Goal: Task Accomplishment & Management: Manage account settings

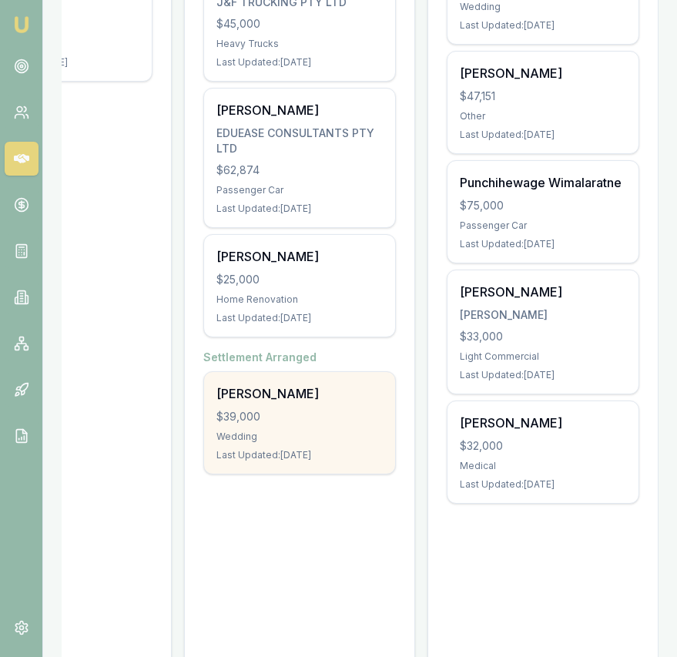
scroll to position [414, 0]
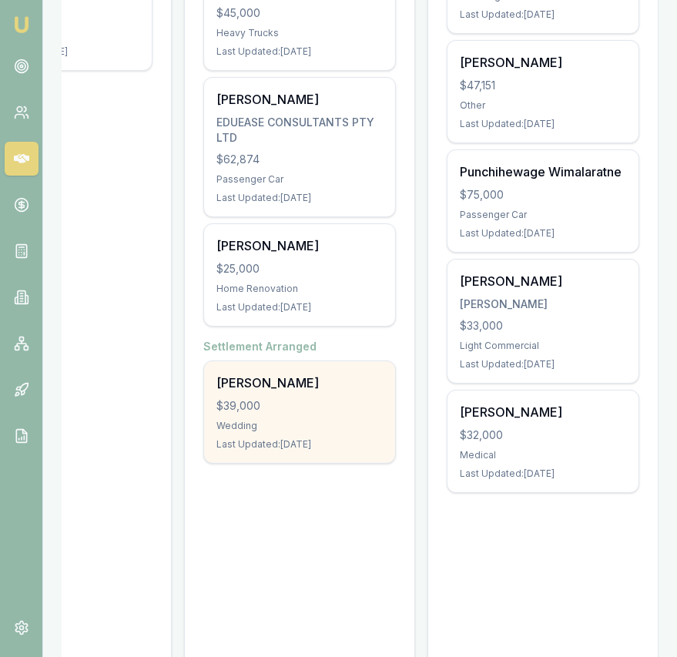
click at [352, 398] on div "$39,000" at bounding box center [299, 405] width 166 height 15
click at [285, 420] on div "Wedding" at bounding box center [299, 426] width 166 height 12
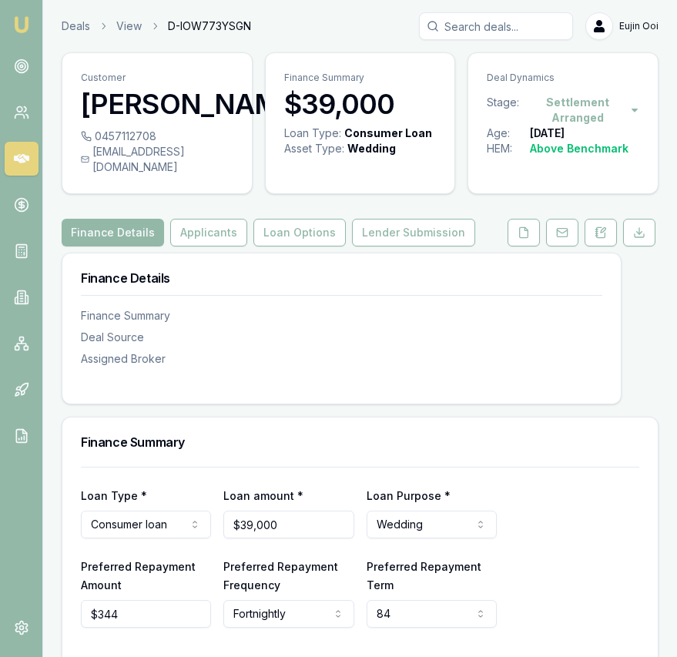
click at [308, 110] on icon at bounding box center [308, 104] width 0 height 12
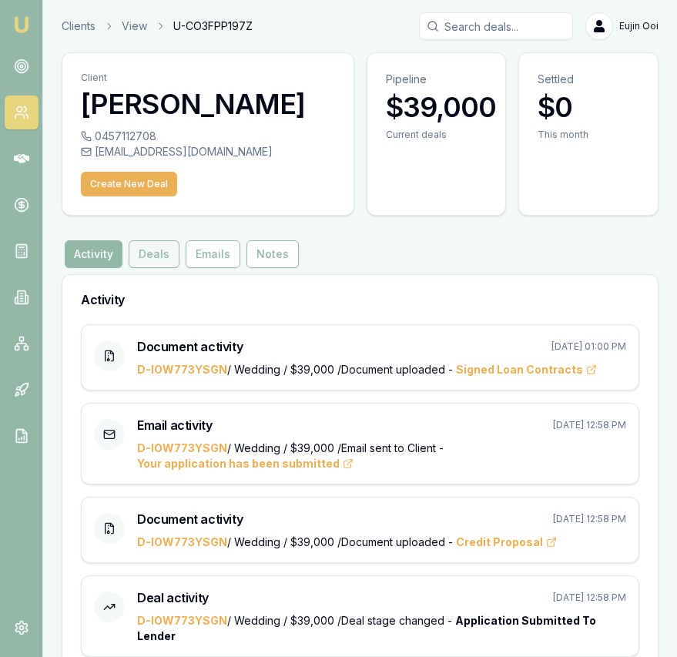
click at [166, 246] on button "Deals" at bounding box center [154, 254] width 51 height 28
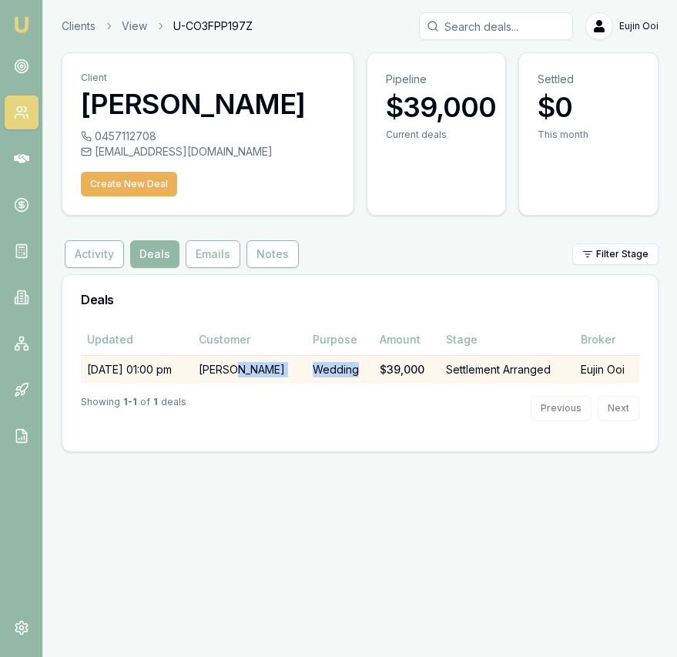
click at [269, 367] on td "[PERSON_NAME]" at bounding box center [250, 369] width 114 height 28
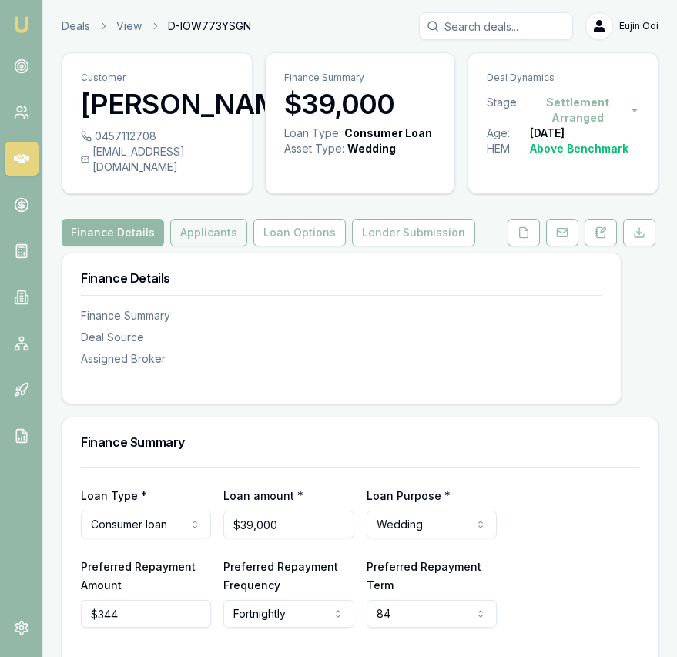
click at [177, 221] on button "Applicants" at bounding box center [208, 233] width 77 height 28
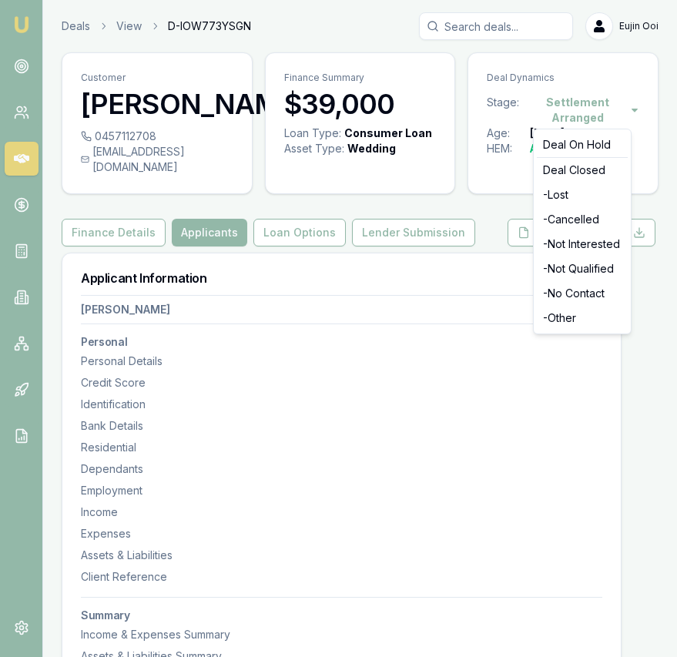
click at [631, 109] on html "Emu Broker Deals View D-IOW773YSGN Eujin Ooi Toggle Menu Customer Avtar Singh 0…" at bounding box center [338, 328] width 677 height 657
click at [635, 92] on html "Emu Broker Deals View D-IOW773YSGN Eujin Ooi Toggle Menu Customer Avtar Singh 0…" at bounding box center [338, 328] width 677 height 657
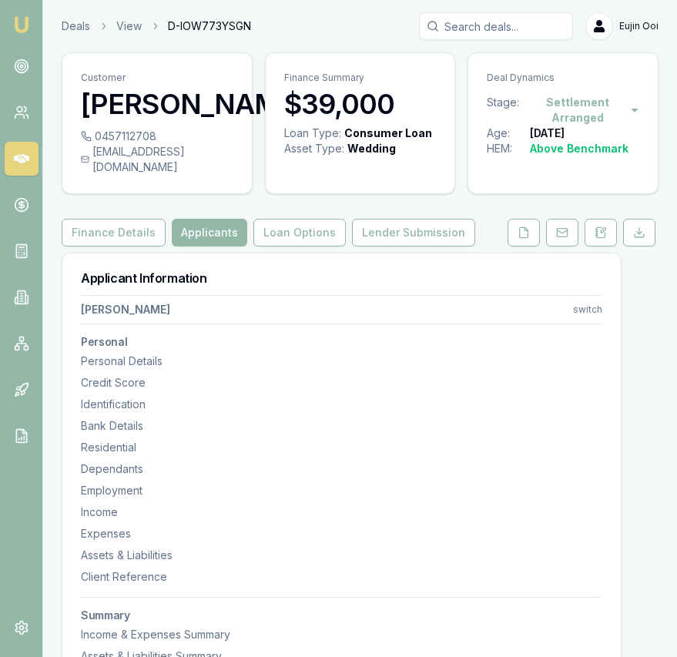
click at [15, 159] on icon at bounding box center [21, 158] width 15 height 9
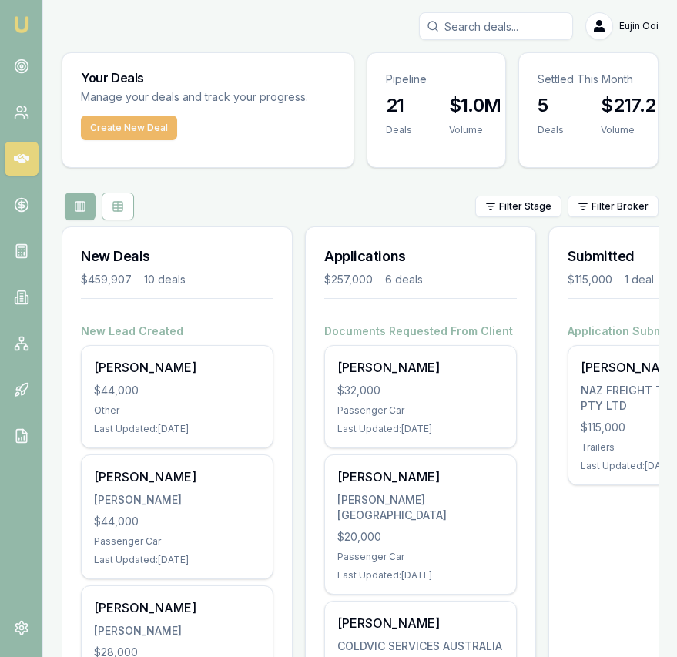
click at [142, 131] on button "Create New Deal" at bounding box center [129, 128] width 96 height 25
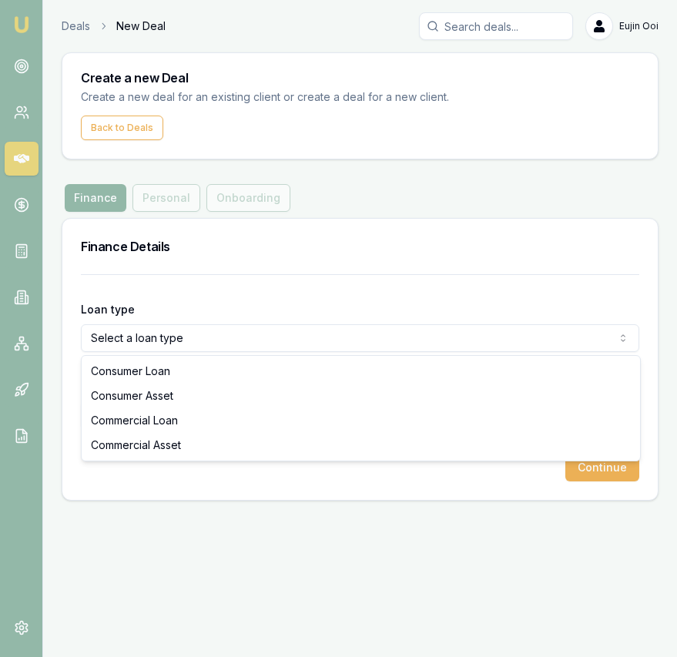
click at [199, 342] on html "Emu Broker Deals New Deal Eujin Ooi Toggle Menu Create a new Deal Create a new …" at bounding box center [338, 328] width 677 height 657
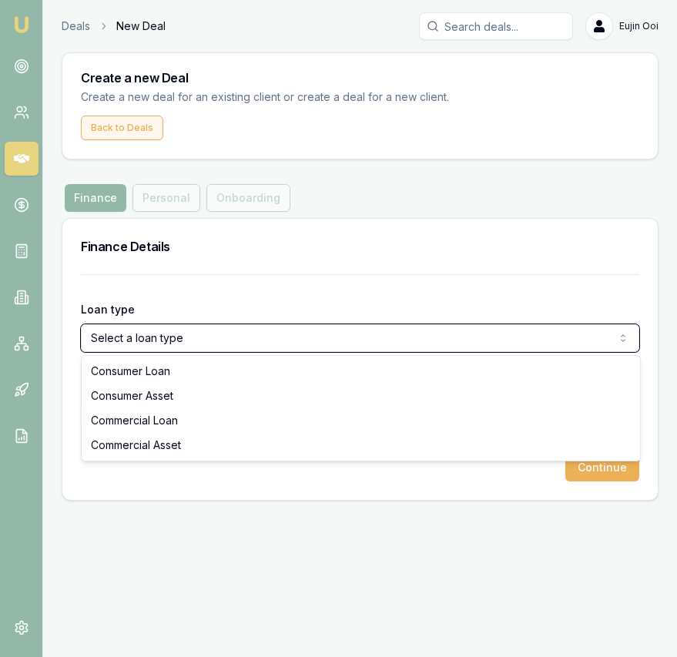
click at [146, 136] on html "Emu Broker Deals New Deal Eujin Ooi Toggle Menu Create a new Deal Create a new …" at bounding box center [338, 328] width 677 height 657
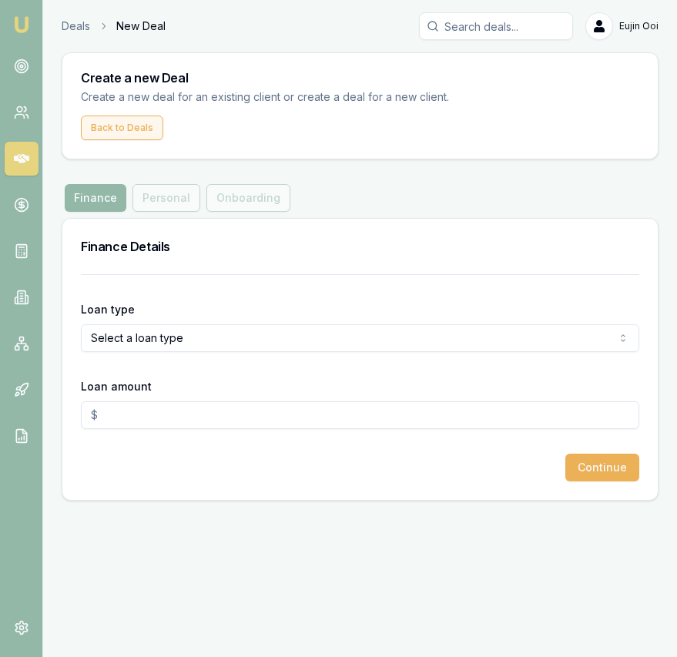
click at [146, 136] on button "Back to Deals" at bounding box center [122, 128] width 82 height 25
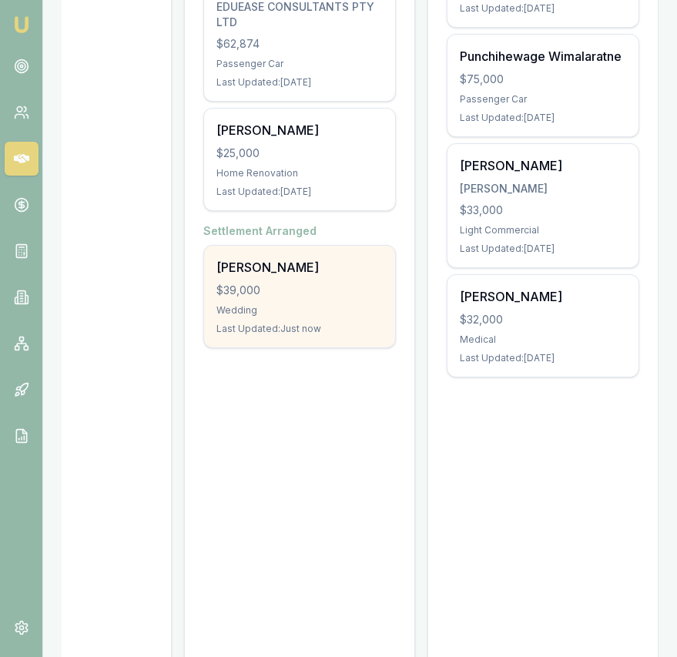
scroll to position [532, 0]
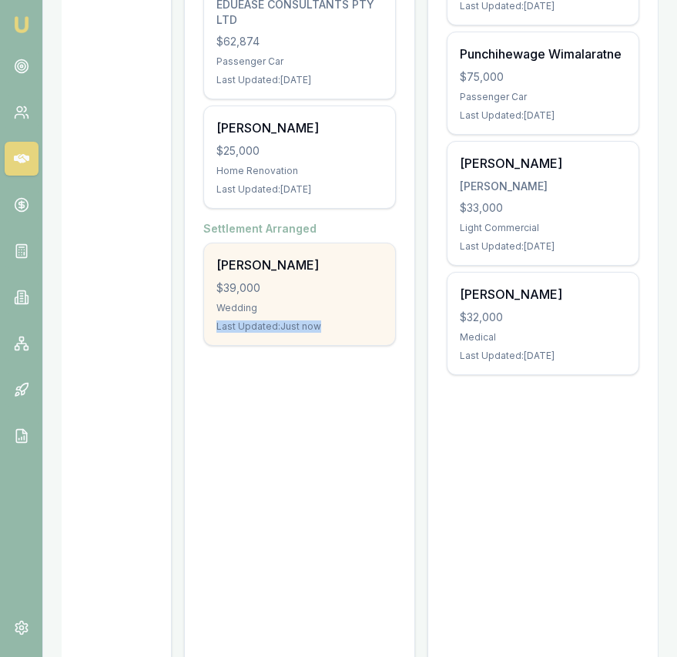
click at [276, 302] on div "Wedding" at bounding box center [299, 308] width 166 height 12
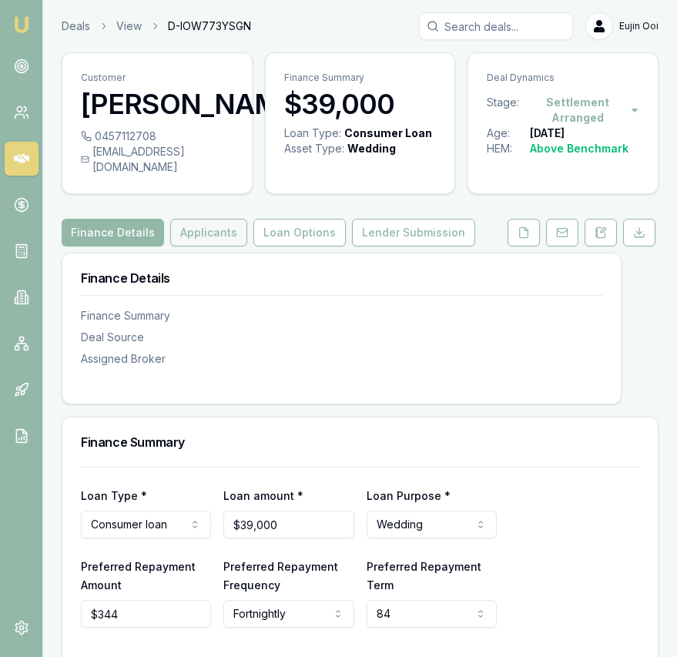
click at [208, 222] on button "Applicants" at bounding box center [208, 233] width 77 height 28
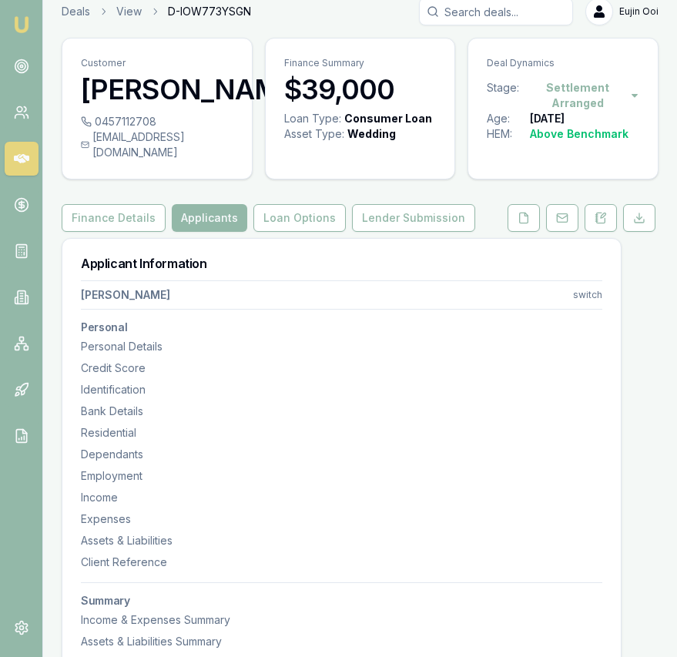
scroll to position [12, 0]
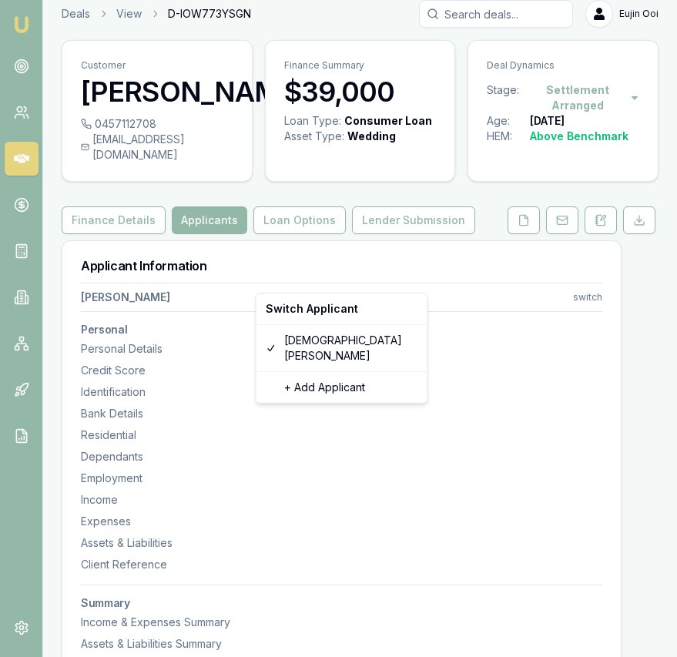
click at [582, 283] on html "Emu Broker Deals View D-IOW773YSGN Eujin Ooi Toggle Menu Customer Avtar Singh 0…" at bounding box center [338, 316] width 677 height 657
click at [461, 254] on html "Emu Broker Deals View D-IOW773YSGN Eujin Ooi Toggle Menu Customer Avtar Singh 0…" at bounding box center [338, 316] width 677 height 657
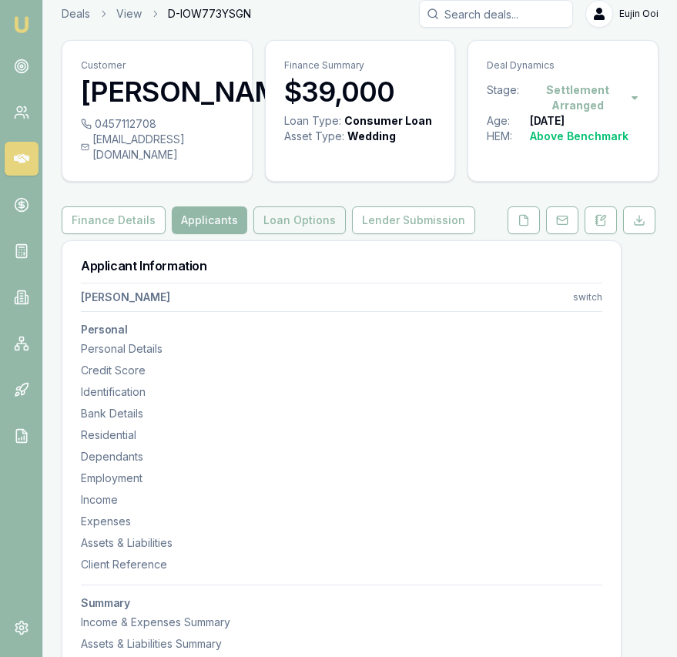
click at [295, 206] on button "Loan Options" at bounding box center [299, 220] width 92 height 28
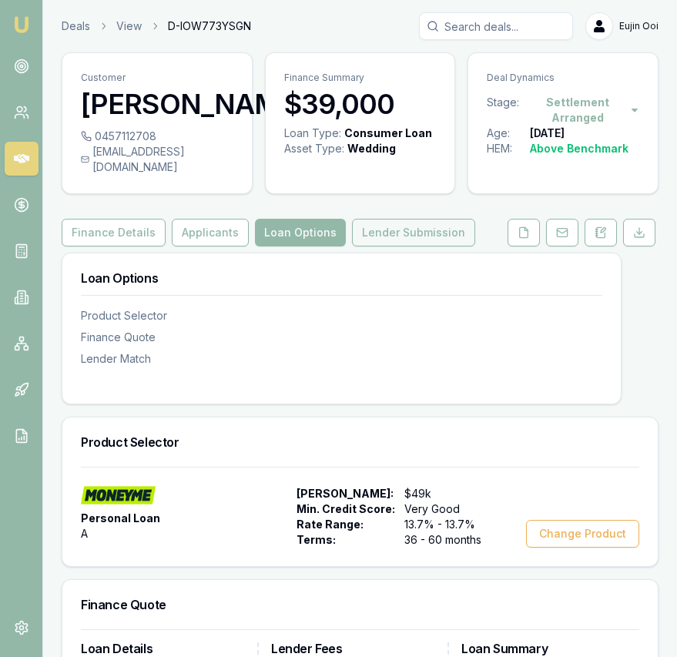
click at [378, 219] on button "Lender Submission" at bounding box center [413, 233] width 123 height 28
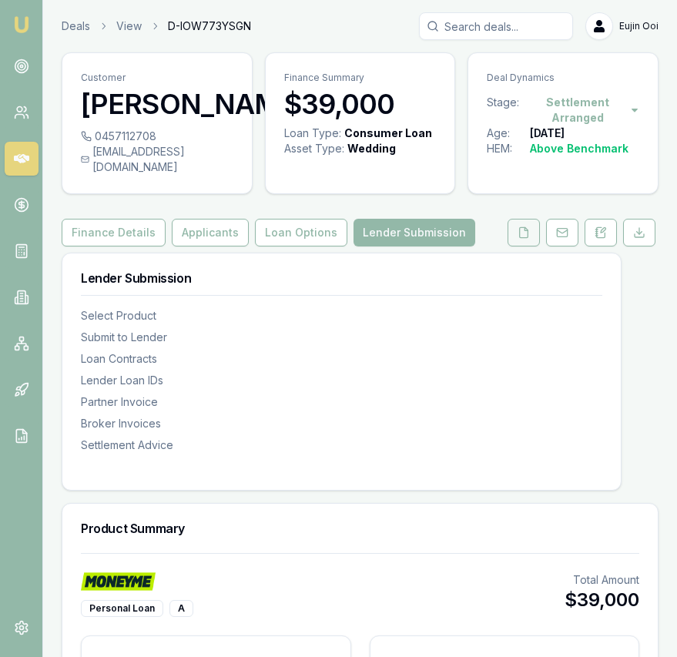
click at [517, 219] on button at bounding box center [524, 233] width 32 height 28
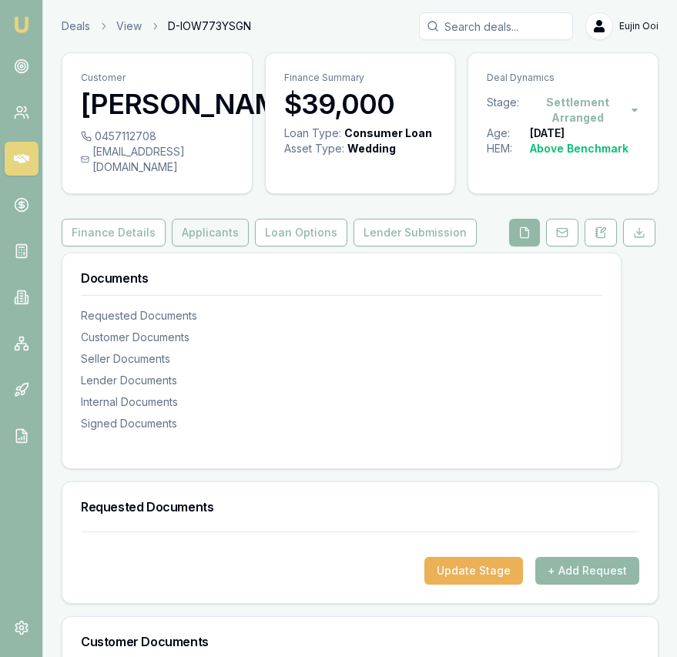
click at [192, 223] on button "Applicants" at bounding box center [210, 233] width 77 height 28
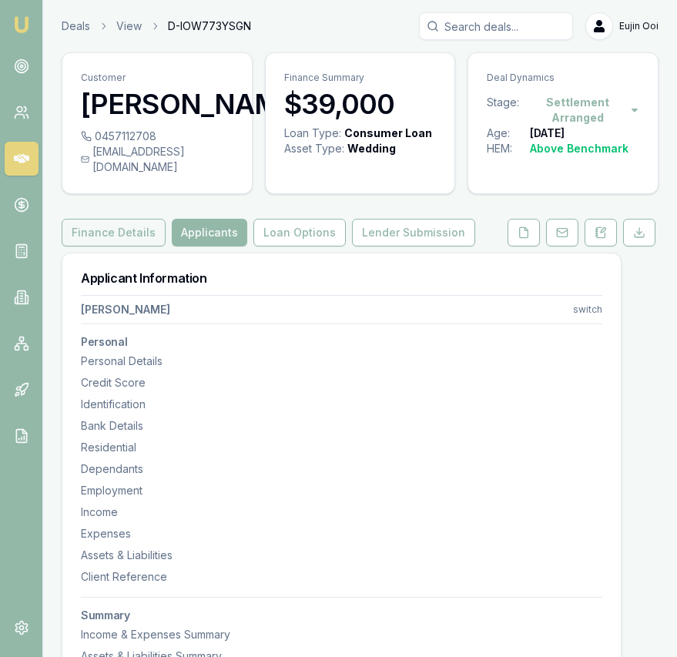
click at [134, 219] on button "Finance Details" at bounding box center [114, 233] width 104 height 28
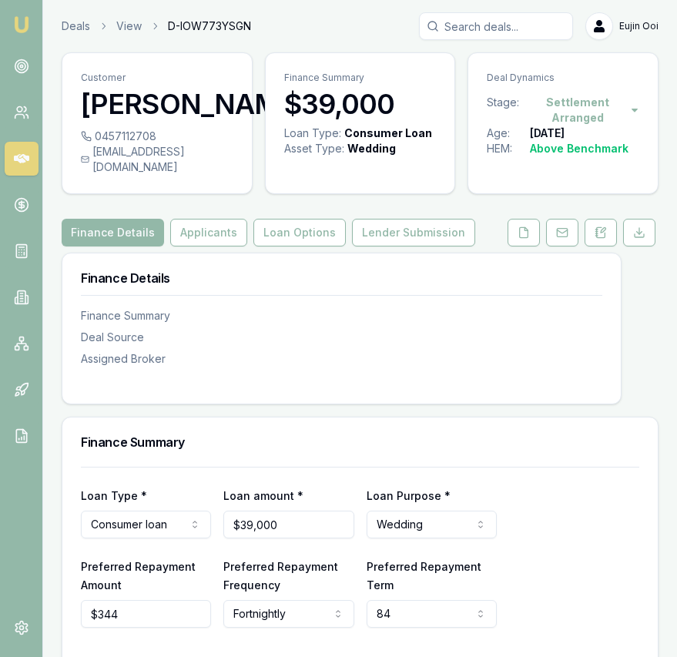
click at [308, 110] on icon at bounding box center [308, 104] width 0 height 12
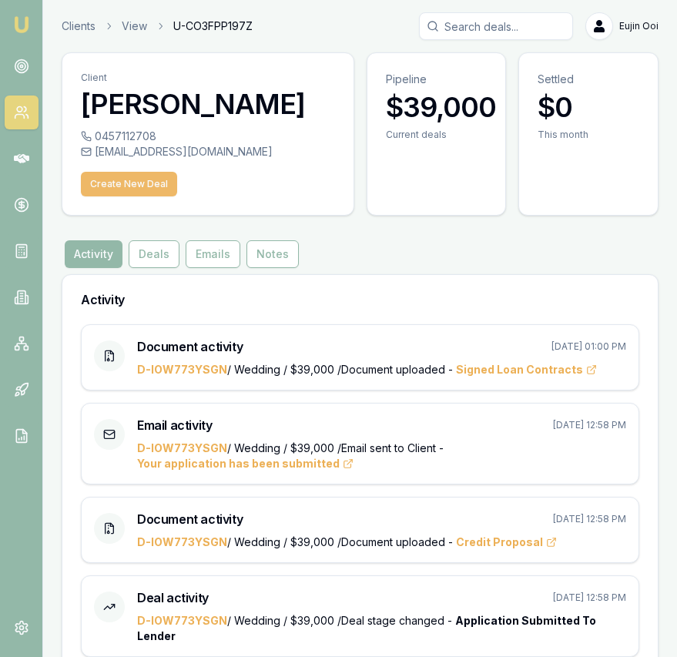
click at [134, 181] on button "Create New Deal" at bounding box center [129, 184] width 96 height 25
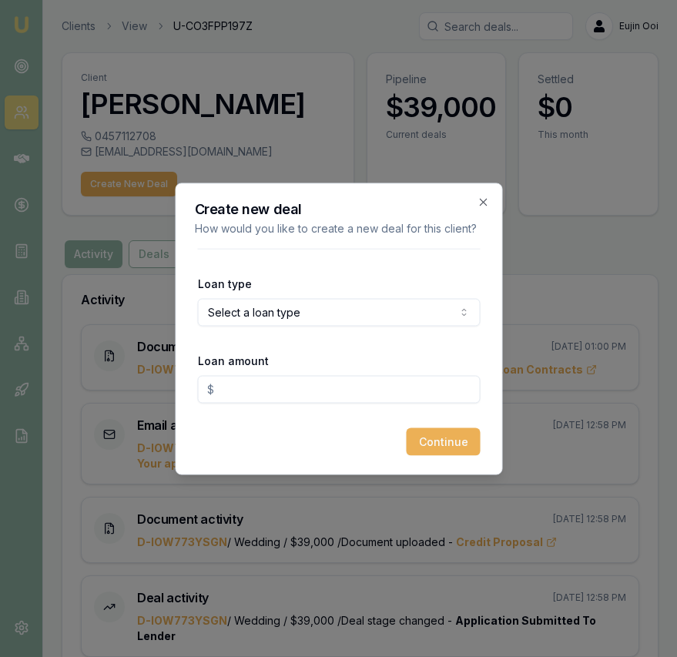
click at [270, 310] on body "Emu Broker Clients View U-CO3FPP197Z Eujin Ooi Toggle Menu Client Avtar Singh 0…" at bounding box center [338, 328] width 677 height 657
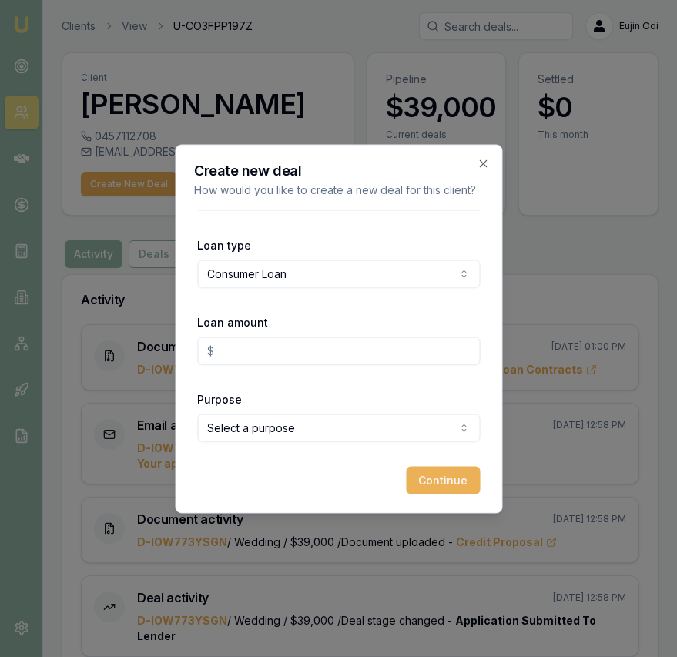
click at [276, 346] on input "Loan amount" at bounding box center [338, 351] width 283 height 28
type input "$50,000.00"
click at [294, 420] on body "Emu Broker Clients View U-CO3FPP197Z Eujin Ooi Toggle Menu Client Avtar Singh 0…" at bounding box center [338, 328] width 677 height 657
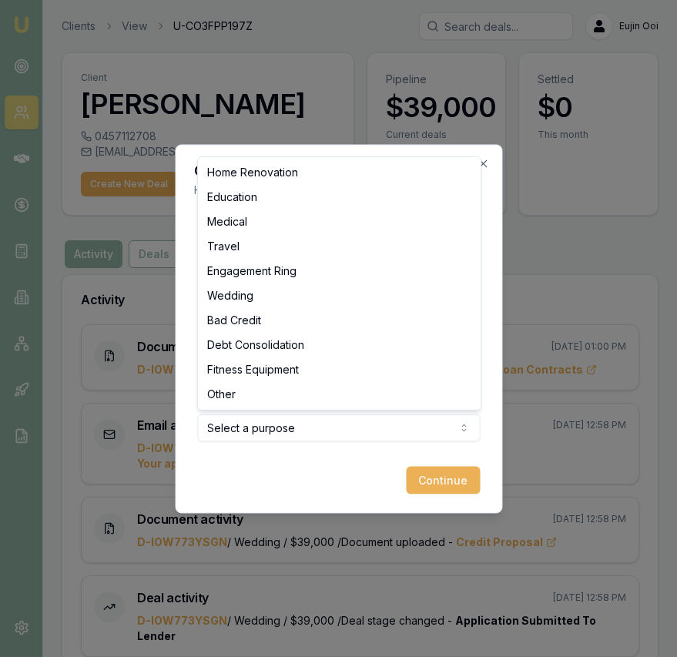
select select "MEDICAL"
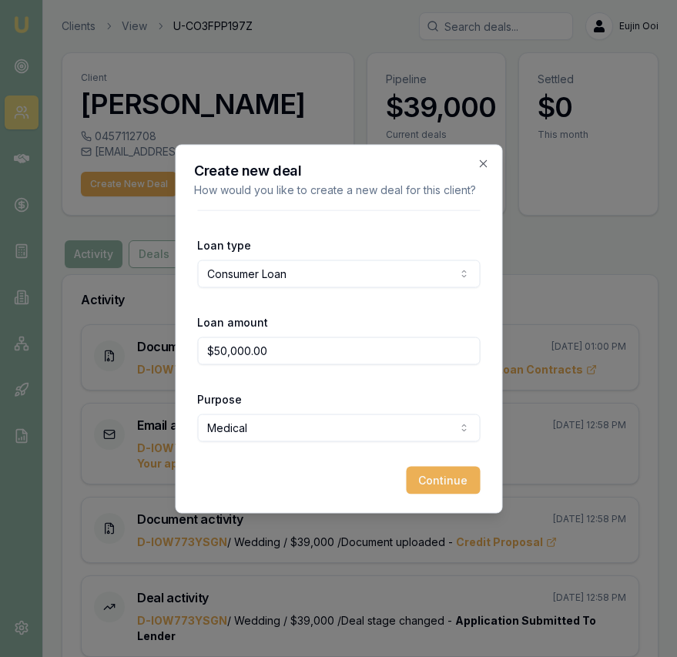
click at [430, 472] on button "Continue" at bounding box center [443, 480] width 74 height 28
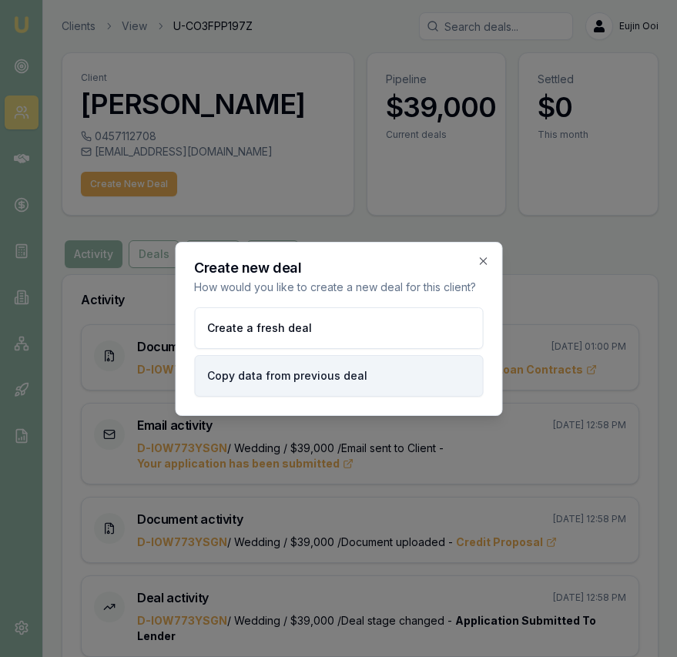
click at [336, 368] on button "Copy data from previous deal" at bounding box center [338, 376] width 289 height 42
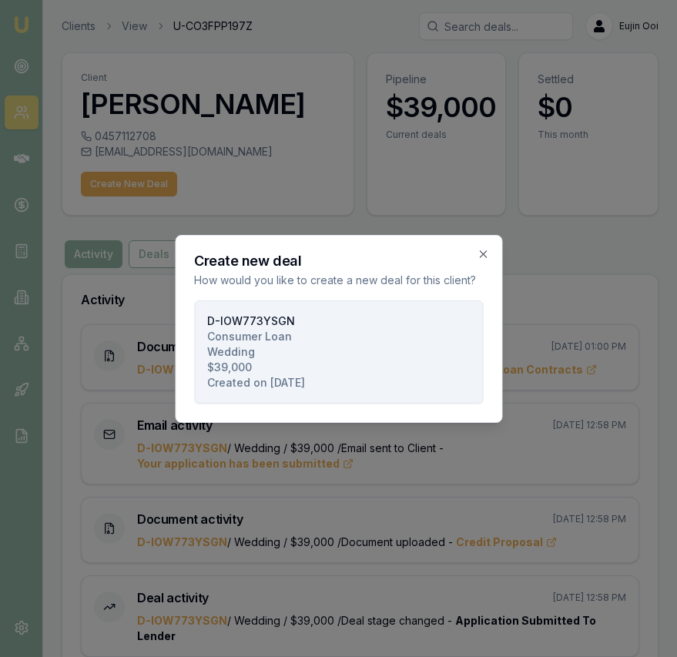
click at [335, 368] on button "D-IOW773YSGN Consumer Loan Wedding $39,000 Created on 12/08/2025" at bounding box center [338, 351] width 289 height 103
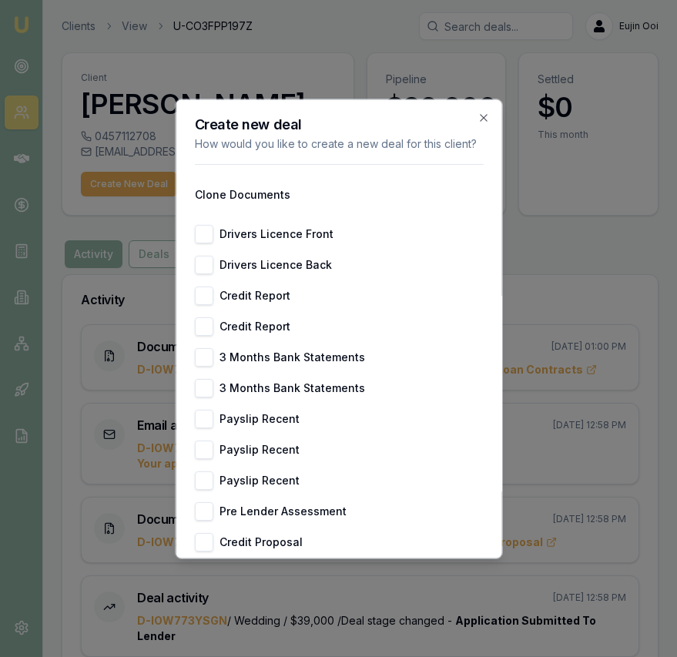
click at [204, 231] on button "Drivers Licence Front" at bounding box center [203, 234] width 18 height 18
checkbox input "true"
click at [199, 263] on button "Drivers Licence Back" at bounding box center [203, 265] width 18 height 18
checkbox input "true"
click at [204, 303] on button "Credit Report" at bounding box center [203, 295] width 18 height 18
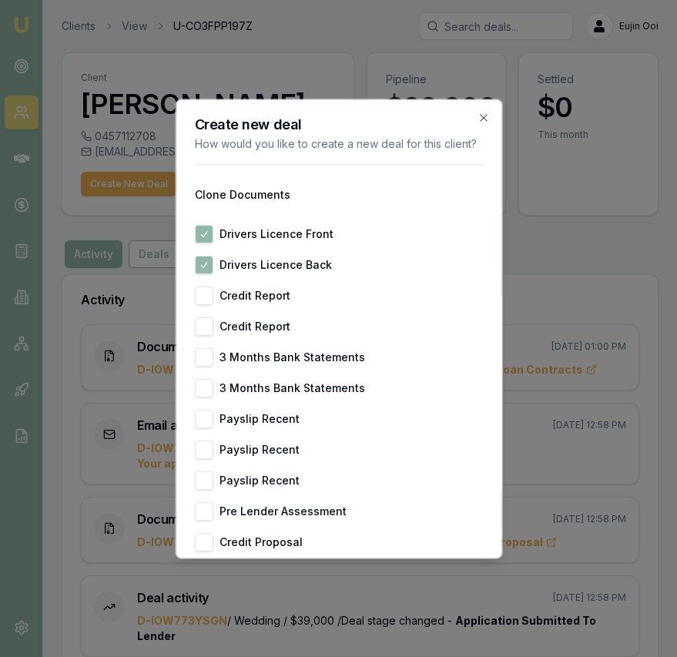
checkbox input "true"
click at [202, 414] on button "Payslip Recent" at bounding box center [203, 419] width 18 height 18
checkbox input "true"
drag, startPoint x: 206, startPoint y: 445, endPoint x: 204, endPoint y: 458, distance: 13.2
click at [206, 444] on button "Payslip Recent" at bounding box center [203, 450] width 18 height 18
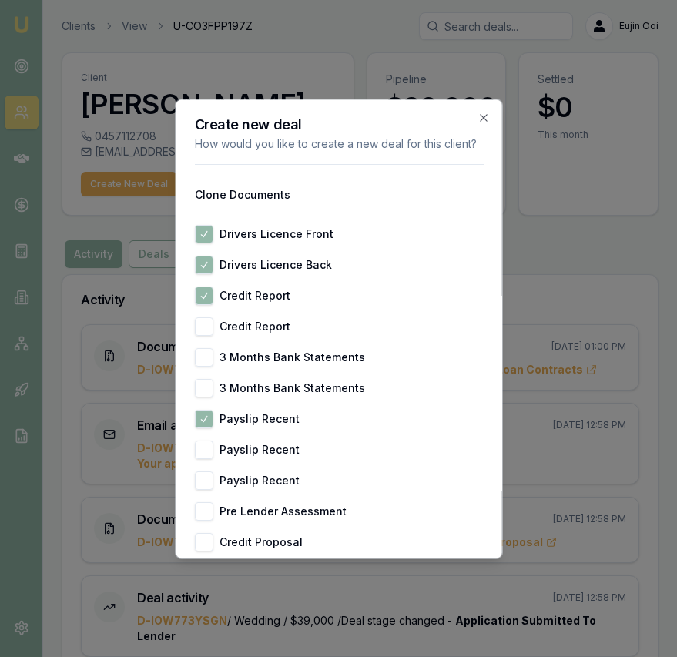
checkbox input "true"
click at [204, 472] on button "Payslip Recent" at bounding box center [203, 480] width 18 height 18
checkbox input "true"
click at [206, 380] on button "3 Months Bank Statements" at bounding box center [203, 388] width 18 height 18
checkbox input "true"
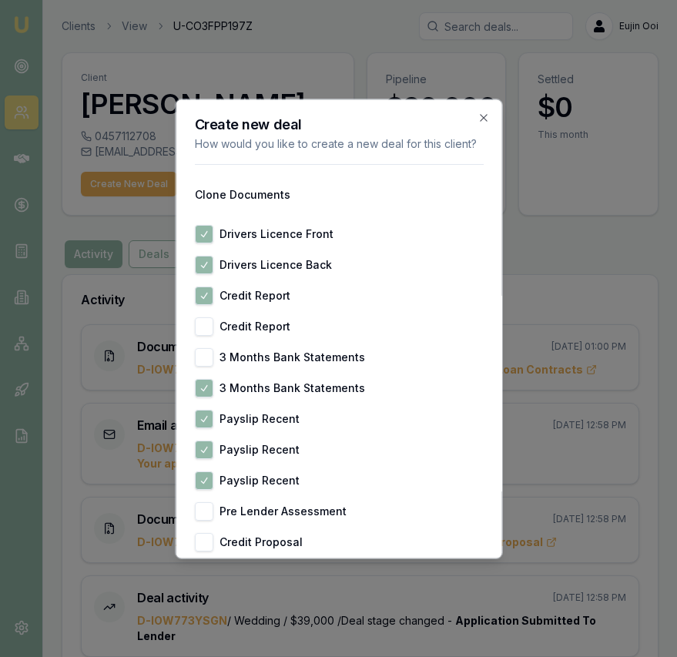
click at [208, 357] on button "3 Months Bank Statements" at bounding box center [203, 357] width 18 height 18
checkbox input "true"
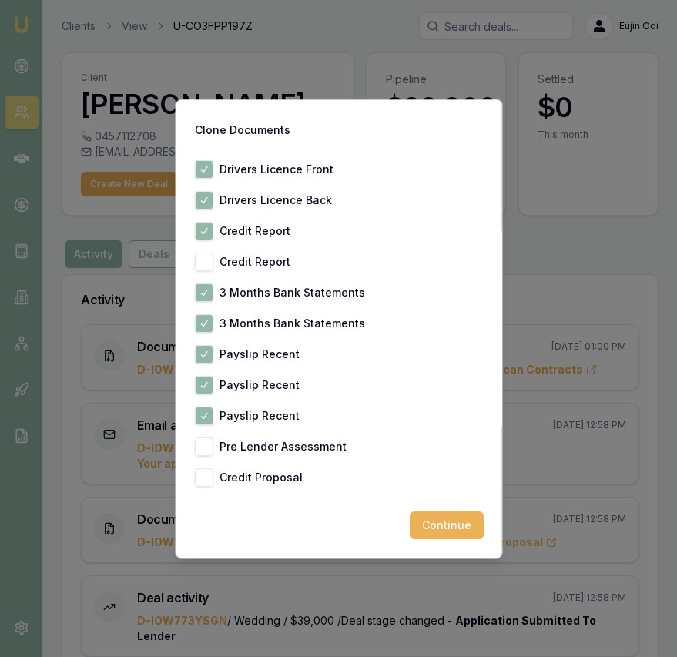
click at [209, 474] on button "Credit Proposal" at bounding box center [203, 477] width 18 height 18
checkbox input "true"
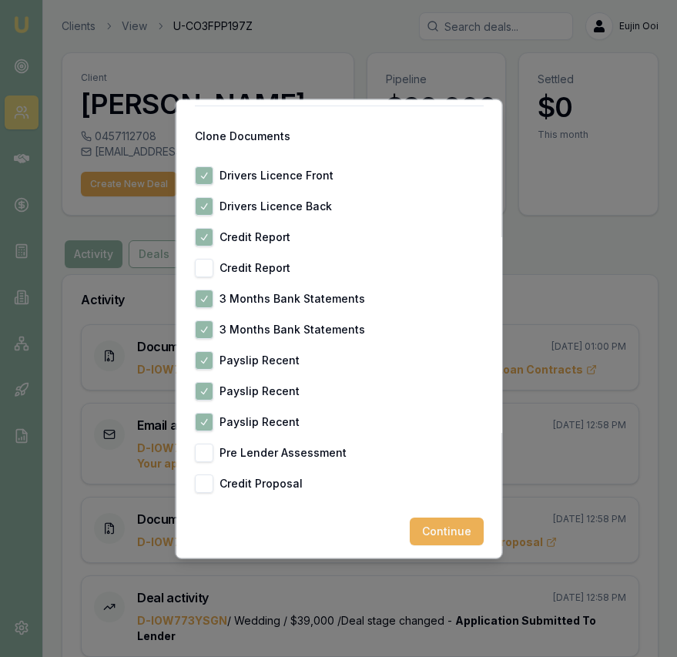
scroll to position [60, 0]
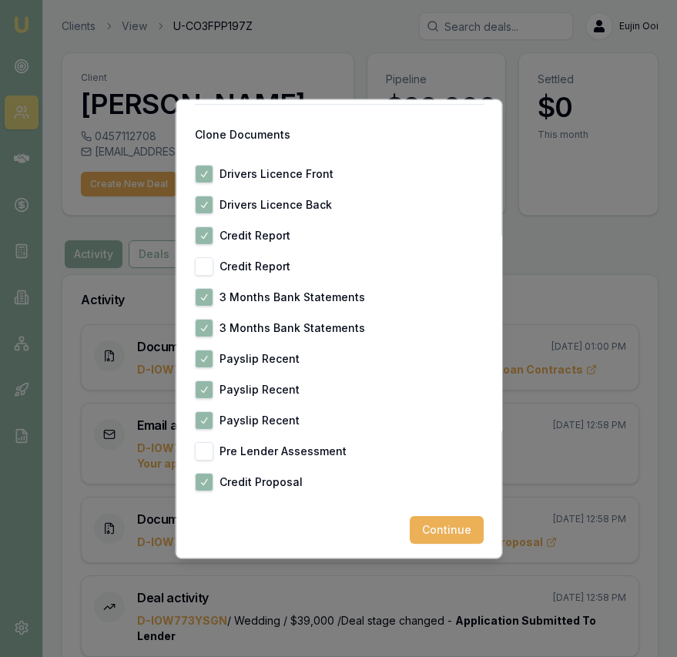
click at [208, 456] on button "Pre Lender Assessment" at bounding box center [203, 451] width 18 height 18
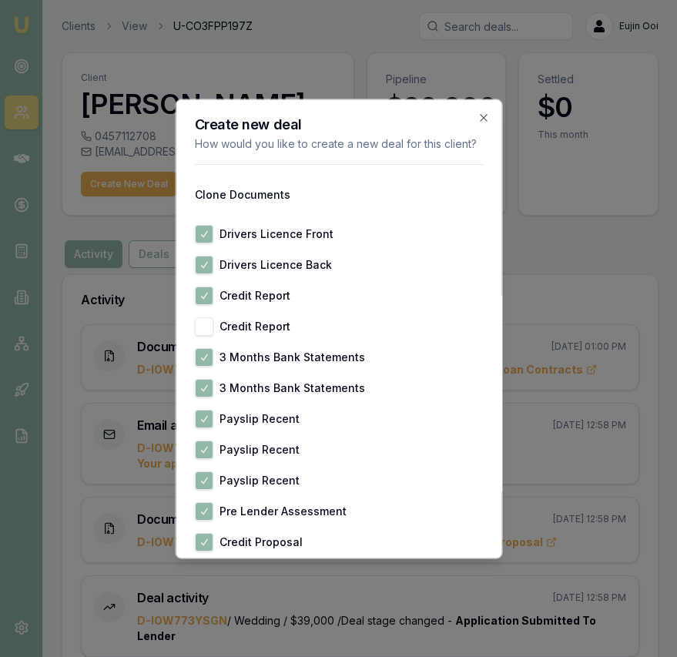
scroll to position [65, 0]
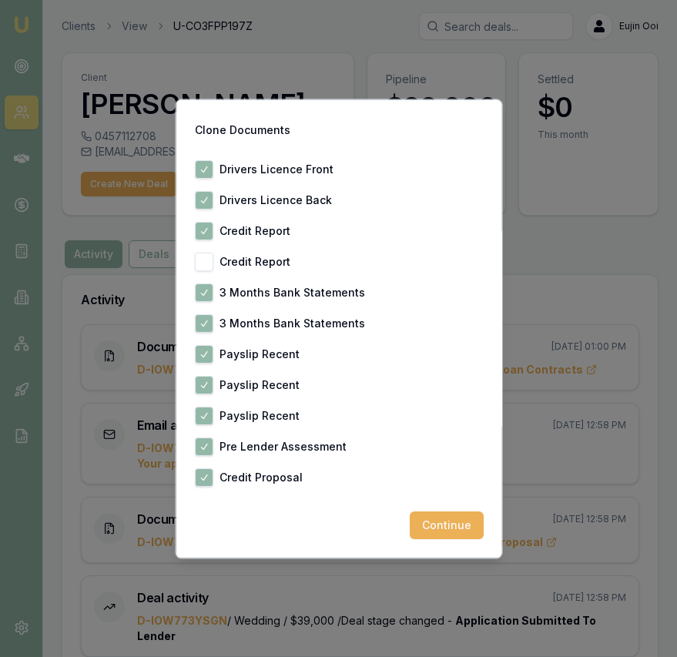
click at [209, 444] on button "Pre Lender Assessment" at bounding box center [203, 446] width 18 height 18
checkbox input "false"
click at [457, 528] on button "Continue" at bounding box center [446, 525] width 74 height 28
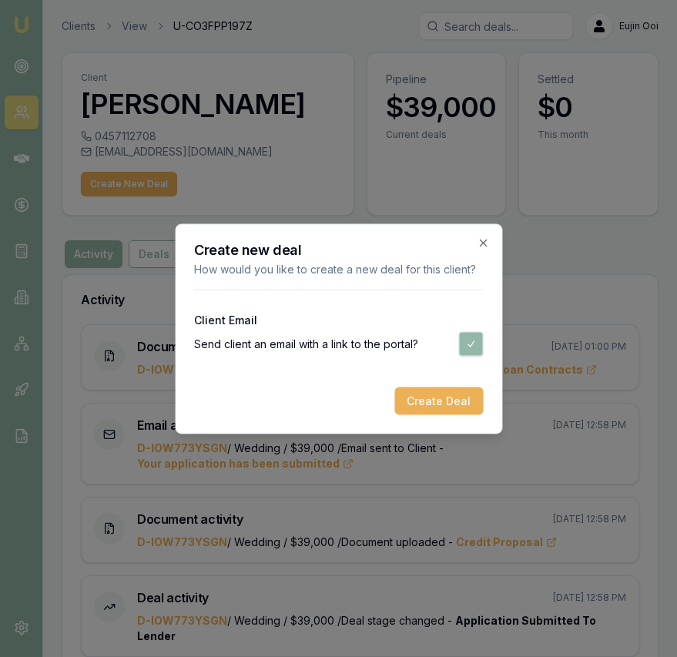
click at [471, 349] on button "button" at bounding box center [470, 343] width 25 height 25
checkbox input "false"
click at [441, 393] on button "Create Deal" at bounding box center [438, 401] width 89 height 28
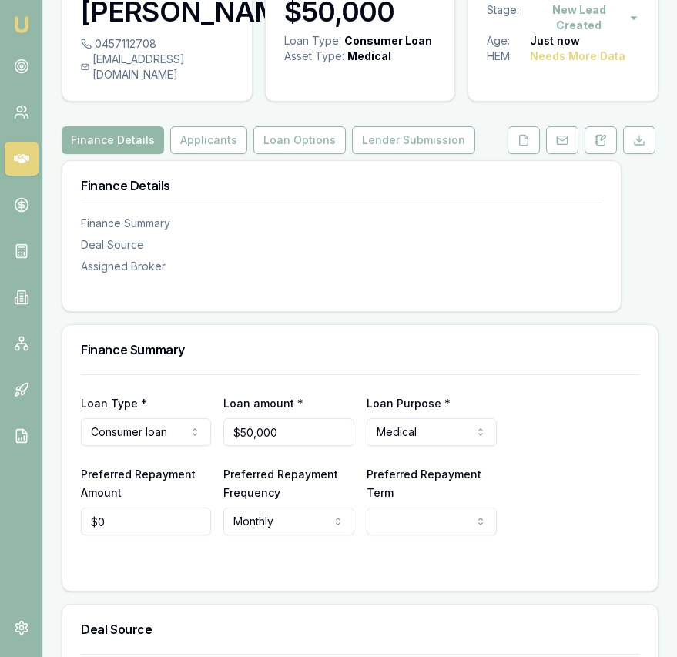
scroll to position [99, 0]
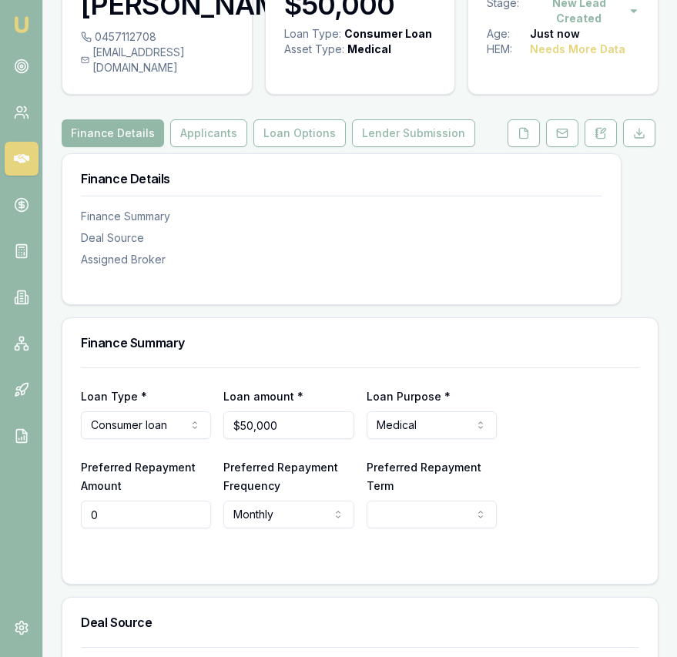
click at [160, 501] on input "0" at bounding box center [146, 515] width 130 height 28
type input "$1,187"
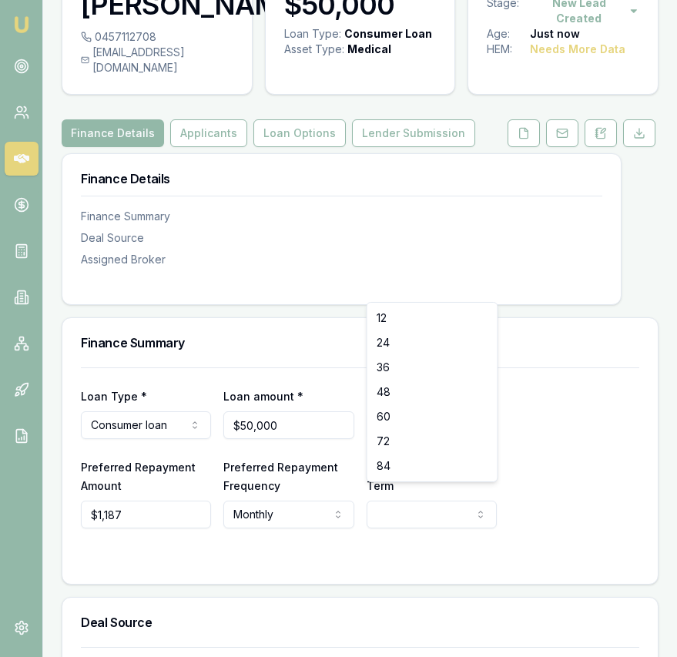
click at [402, 495] on html "Emu Broker Deals View D-QVTX6V1CKA Eujin Ooi Toggle Menu Customer Avtar Singh 0…" at bounding box center [338, 229] width 677 height 657
select select "84"
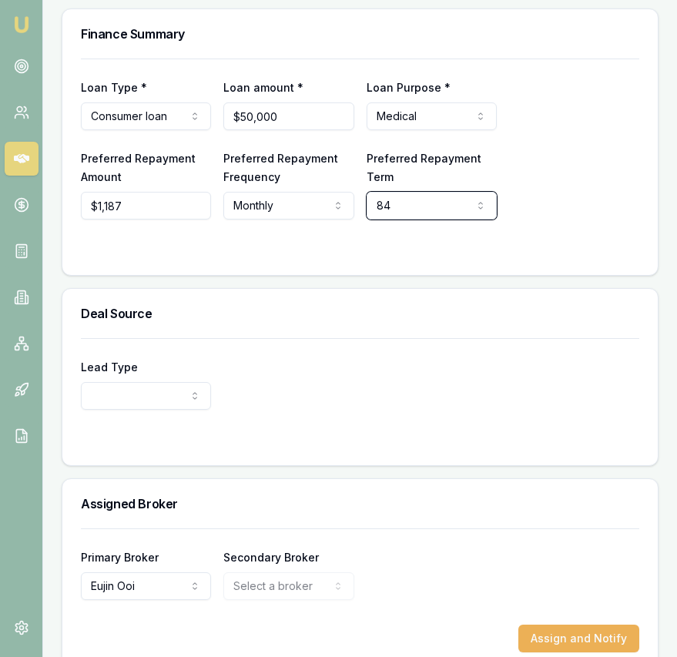
scroll to position [420, 0]
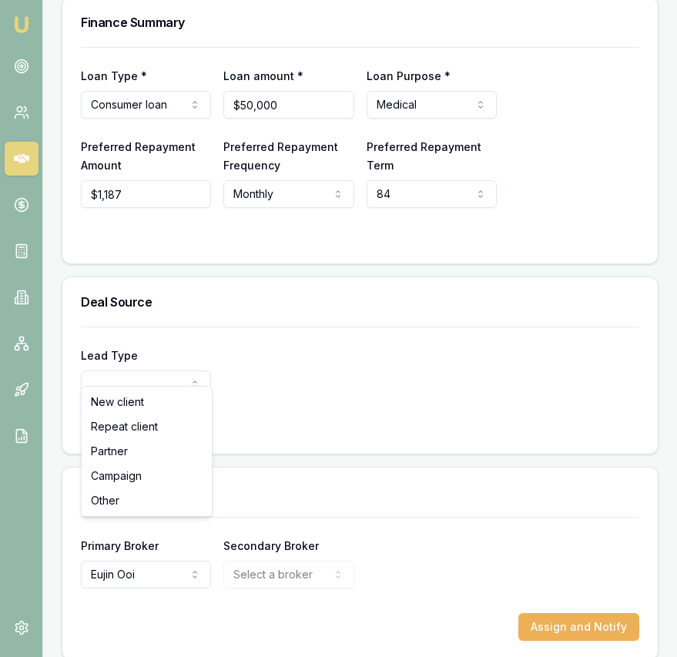
select select "PARTNER"
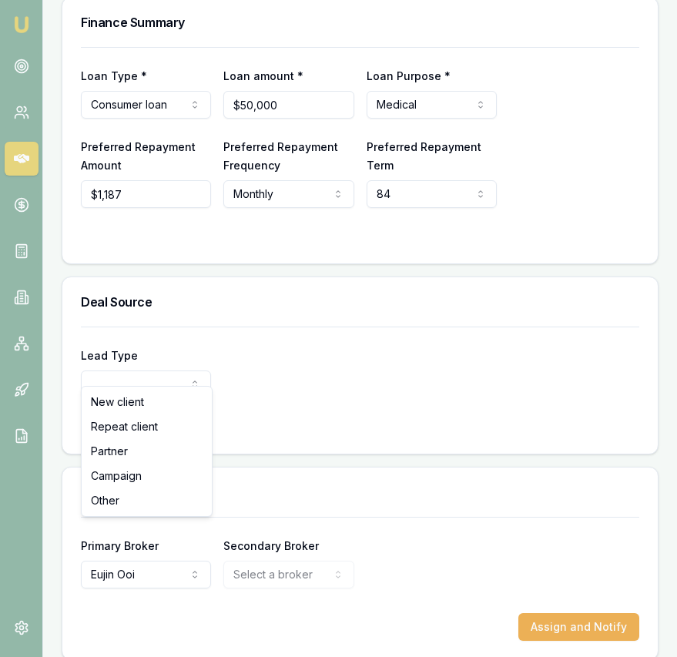
select select "PARTNER"
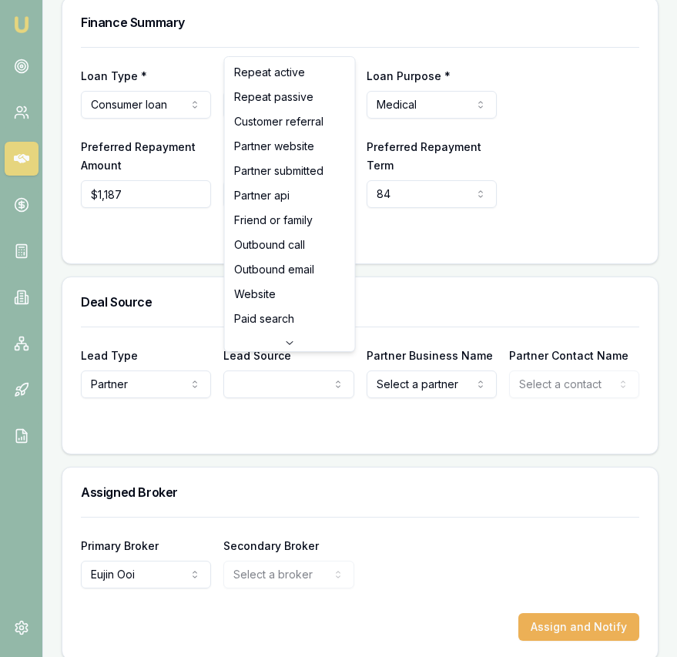
select select "PARTNER_SUBMITTED"
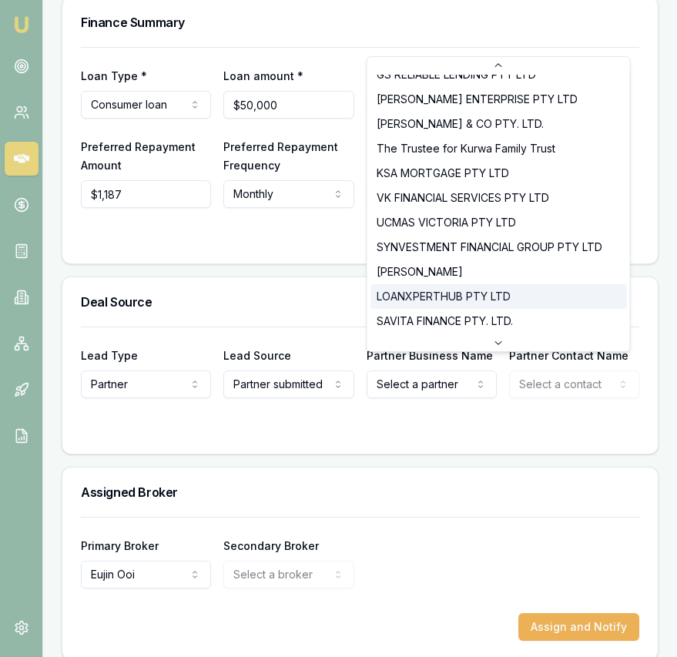
scroll to position [75, 0]
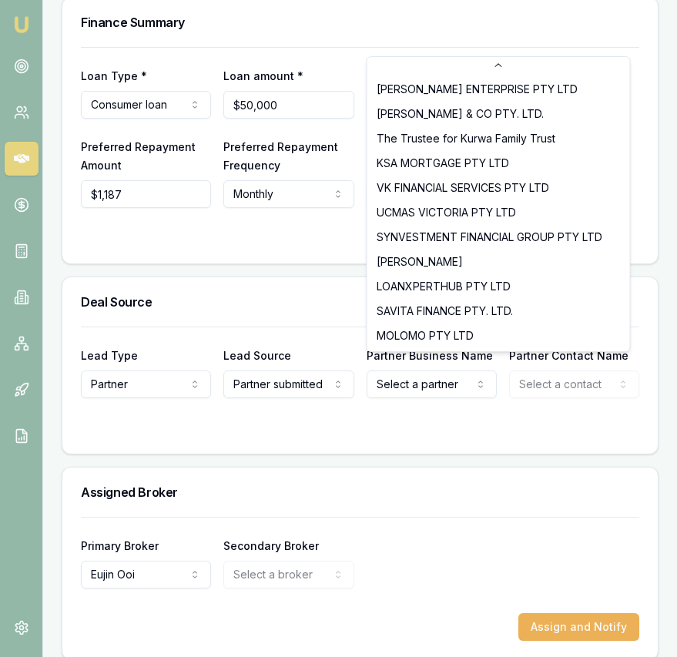
select select "VK FINANCIAL SERVICES PTY LTD"
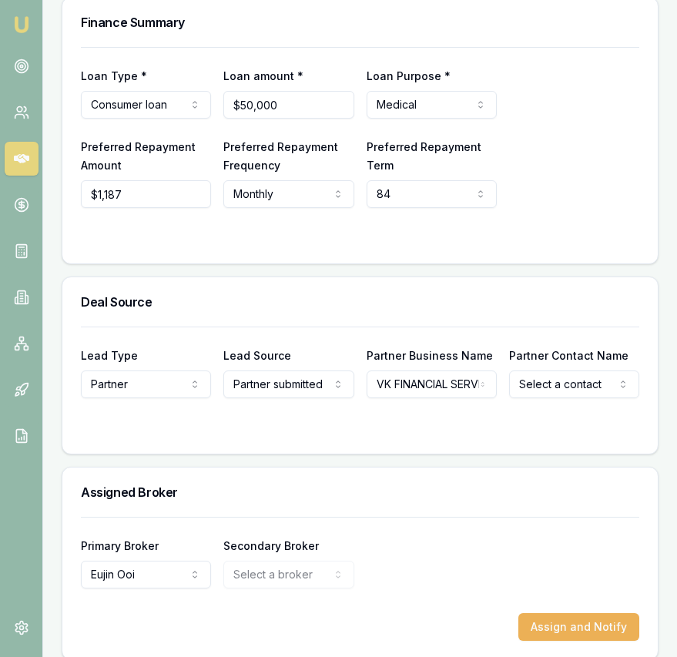
select select "Jaspreet Sawhney"
click at [541, 298] on div "Deal Source" at bounding box center [359, 301] width 595 height 49
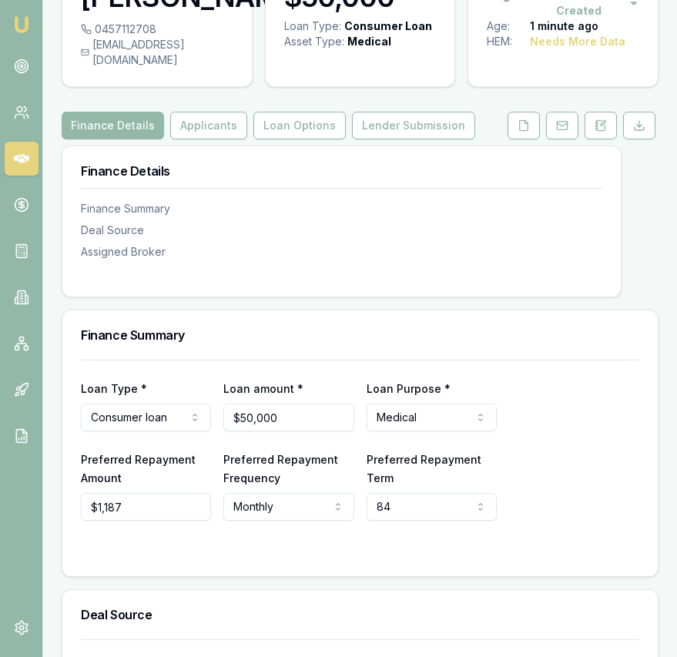
scroll to position [0, 0]
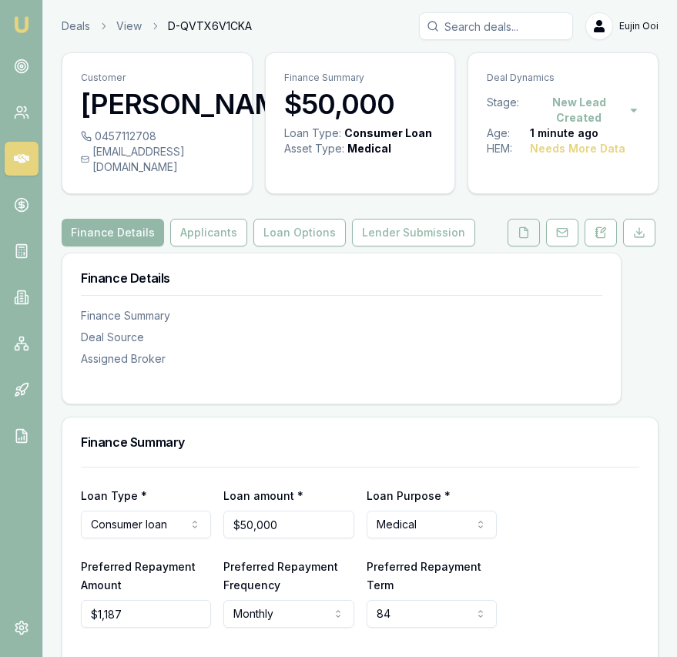
click at [523, 226] on button at bounding box center [524, 233] width 32 height 28
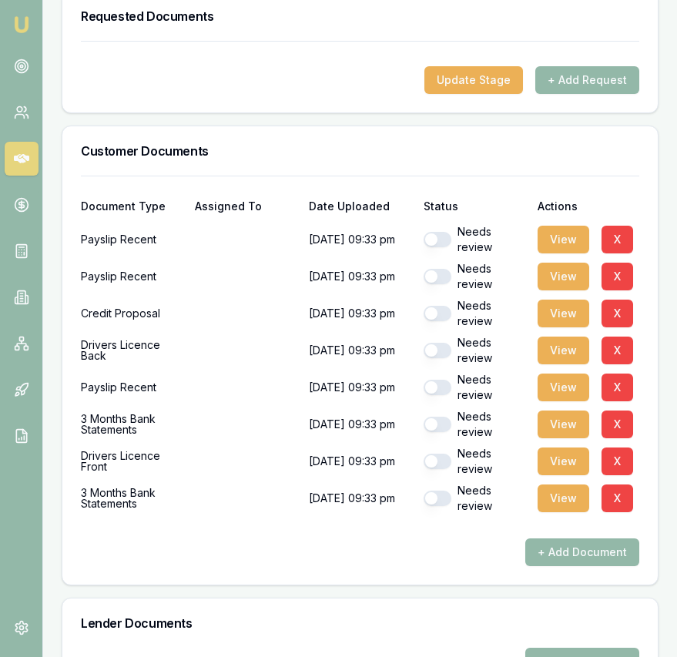
scroll to position [521, 0]
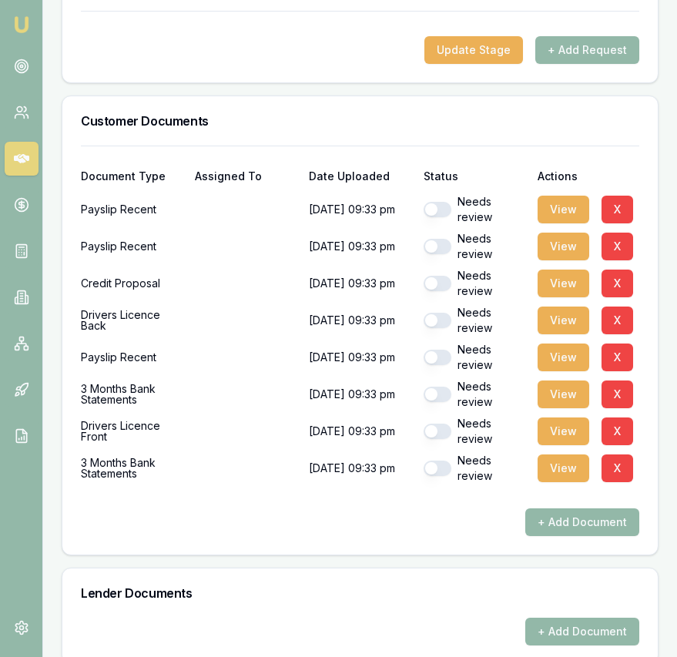
click at [445, 202] on button "button" at bounding box center [438, 209] width 28 height 15
checkbox input "true"
drag, startPoint x: 439, startPoint y: 230, endPoint x: 439, endPoint y: 239, distance: 8.5
click at [439, 239] on button "button" at bounding box center [438, 246] width 28 height 15
checkbox input "true"
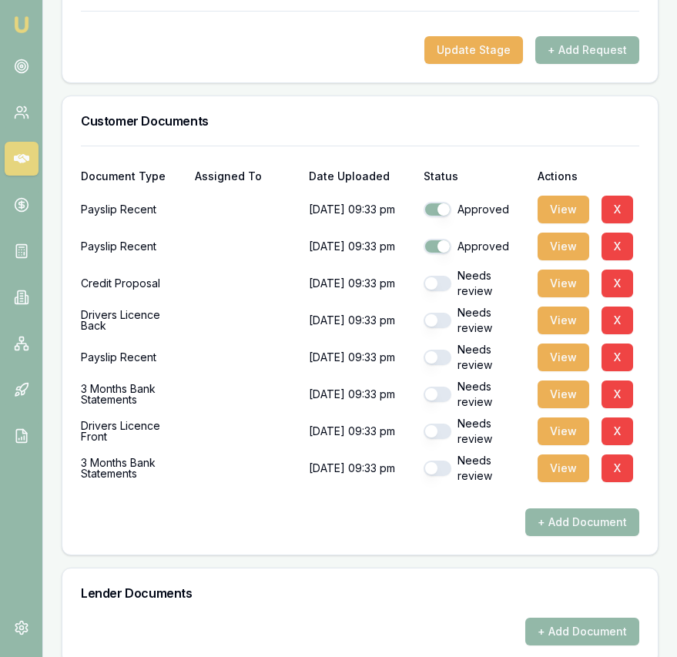
click at [439, 276] on button "button" at bounding box center [438, 283] width 28 height 15
checkbox input "true"
drag, startPoint x: 441, startPoint y: 309, endPoint x: 443, endPoint y: 317, distance: 8.0
click at [441, 313] on button "button" at bounding box center [438, 320] width 28 height 15
checkbox input "true"
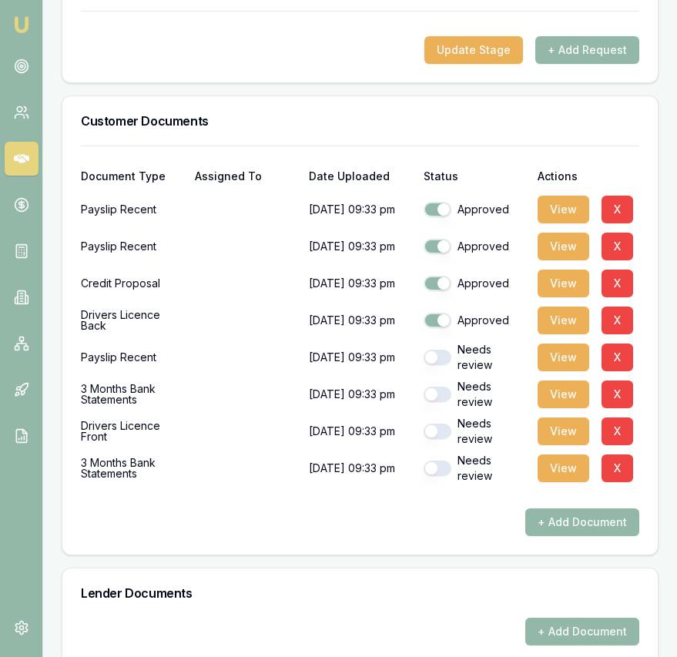
click at [443, 350] on button "button" at bounding box center [438, 357] width 28 height 15
checkbox input "true"
click at [436, 387] on button "button" at bounding box center [438, 394] width 28 height 15
checkbox input "true"
checkbox input "false"
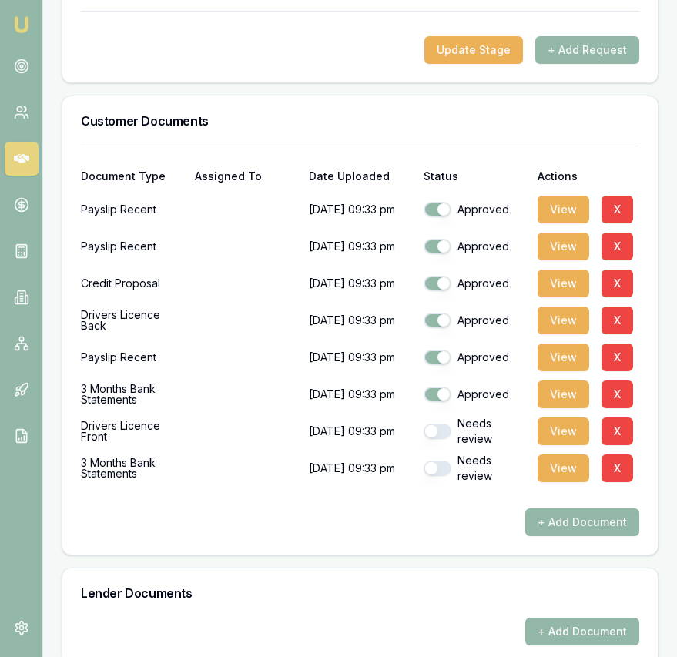
checkbox input "false"
checkbox input "true"
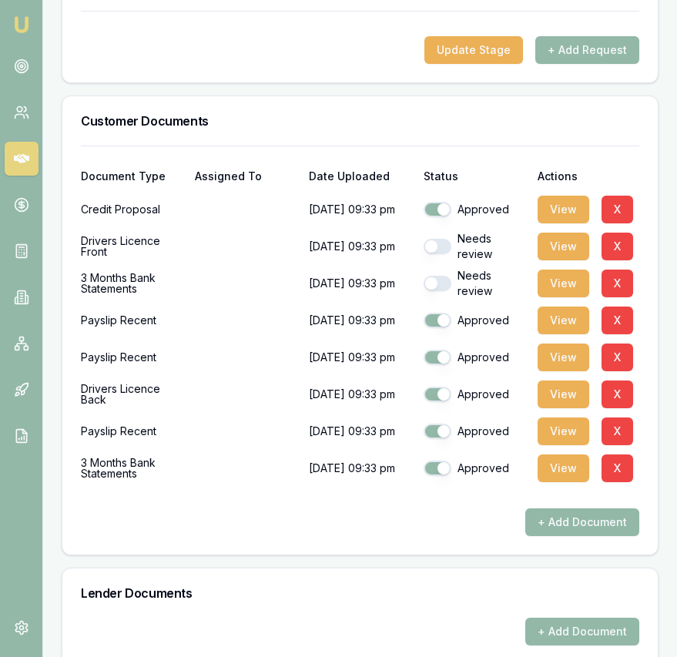
click at [438, 424] on button "button" at bounding box center [438, 431] width 28 height 15
click at [439, 424] on button "button" at bounding box center [438, 431] width 28 height 15
checkbox input "true"
click at [443, 276] on button "button" at bounding box center [438, 283] width 28 height 15
checkbox input "true"
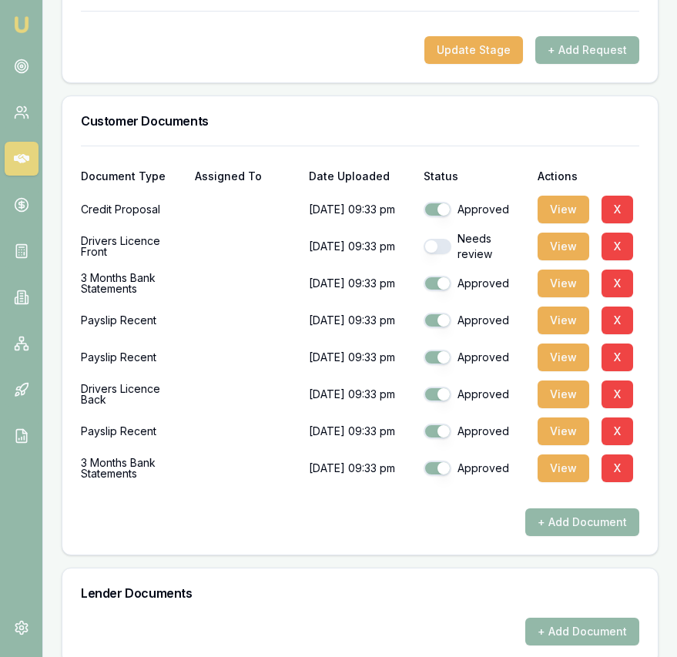
click at [441, 239] on button "button" at bounding box center [438, 246] width 28 height 15
checkbox input "true"
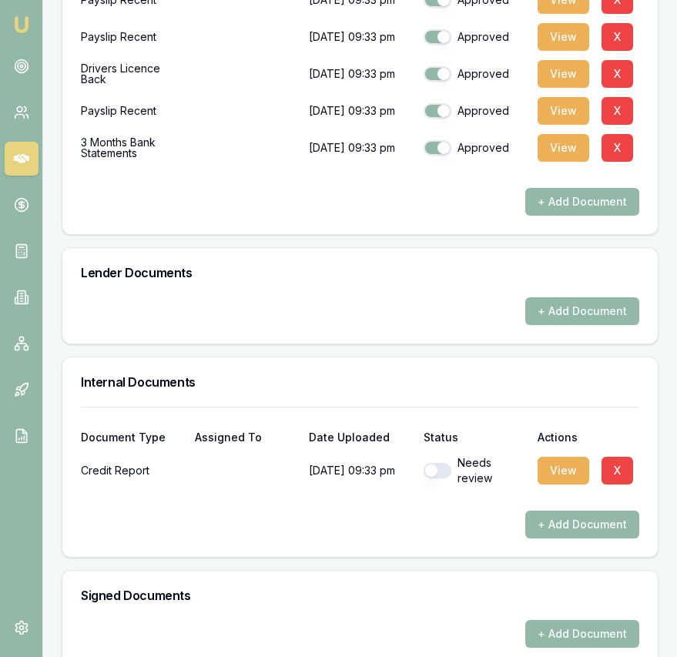
scroll to position [848, 0]
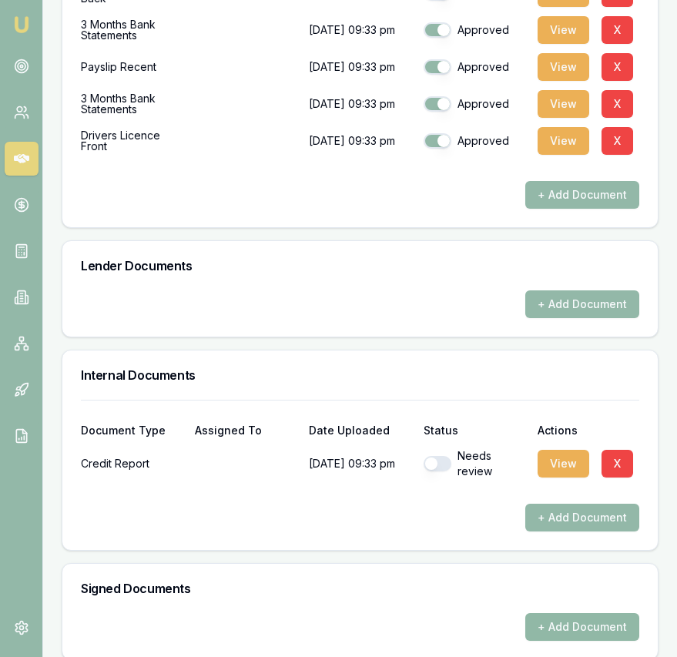
click at [578, 613] on button "+ Add Document" at bounding box center [582, 627] width 114 height 28
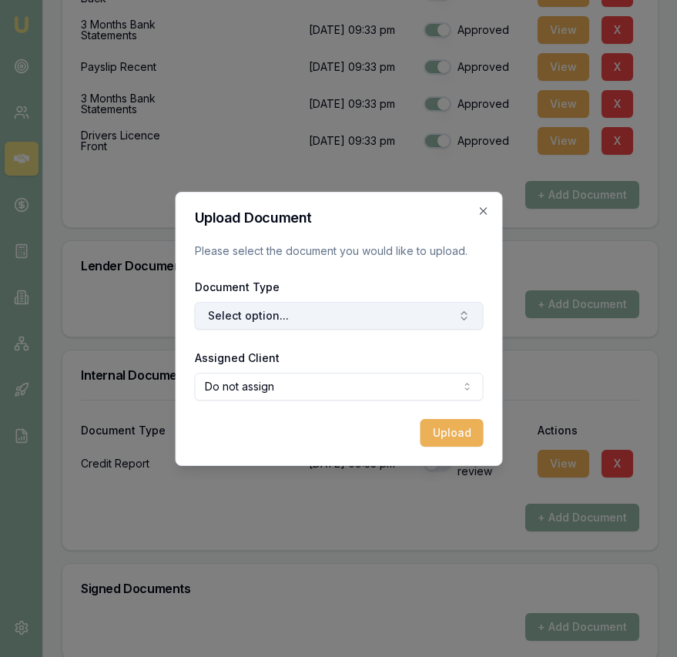
click at [350, 324] on button "Select option..." at bounding box center [338, 316] width 289 height 28
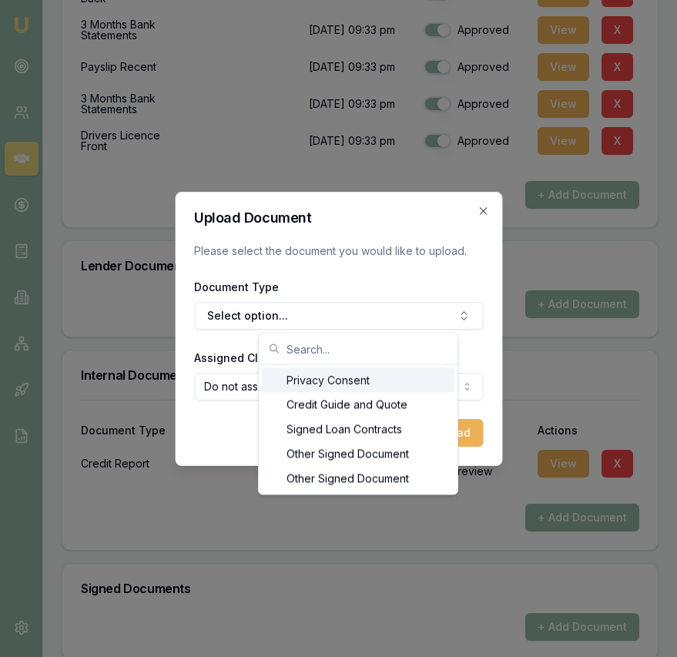
click at [344, 380] on div "Privacy Consent" at bounding box center [358, 380] width 193 height 25
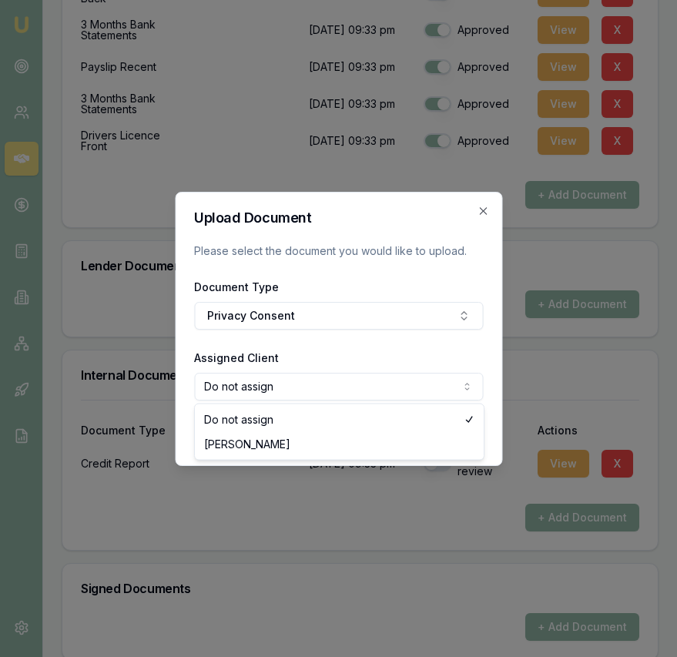
select select "U-CO3FPP197Z"
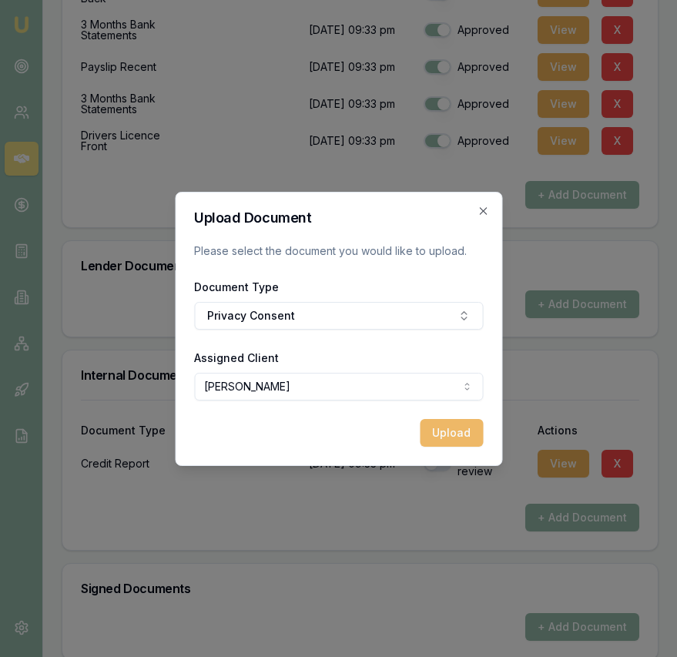
click at [460, 427] on button "Upload" at bounding box center [451, 433] width 63 height 28
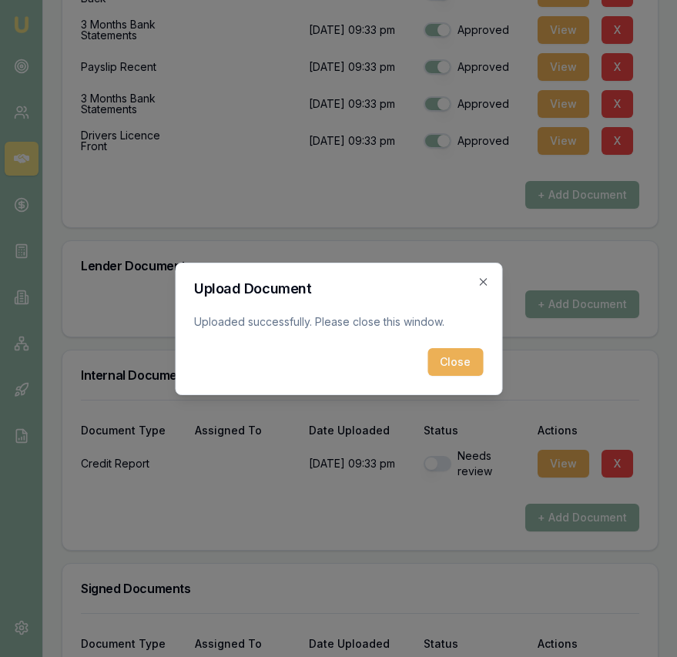
drag, startPoint x: 457, startPoint y: 363, endPoint x: 467, endPoint y: 395, distance: 32.9
click at [457, 363] on button "Close" at bounding box center [454, 362] width 55 height 28
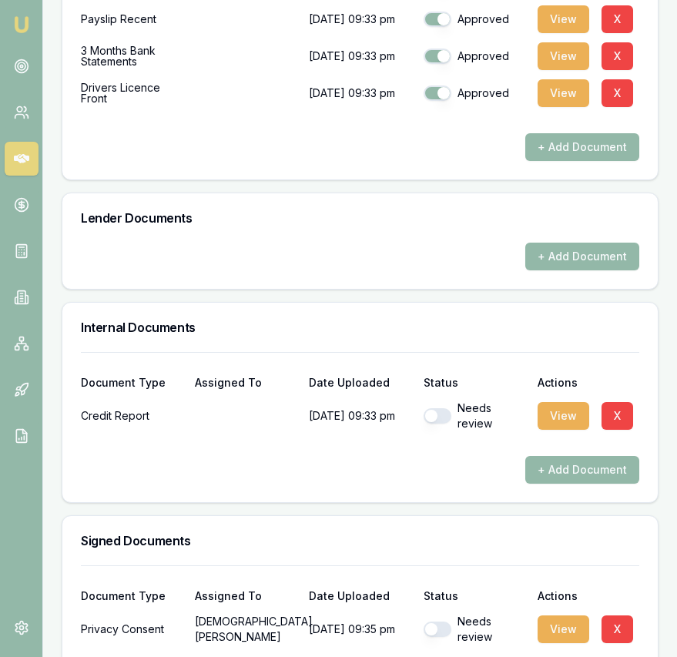
scroll to position [952, 0]
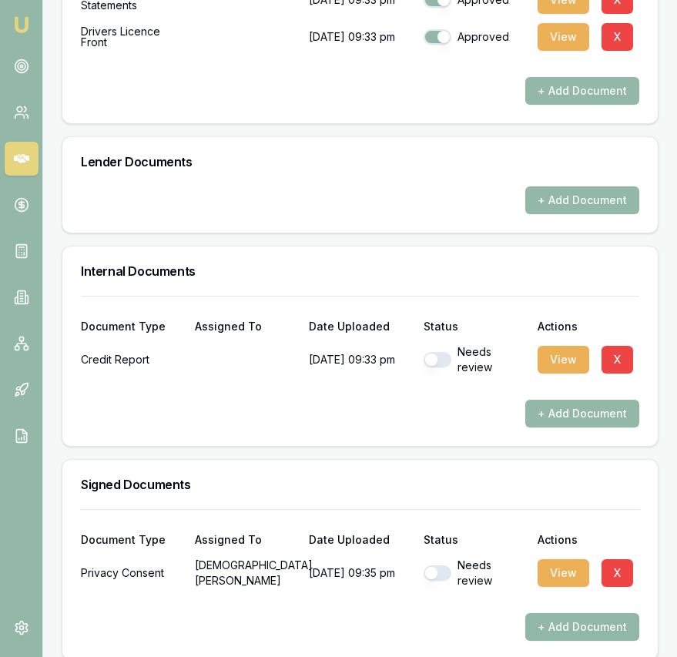
click at [562, 613] on button "+ Add Document" at bounding box center [582, 627] width 114 height 28
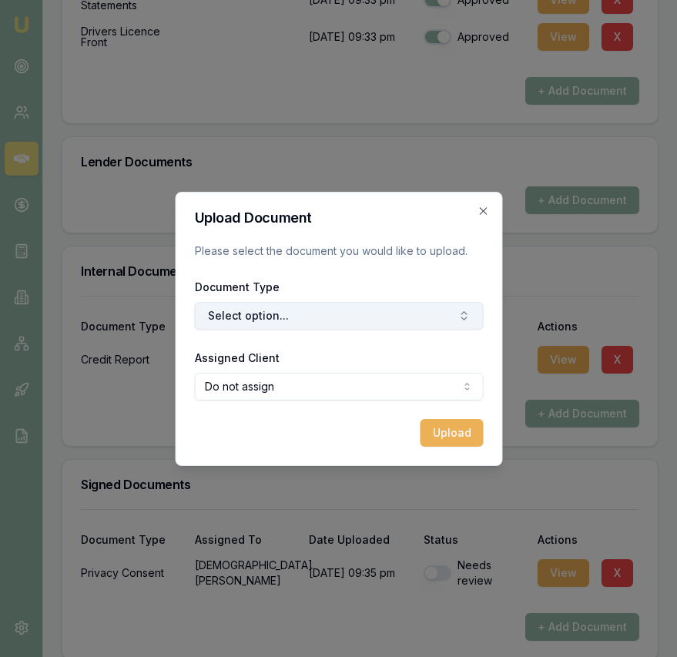
click at [355, 306] on button "Select option..." at bounding box center [338, 316] width 289 height 28
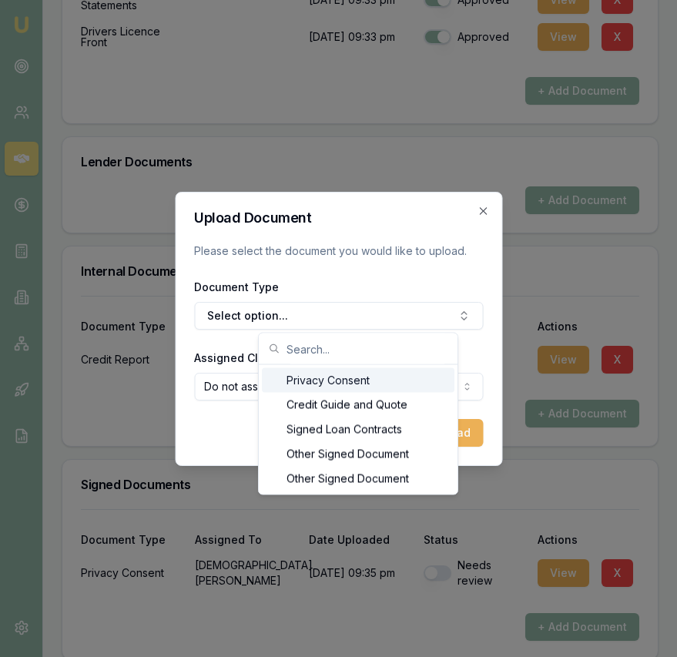
click at [351, 381] on div "Privacy Consent" at bounding box center [358, 380] width 193 height 25
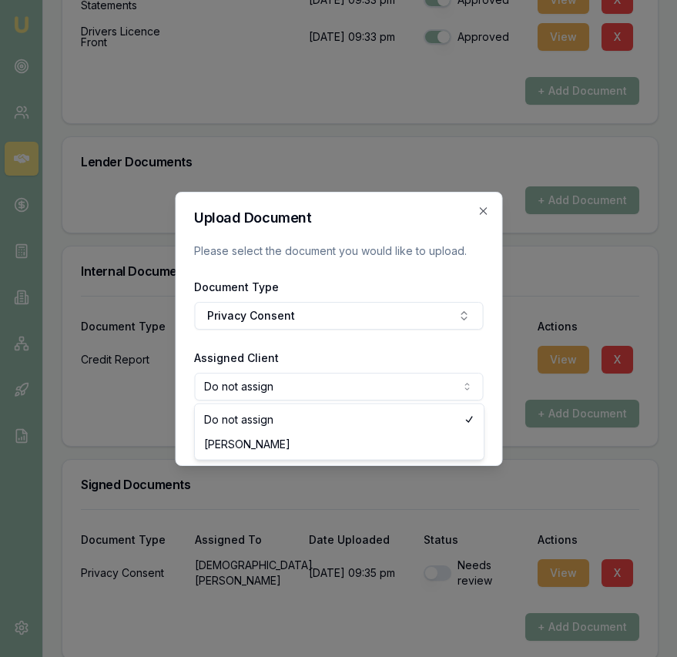
select select "U-CO3FPP197Z"
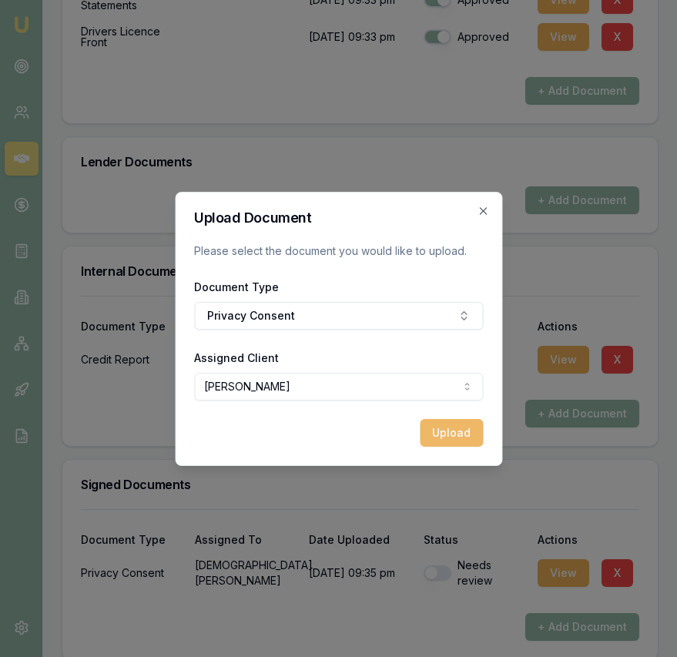
click at [451, 443] on button "Upload" at bounding box center [451, 433] width 63 height 28
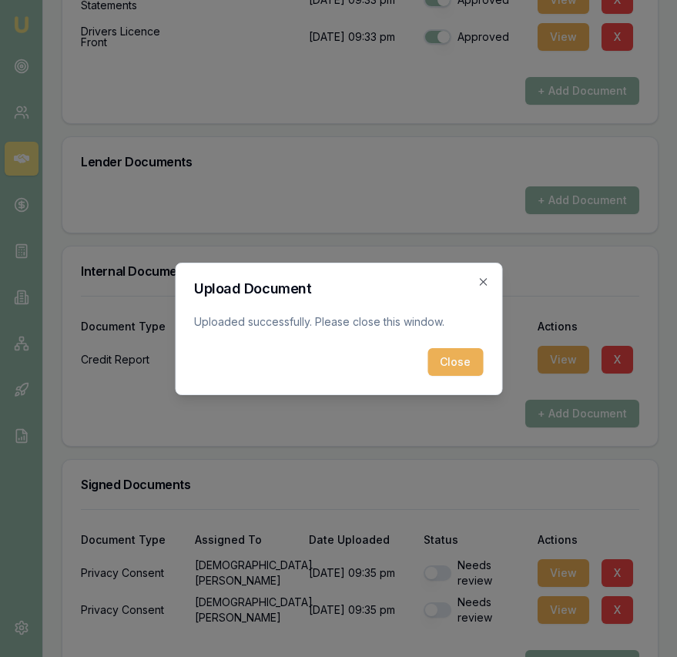
click at [457, 350] on button "Close" at bounding box center [454, 362] width 55 height 28
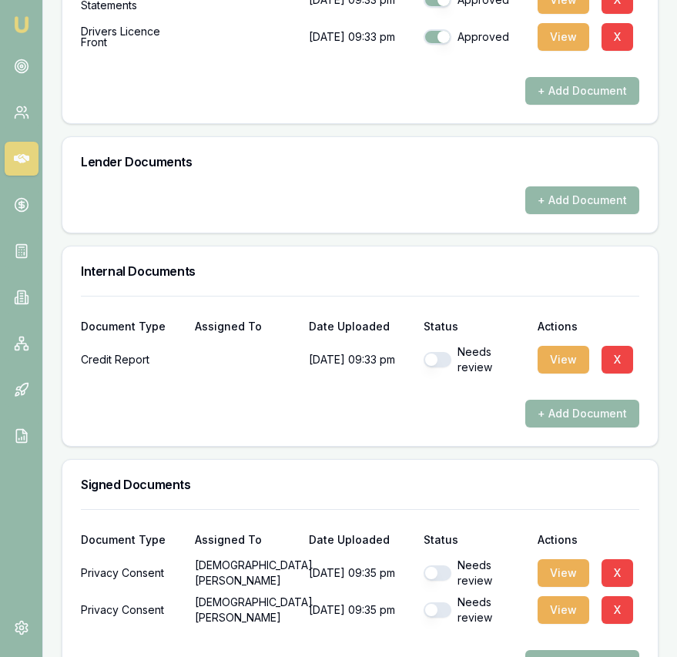
scroll to position [989, 0]
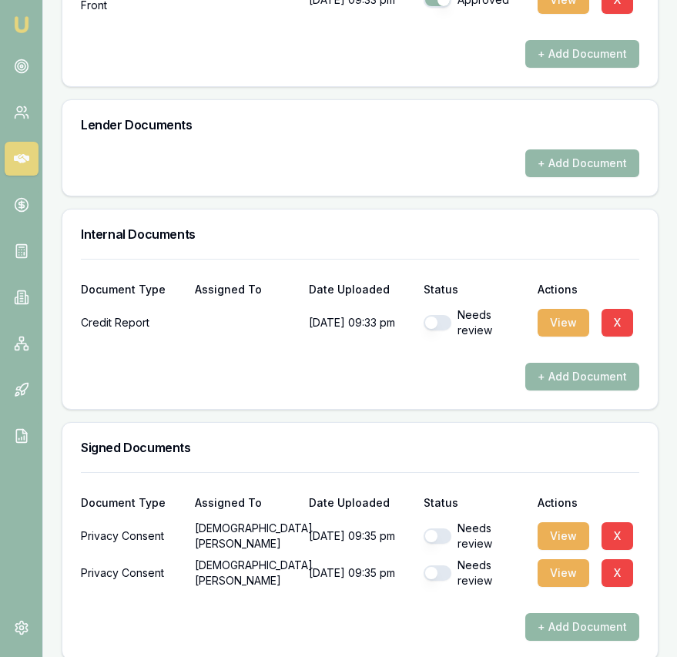
click at [577, 613] on button "+ Add Document" at bounding box center [582, 627] width 114 height 28
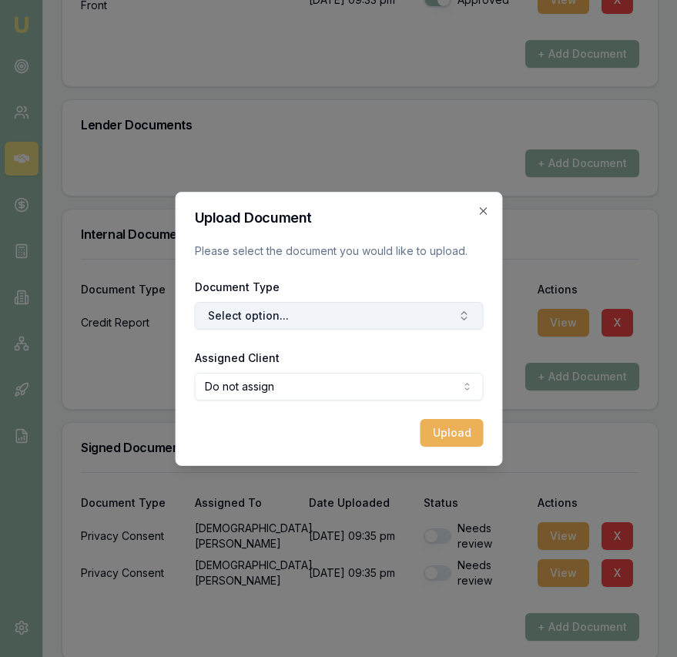
click at [321, 310] on button "Select option..." at bounding box center [338, 316] width 289 height 28
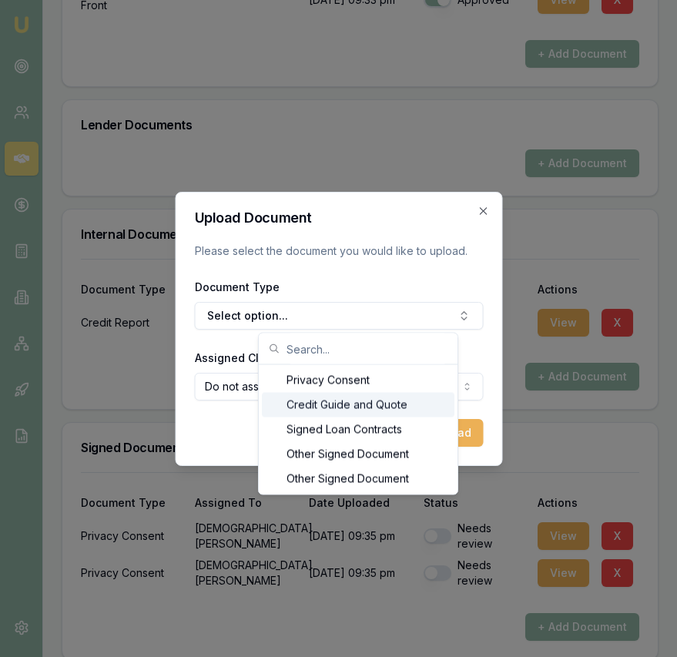
click at [309, 398] on div "Credit Guide and Quote" at bounding box center [358, 405] width 193 height 25
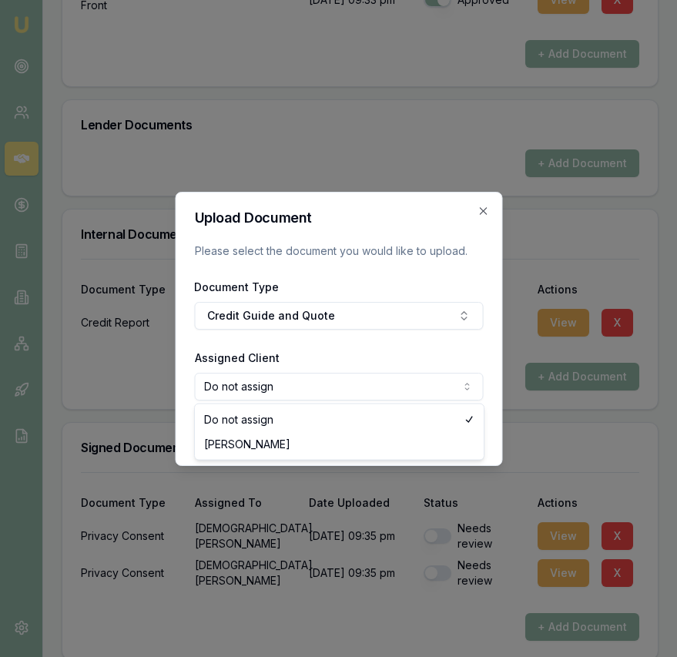
select select "U-CO3FPP197Z"
drag, startPoint x: 309, startPoint y: 439, endPoint x: 384, endPoint y: 440, distance: 75.5
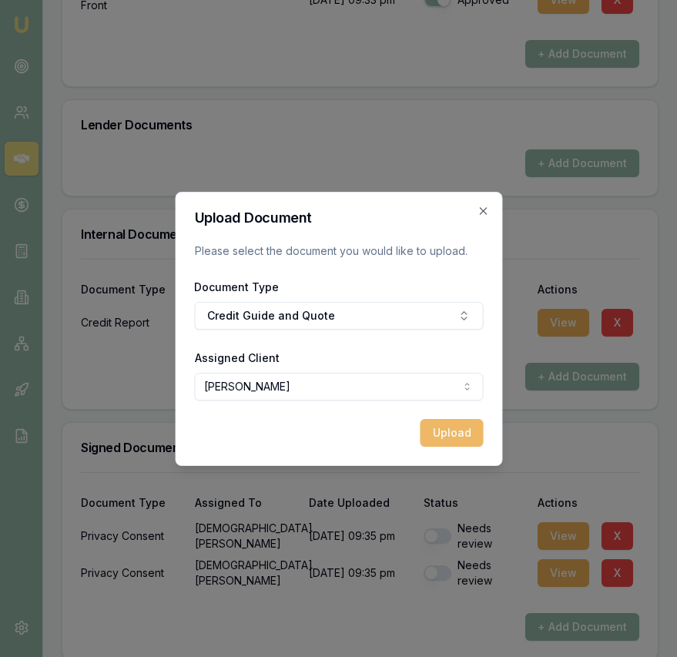
click at [463, 436] on button "Upload" at bounding box center [451, 433] width 63 height 28
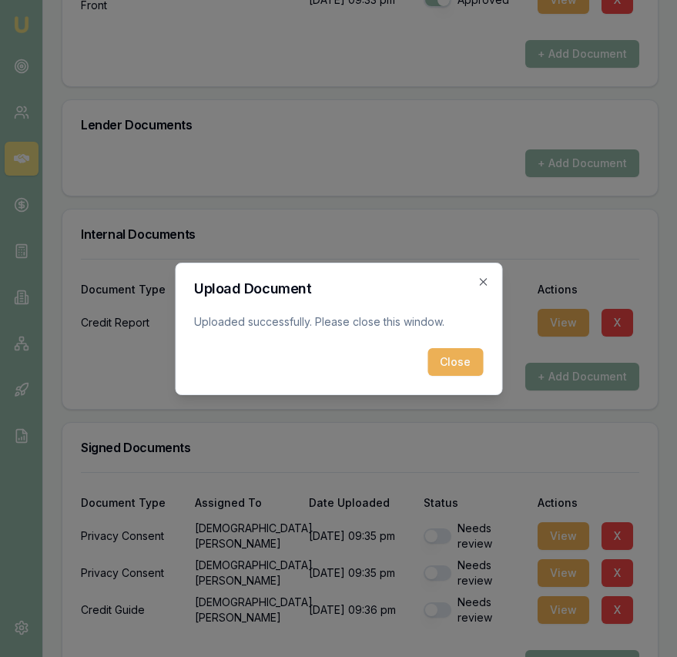
click at [464, 369] on button "Close" at bounding box center [454, 362] width 55 height 28
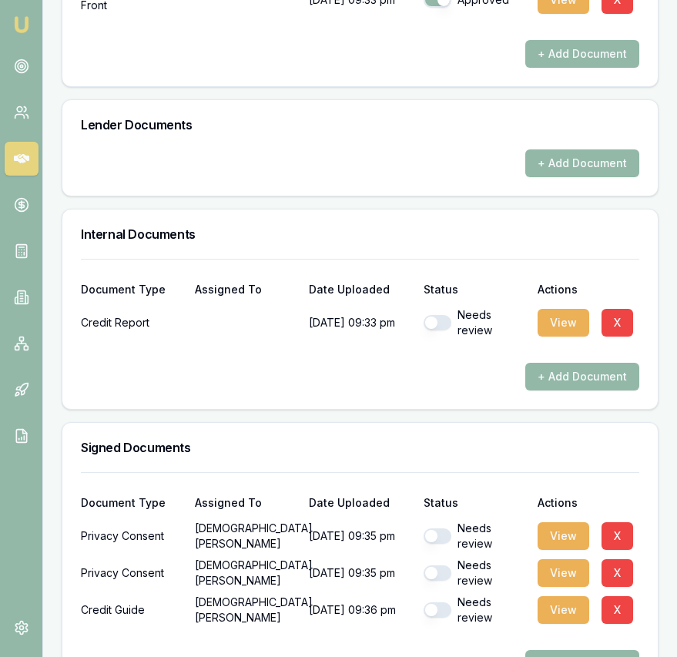
click at [444, 528] on button "button" at bounding box center [438, 535] width 28 height 15
checkbox input "true"
drag, startPoint x: 441, startPoint y: 549, endPoint x: 440, endPoint y: 568, distance: 19.3
click at [441, 558] on div "Needs review" at bounding box center [475, 573] width 102 height 31
click at [439, 565] on button "button" at bounding box center [438, 572] width 28 height 15
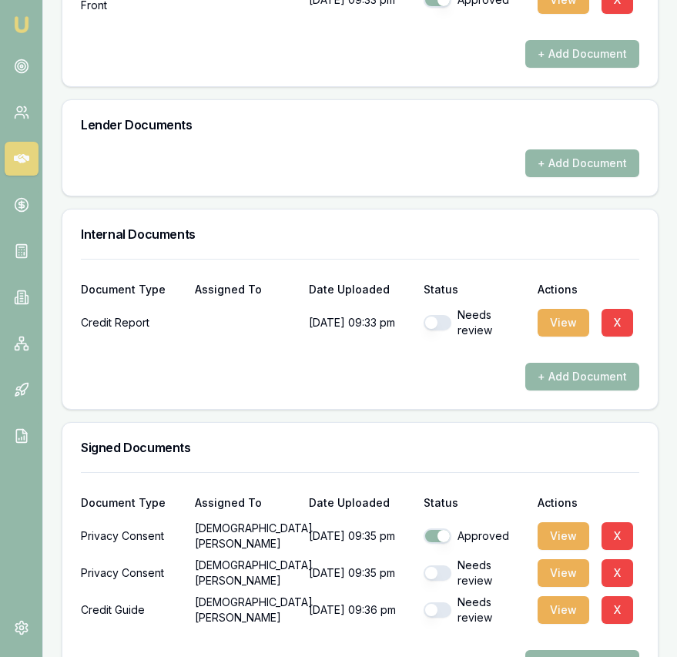
checkbox input "true"
checkbox input "false"
checkbox input "true"
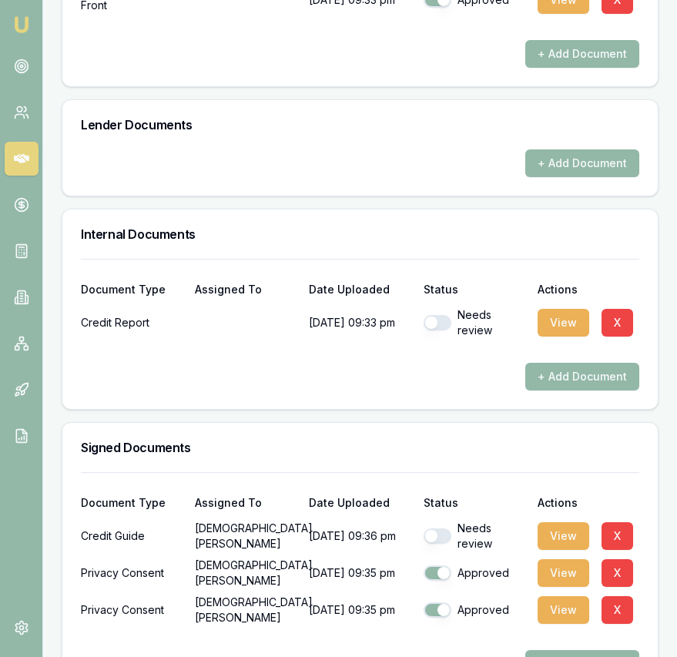
click at [441, 606] on div "Approved" at bounding box center [475, 610] width 102 height 31
click at [441, 528] on button "button" at bounding box center [438, 535] width 28 height 15
checkbox input "true"
click at [442, 315] on button "button" at bounding box center [438, 322] width 28 height 15
checkbox input "true"
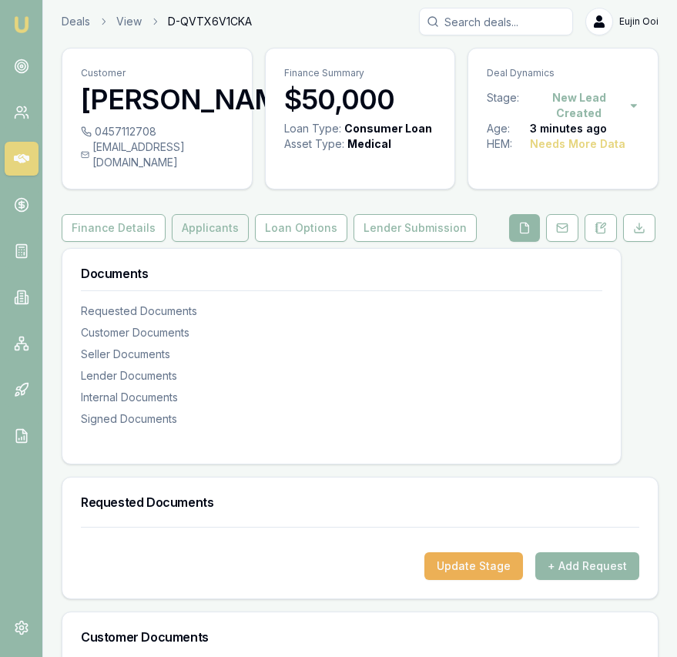
scroll to position [6, 0]
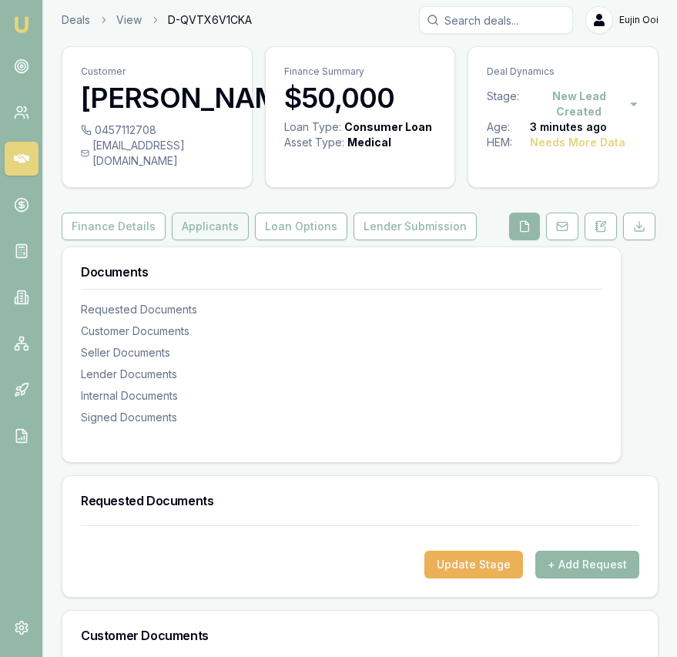
click at [205, 214] on button "Applicants" at bounding box center [210, 227] width 77 height 28
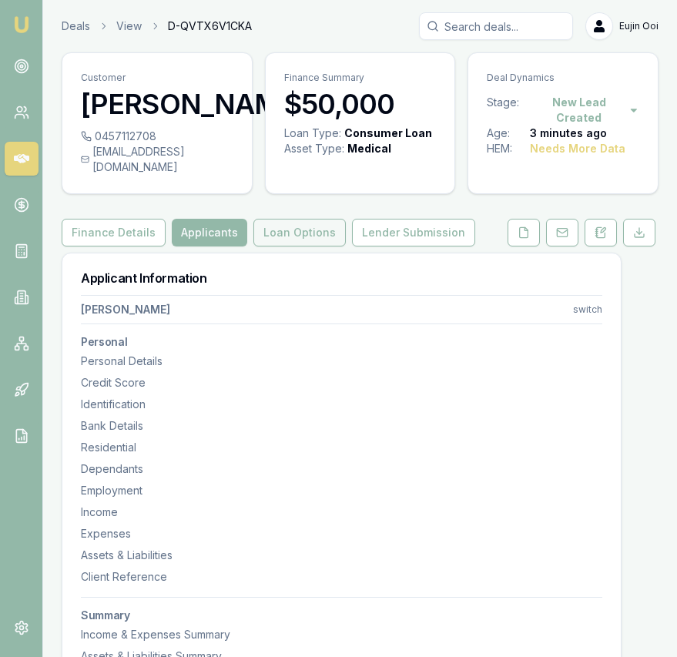
click at [277, 219] on button "Loan Options" at bounding box center [299, 233] width 92 height 28
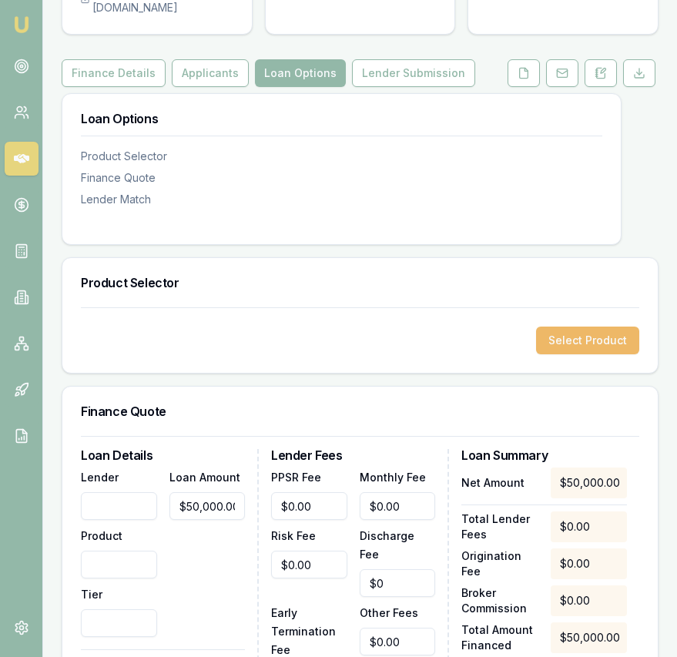
scroll to position [163, 0]
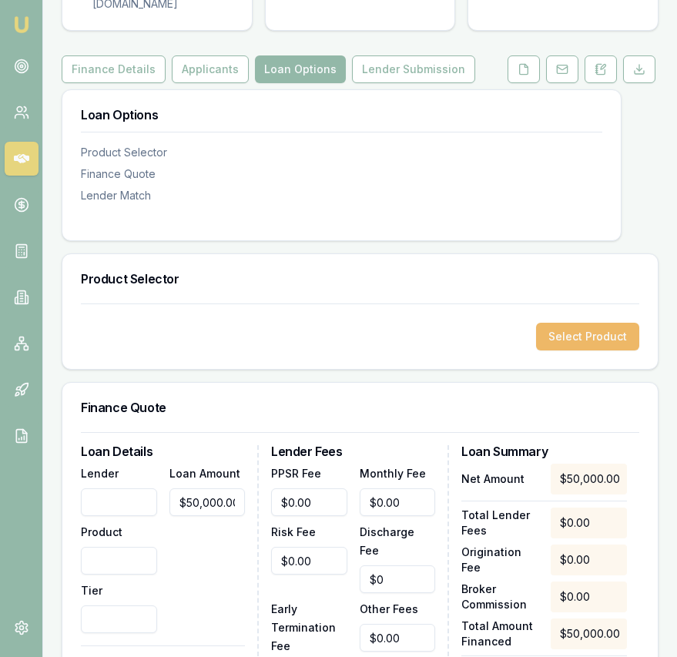
click at [579, 323] on button "Select Product" at bounding box center [587, 337] width 103 height 28
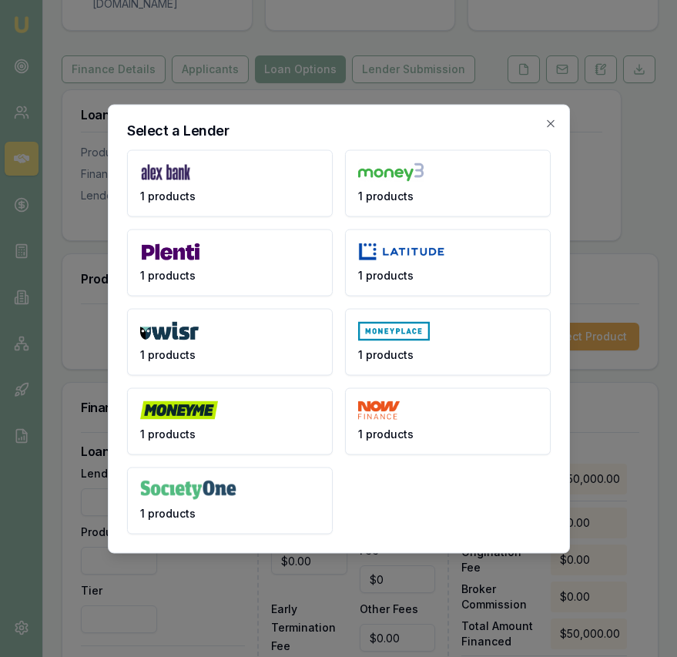
click at [433, 286] on button "1 products" at bounding box center [448, 262] width 206 height 67
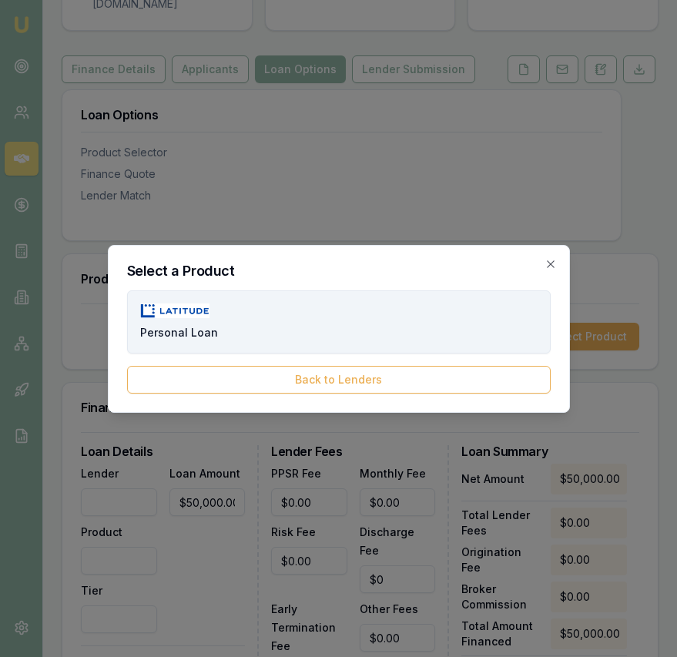
click at [238, 325] on button "Personal Loan" at bounding box center [339, 321] width 424 height 63
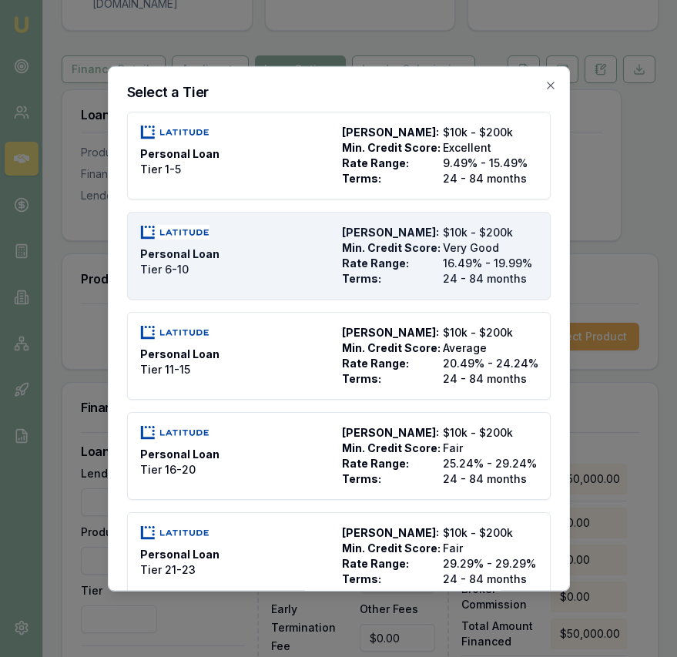
click at [357, 237] on span "Max Loan Amount:" at bounding box center [389, 231] width 95 height 15
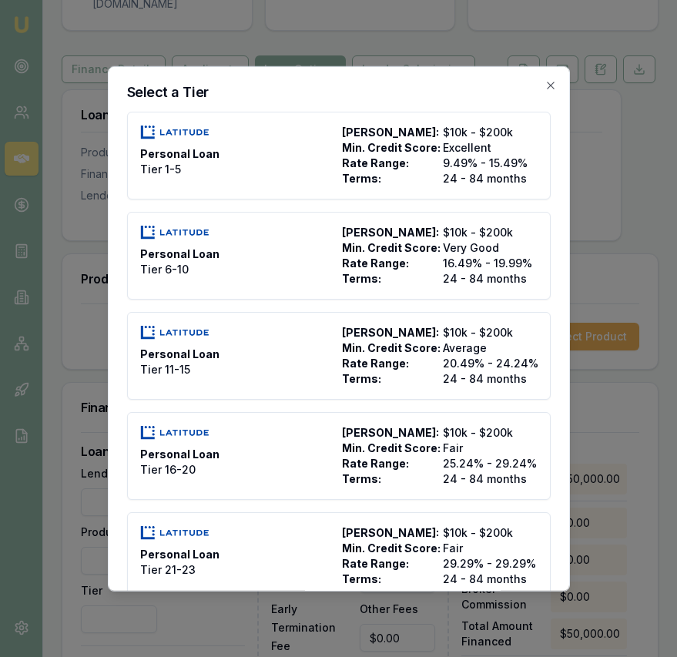
type input "Latitude"
type input "Personal Loan"
type input "Tier 6-10"
type input "16.49"
type input "24"
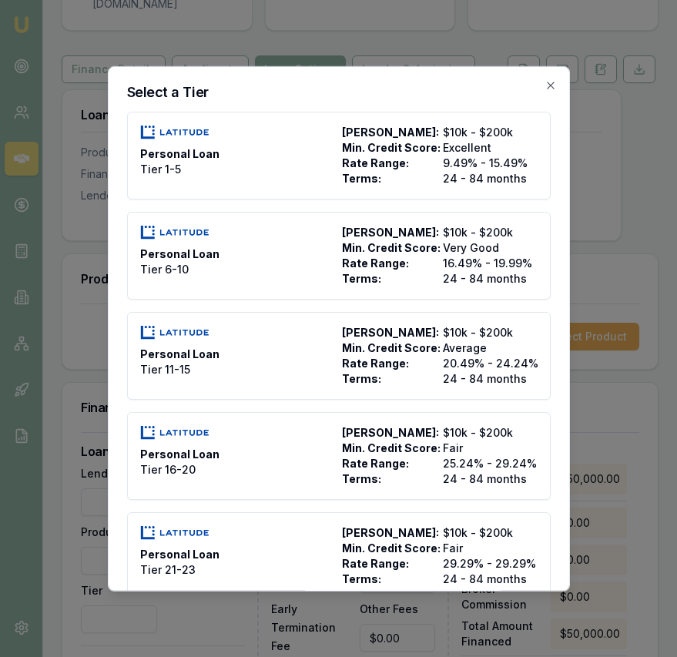
type input "2500"
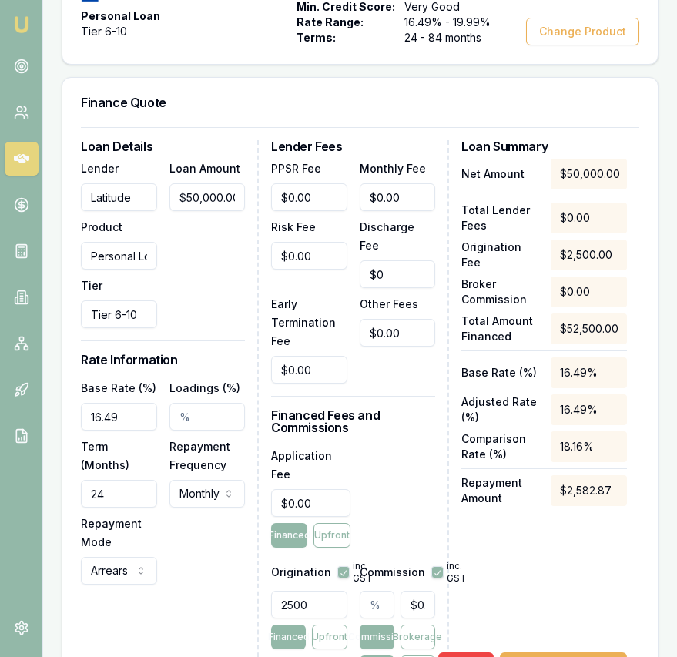
scroll to position [507, 0]
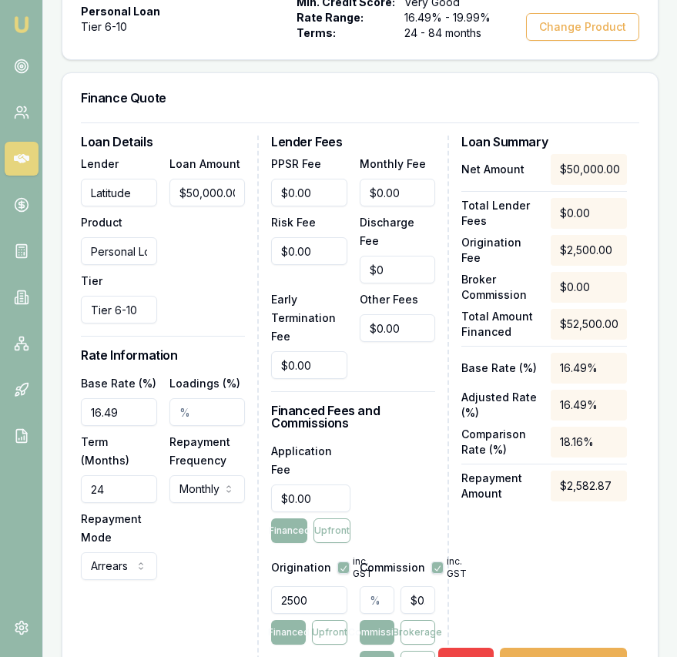
click at [116, 400] on input "16.49" at bounding box center [119, 412] width 76 height 28
type input "19.99%"
click at [108, 482] on input "24" at bounding box center [119, 489] width 76 height 28
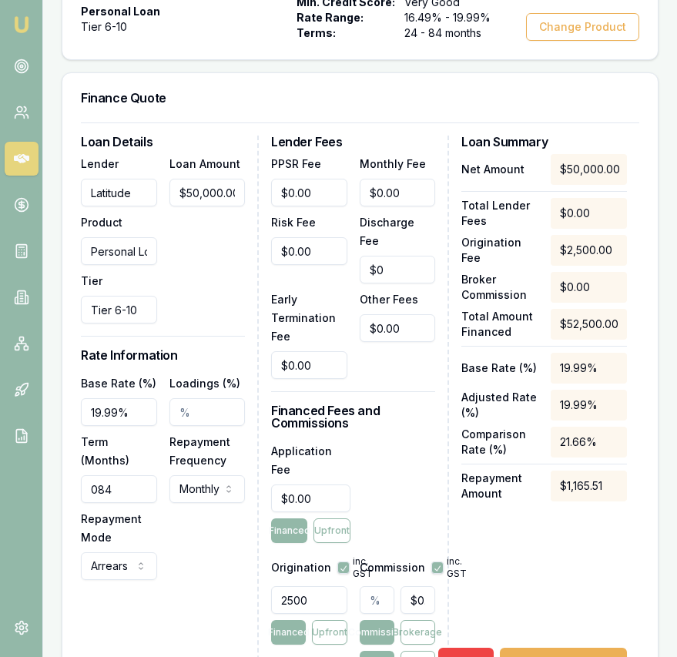
type input "084"
click at [185, 538] on div "Base Rate (%) 19.99% Loadings (%) Term (Months) 084 Repayment Frequency Monthly…" at bounding box center [163, 477] width 164 height 206
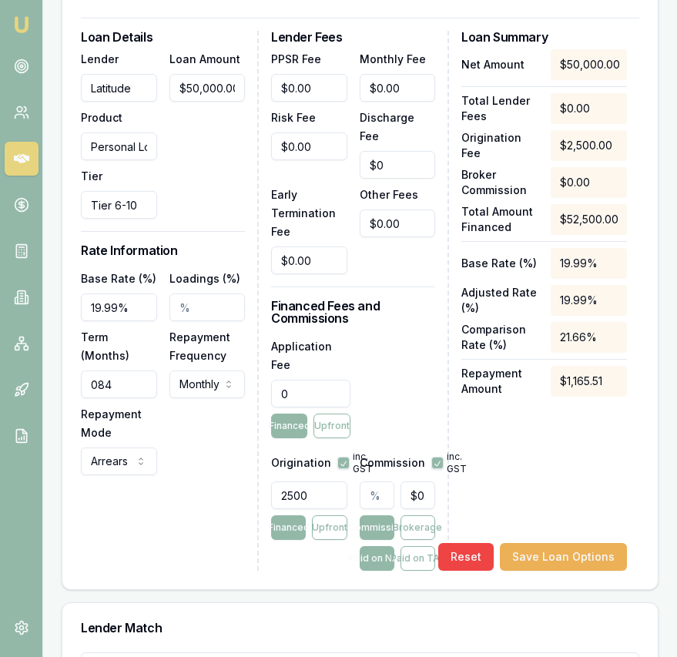
click at [302, 380] on input "0" at bounding box center [310, 394] width 79 height 28
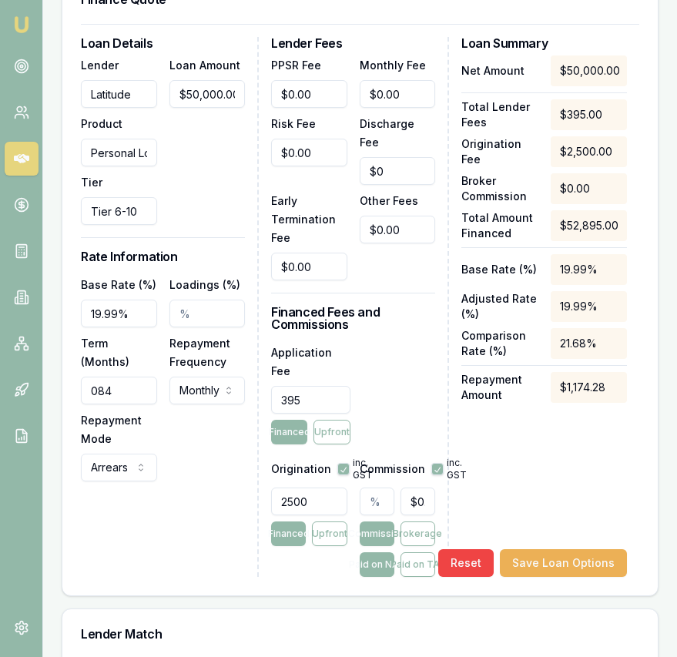
scroll to position [604, 0]
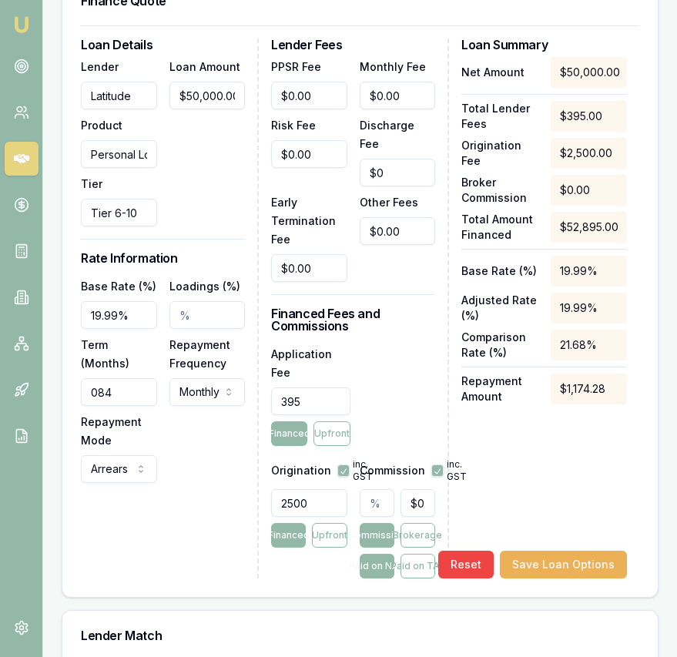
type input "395"
type input "0"
type input "$395.00"
click at [390, 84] on input "0" at bounding box center [398, 96] width 76 height 28
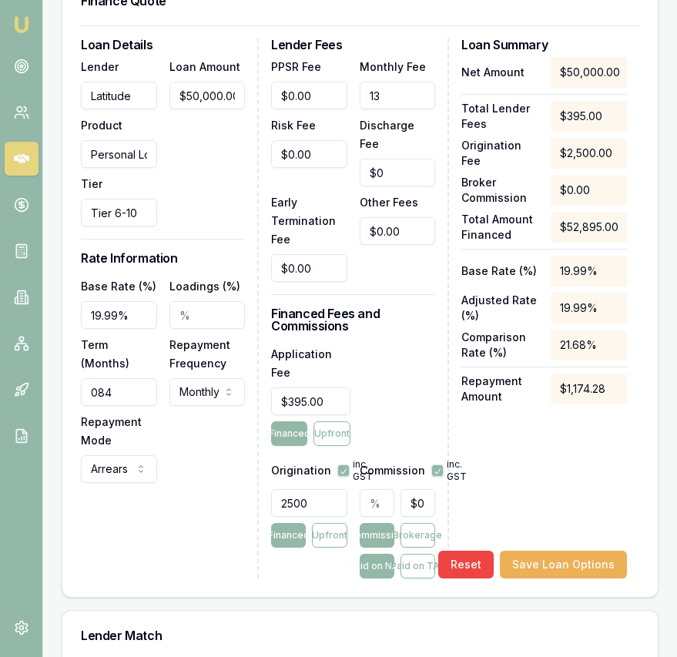
type input "$13.00"
drag, startPoint x: 378, startPoint y: 296, endPoint x: 376, endPoint y: 286, distance: 10.3
click at [378, 307] on h3 "Financed Fees and Commissions" at bounding box center [353, 319] width 164 height 25
click at [367, 489] on input "text" at bounding box center [377, 503] width 35 height 28
type input "2"
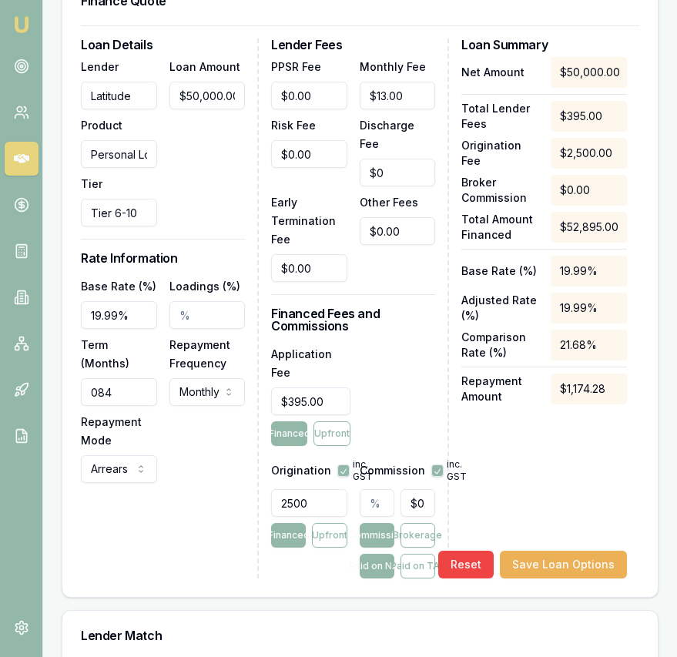
type input "$1,000.00"
type input "2.4"
type input "$1,200.00"
type input "2.47"
type input "$1,235.00"
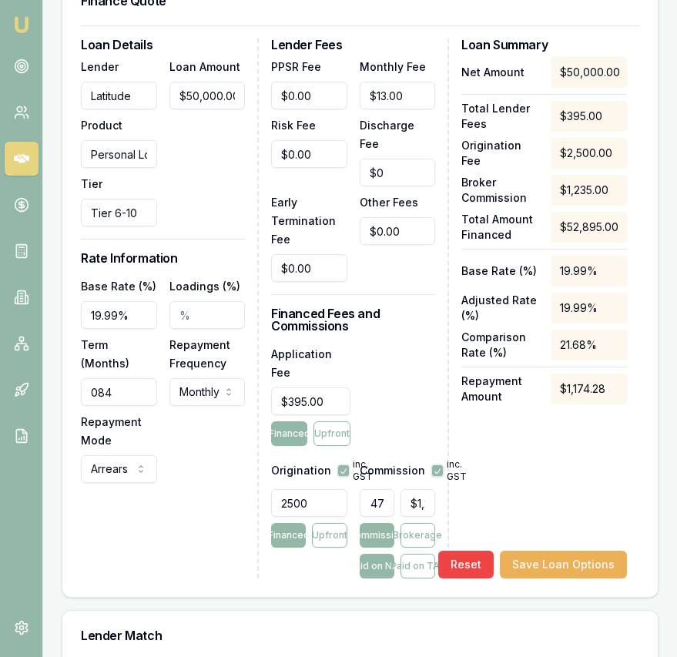
type input "2.475"
type input "$1,237.50"
type input "2.48%"
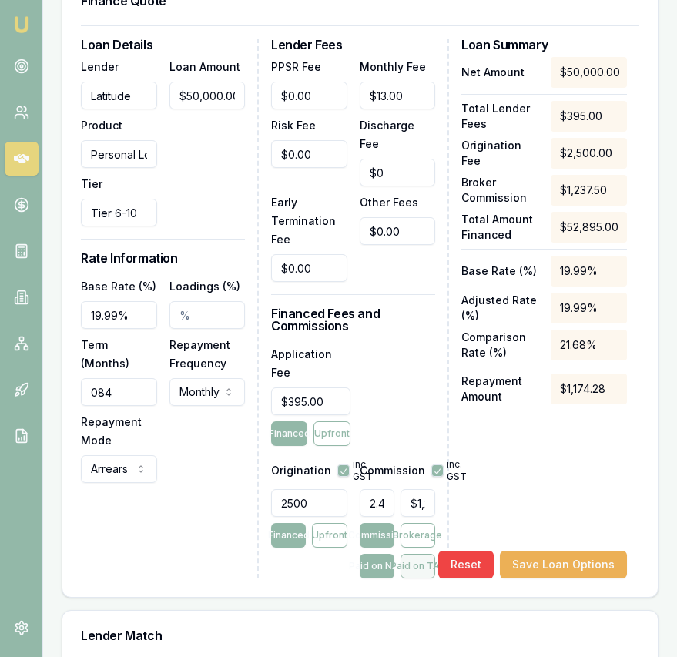
click at [419, 554] on button "Paid on TAF" at bounding box center [417, 566] width 35 height 25
click at [377, 554] on button "Paid on NAF" at bounding box center [377, 566] width 35 height 25
click at [407, 554] on button "Paid on TAF" at bounding box center [417, 566] width 35 height 25
type input "$1,309.15"
click at [307, 562] on div "Loan Details Lender Latitude Product Personal Loan Tier Tier 6-10 Loan Amount $…" at bounding box center [359, 310] width 595 height 571
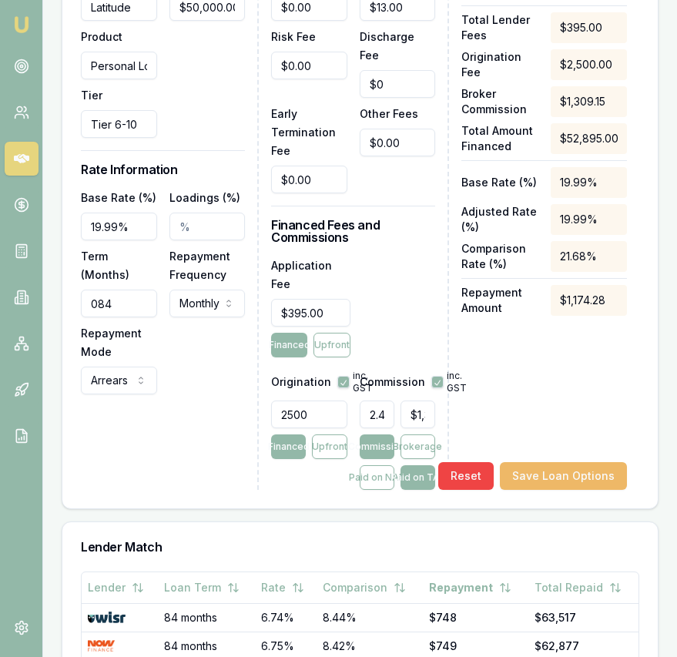
click at [564, 462] on button "Save Loan Options" at bounding box center [563, 476] width 127 height 28
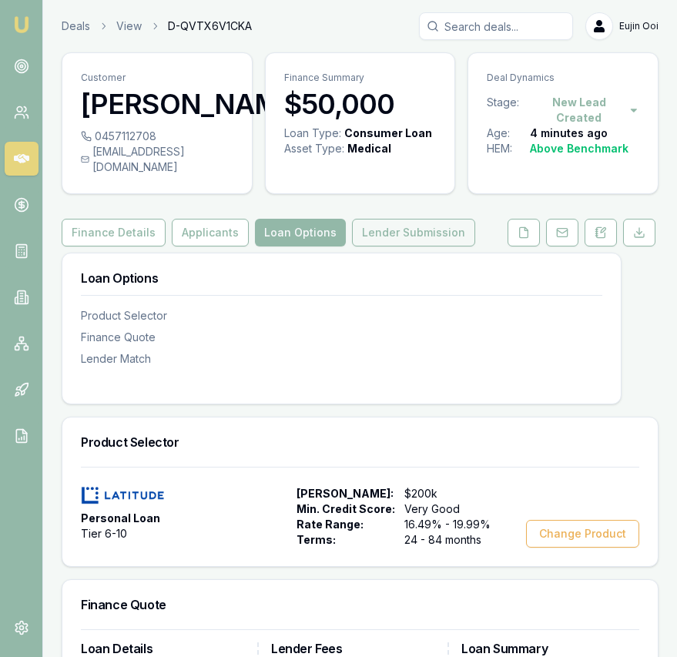
click at [420, 219] on button "Lender Submission" at bounding box center [413, 233] width 123 height 28
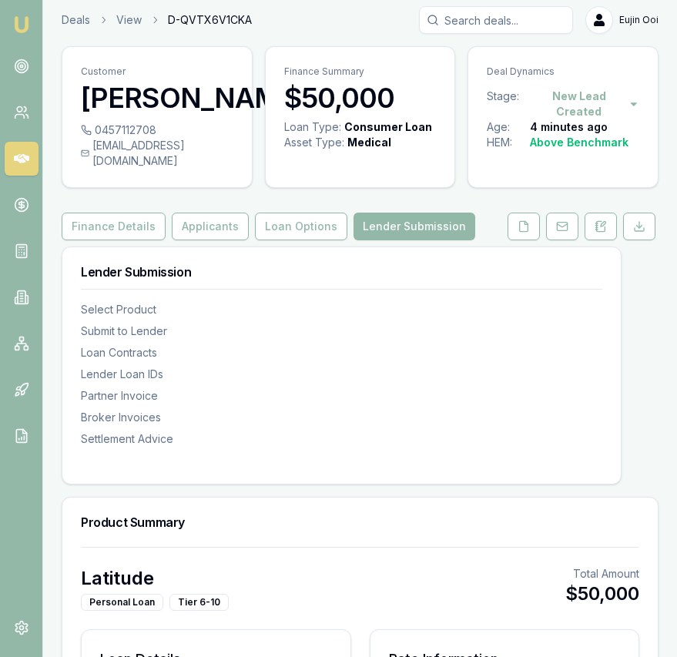
type input "$1,125"
type input "$589"
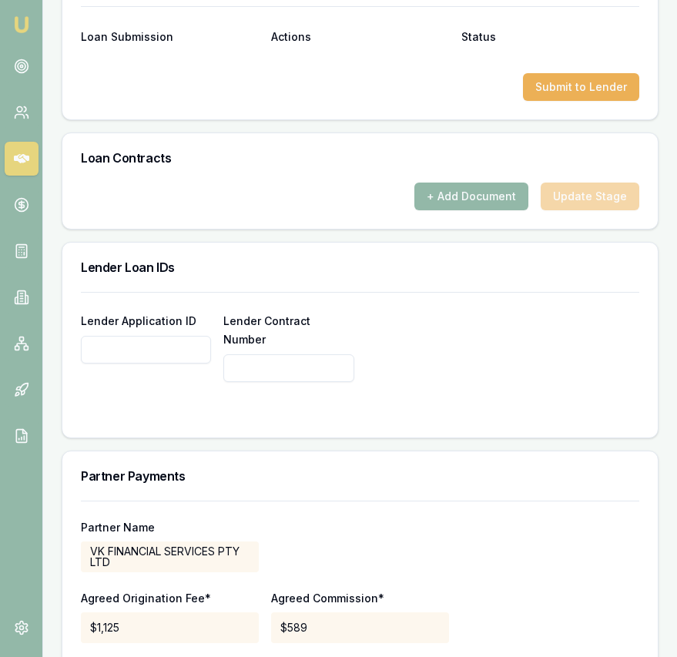
scroll to position [1112, 0]
click at [163, 347] on input "Lender Application ID" at bounding box center [146, 349] width 130 height 28
click at [162, 347] on input "Lender Application ID" at bounding box center [146, 349] width 130 height 28
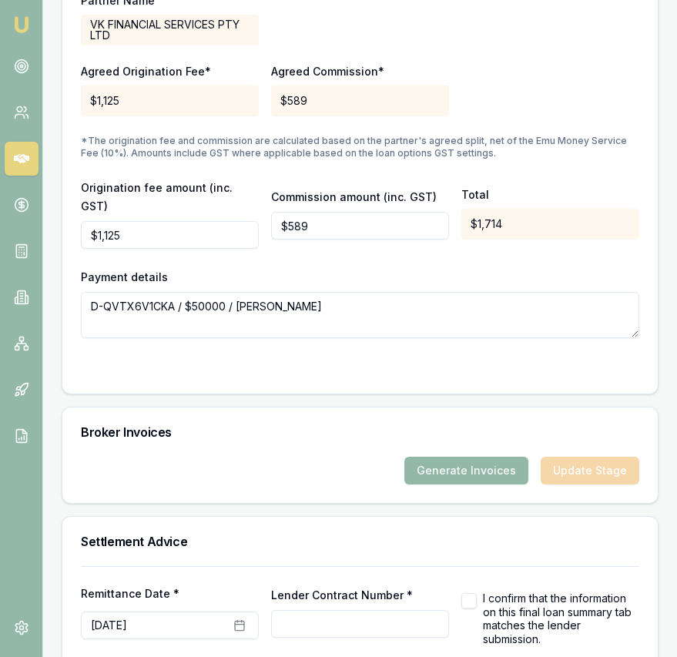
scroll to position [1640, 0]
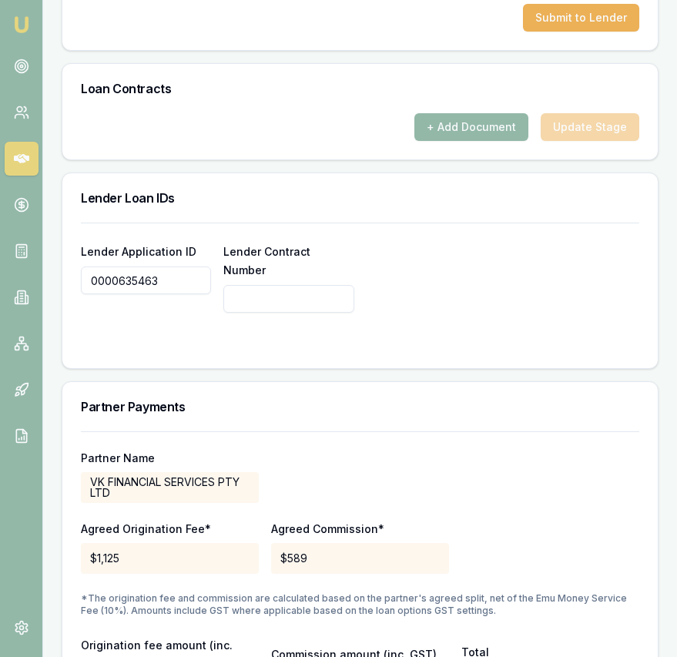
click at [174, 280] on input "0000635463" at bounding box center [146, 280] width 130 height 28
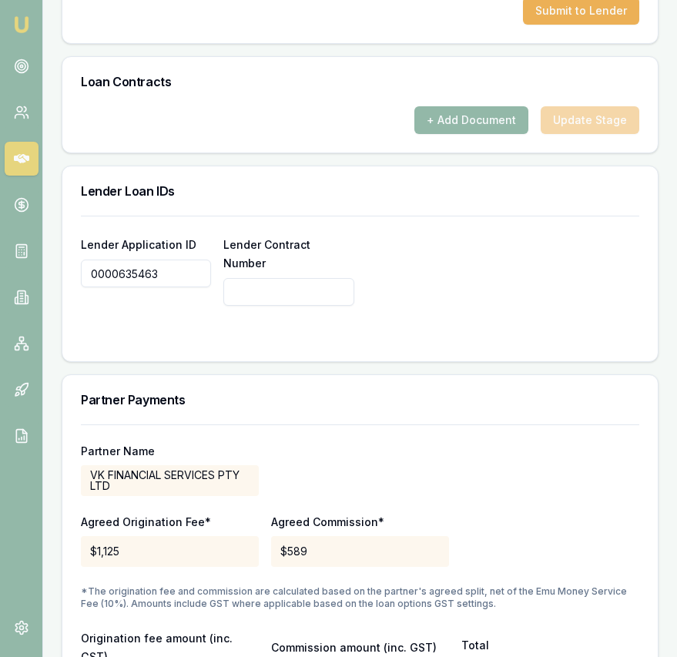
click at [174, 281] on input "0000635463" at bounding box center [146, 274] width 130 height 28
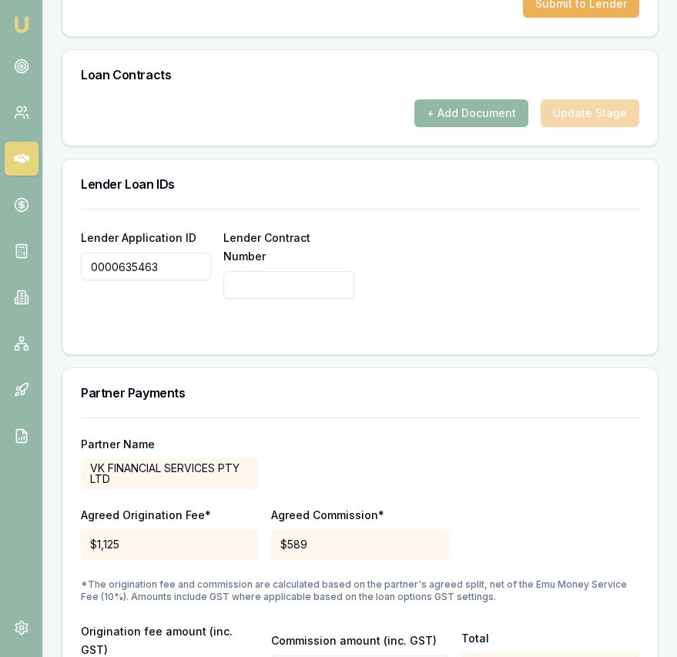
scroll to position [1198, 0]
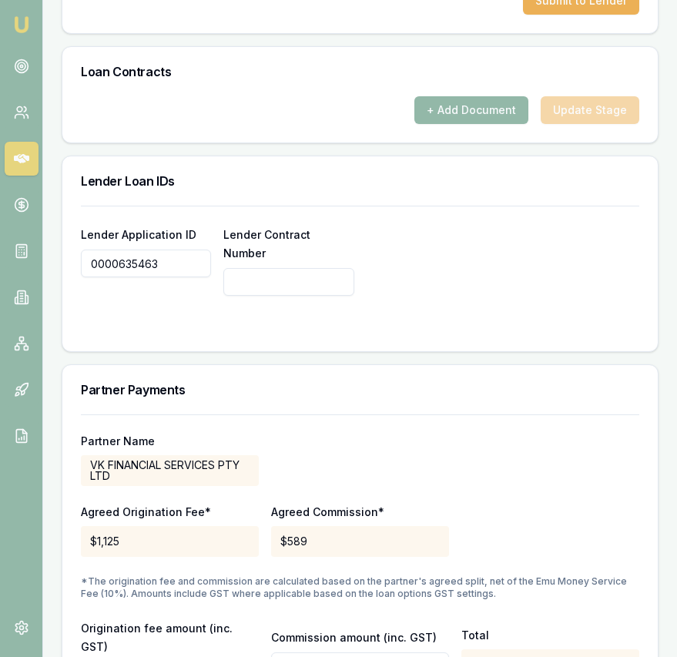
type input "0000635463"
click at [260, 268] on input "Lender Contract Number" at bounding box center [288, 282] width 130 height 28
paste input "0000635463"
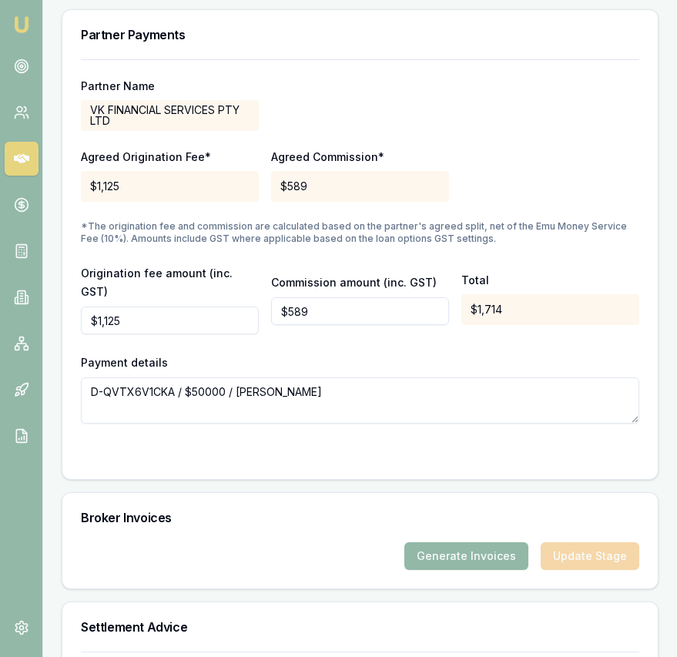
scroll to position [1686, 0]
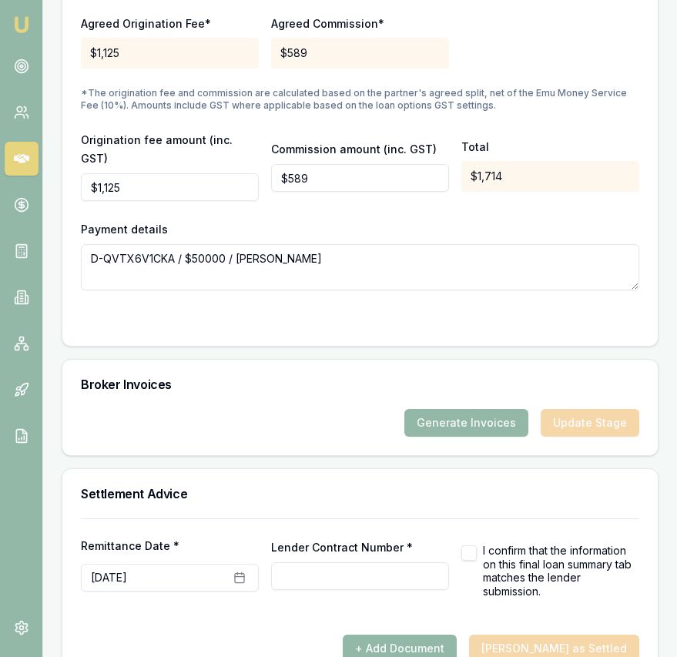
type input "0000635463"
click at [314, 562] on input "Lender Contract Number *" at bounding box center [360, 576] width 178 height 28
paste input "0000635463"
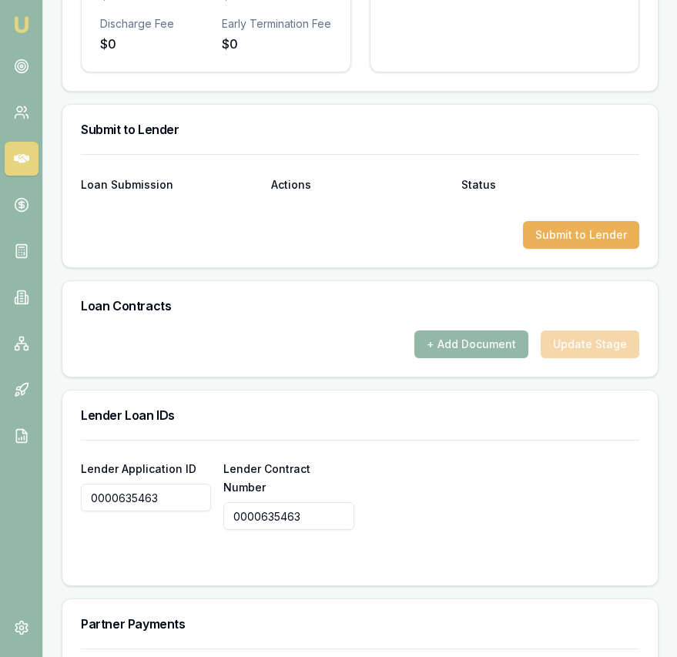
scroll to position [954, 0]
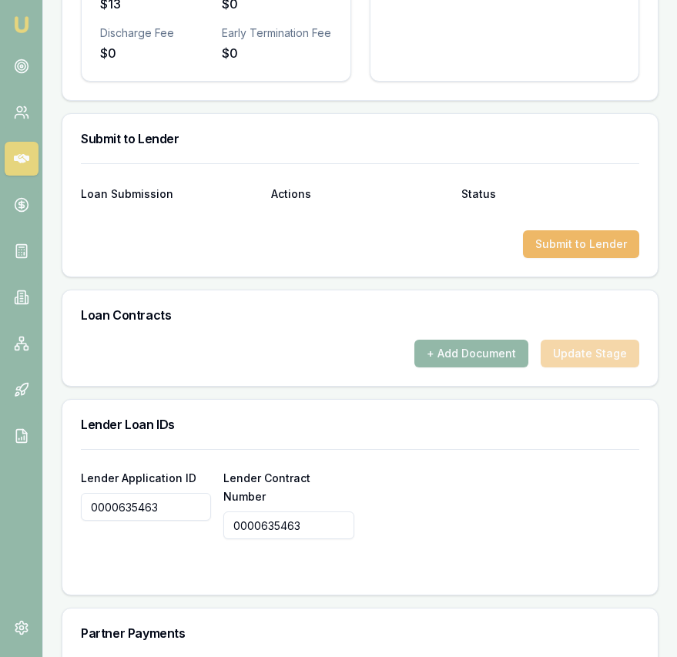
type input "0000635463"
click at [594, 243] on button "Submit to Lender" at bounding box center [581, 244] width 116 height 28
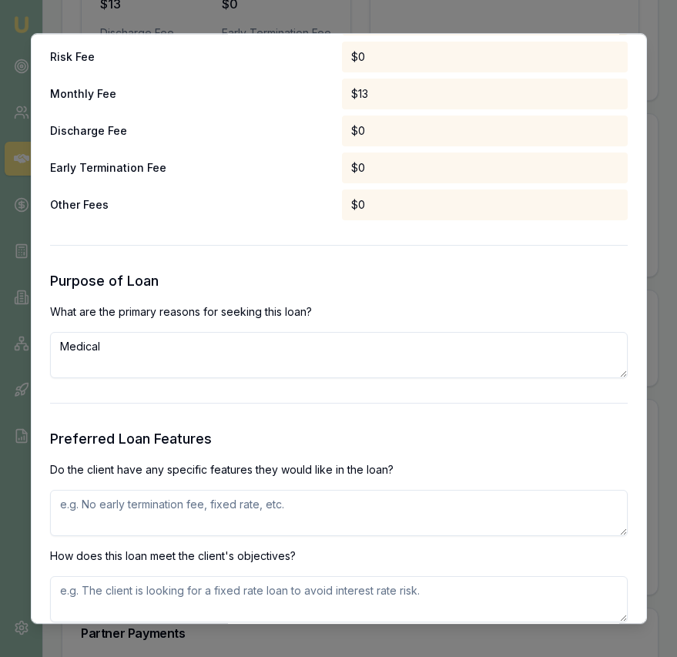
scroll to position [1334, 0]
click at [179, 357] on textarea "Medical" at bounding box center [339, 354] width 578 height 46
type textarea "Medical- client require funds for medical procedure"
click at [175, 494] on textarea at bounding box center [339, 512] width 578 height 46
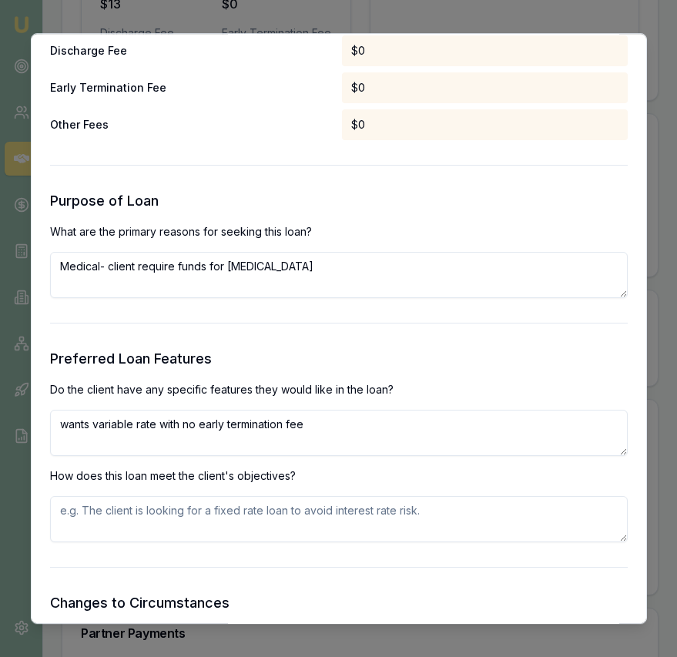
type textarea "wants variable rate with no early termination fee"
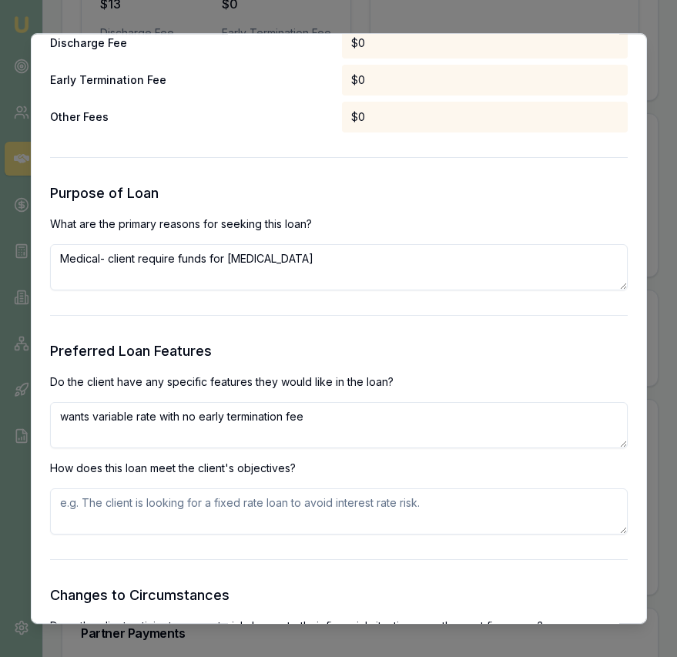
click at [172, 506] on textarea at bounding box center [339, 511] width 578 height 46
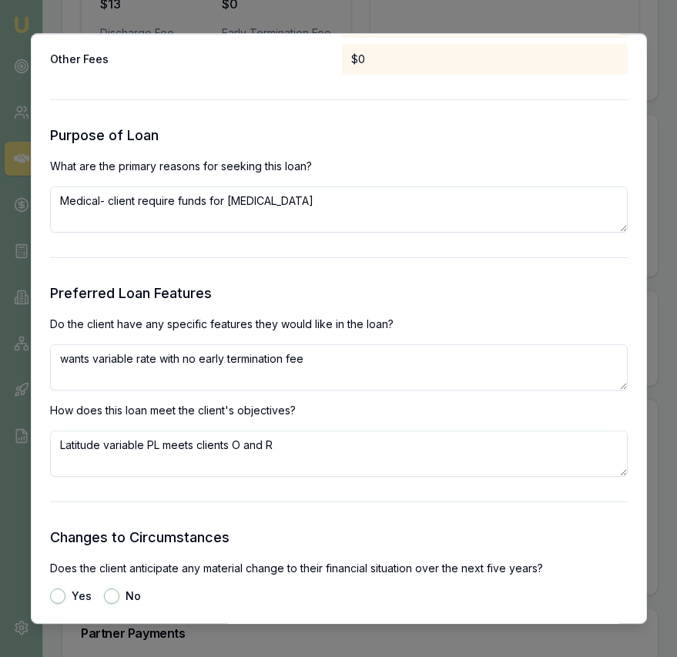
scroll to position [1590, 0]
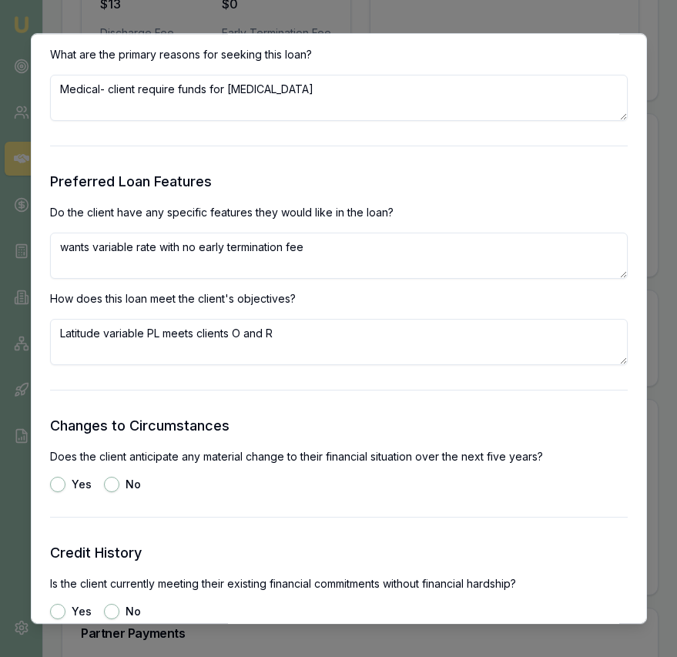
type textarea "Latitude variable PL meets clients O and R"
drag, startPoint x: 115, startPoint y: 485, endPoint x: 110, endPoint y: 492, distance: 8.3
click at [114, 485] on button "No" at bounding box center [111, 484] width 15 height 15
radio input "true"
click at [60, 609] on button "Yes" at bounding box center [57, 611] width 15 height 15
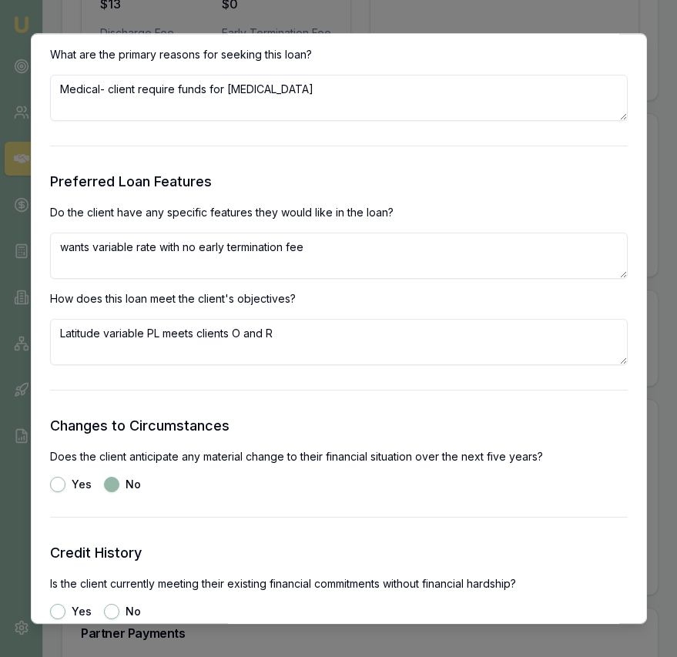
radio input "true"
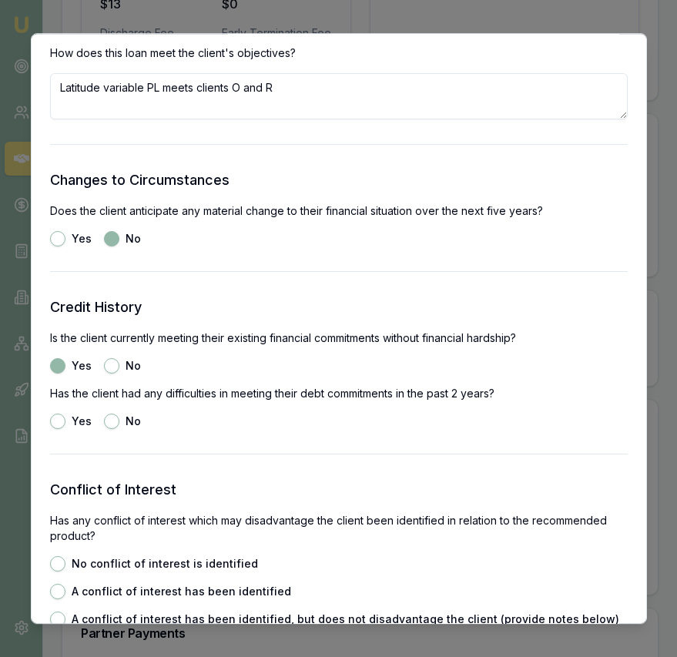
click at [113, 426] on button "No" at bounding box center [111, 421] width 15 height 15
radio input "true"
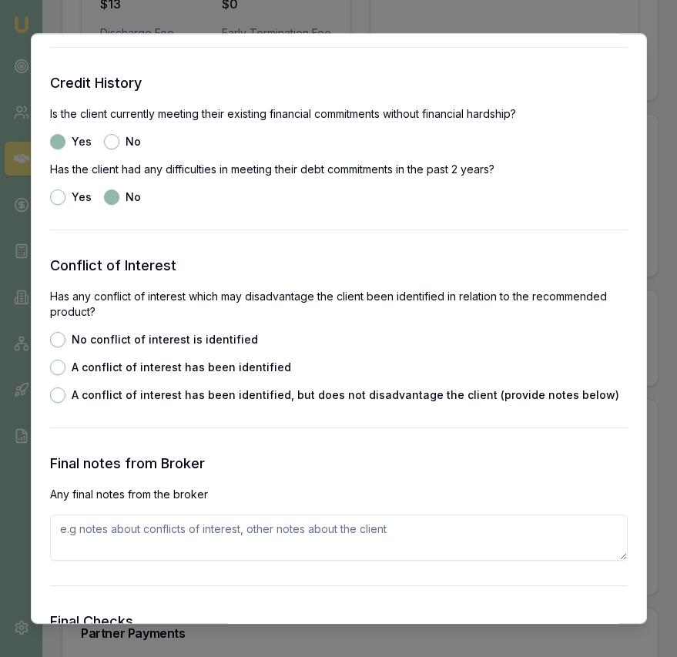
click at [61, 346] on div "No conflict of interest is identified A conflict of interest has been identifie…" at bounding box center [339, 367] width 578 height 71
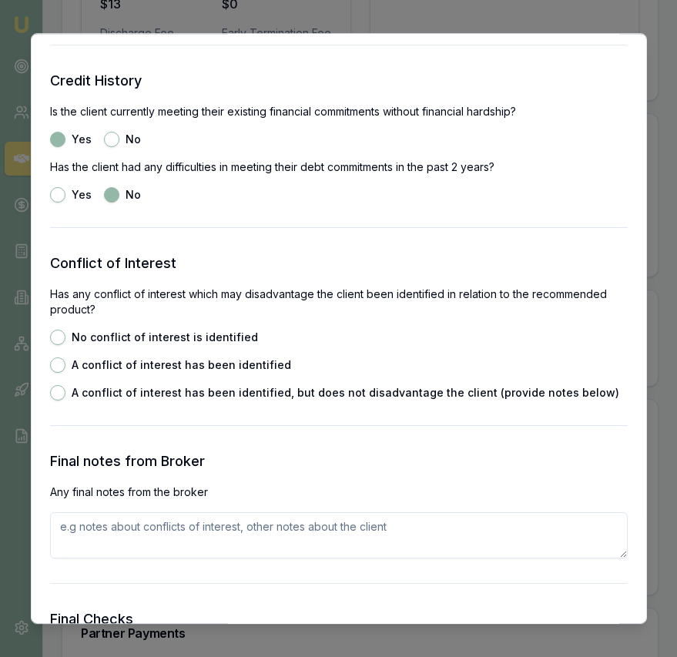
drag, startPoint x: 60, startPoint y: 338, endPoint x: 67, endPoint y: 350, distance: 14.1
click at [60, 338] on button "No conflict of interest is identified" at bounding box center [57, 337] width 15 height 15
radio input "true"
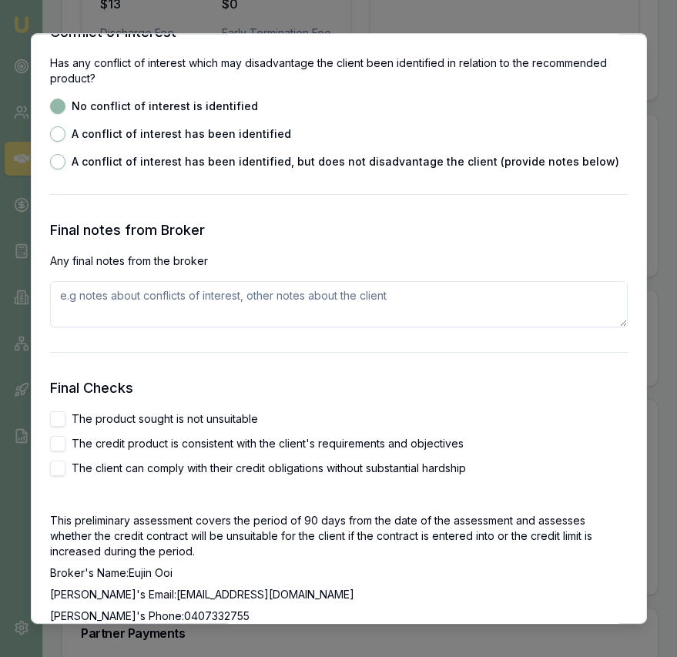
scroll to position [2322, 0]
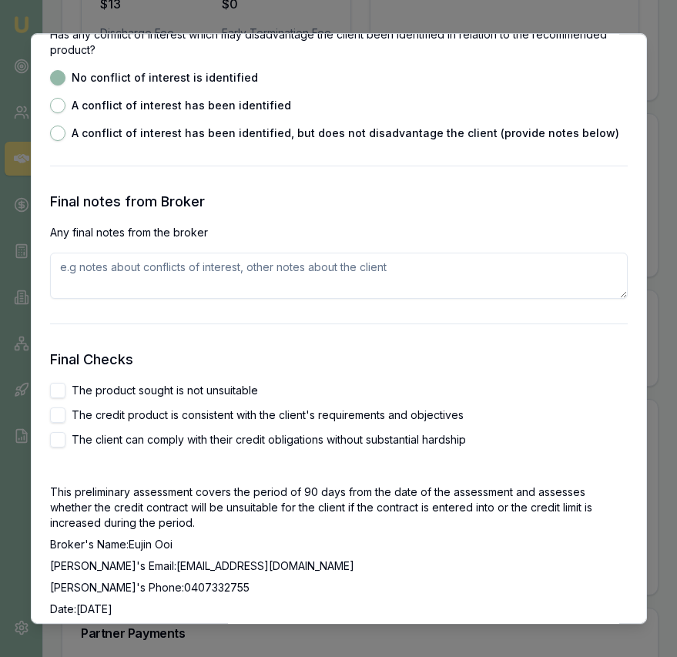
click at [52, 387] on button "The product sought is not unsuitable" at bounding box center [57, 390] width 15 height 15
checkbox input "true"
click at [61, 420] on button "The credit product is consistent with the client's requirements and objectives" at bounding box center [57, 414] width 15 height 15
checkbox input "true"
click at [58, 440] on button "The client can comply with their credit obligations without substantial hardship" at bounding box center [57, 439] width 15 height 15
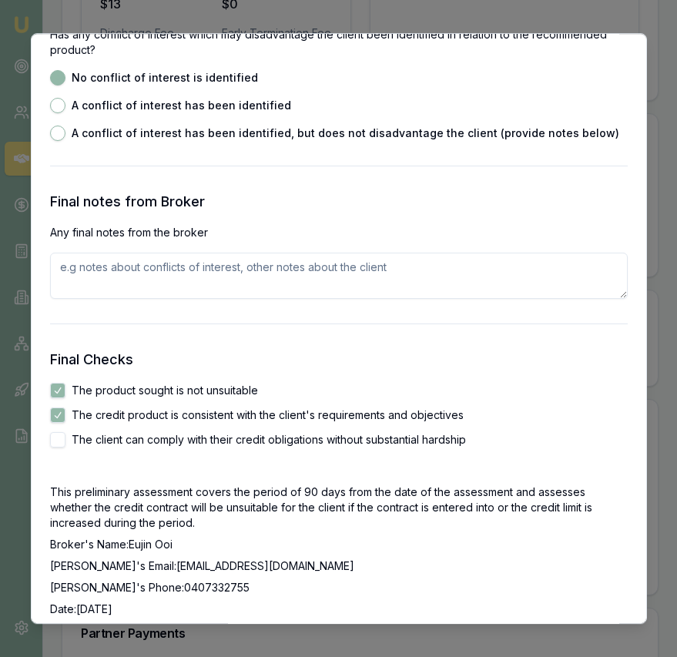
checkbox input "true"
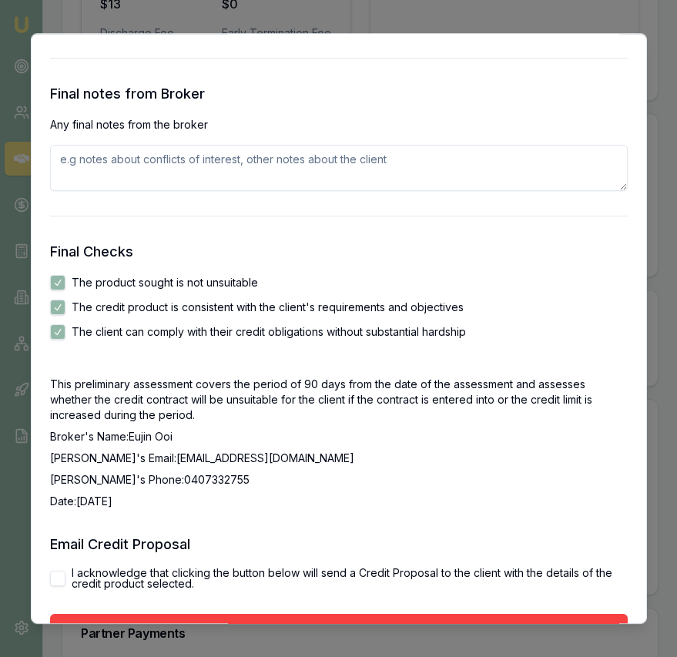
scroll to position [2534, 0]
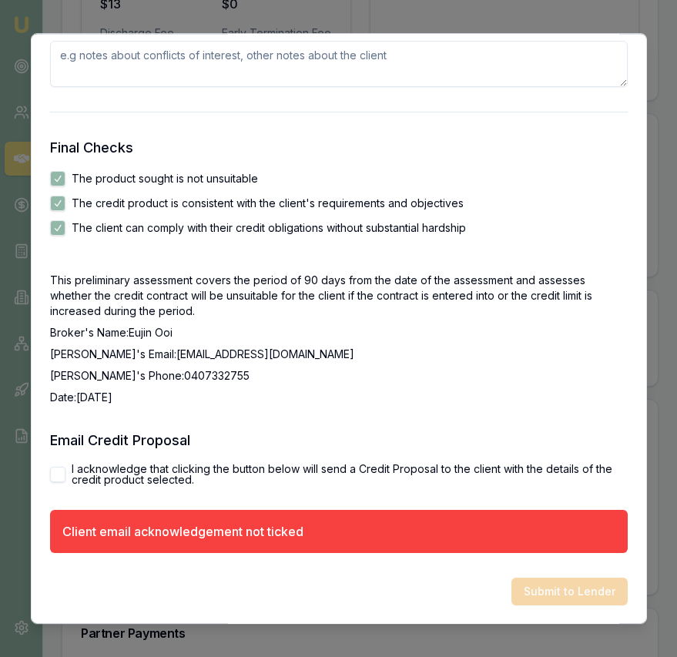
click at [62, 471] on button "I acknowledge that clicking the button below will send a Credit Proposal to the…" at bounding box center [57, 474] width 15 height 15
checkbox input "true"
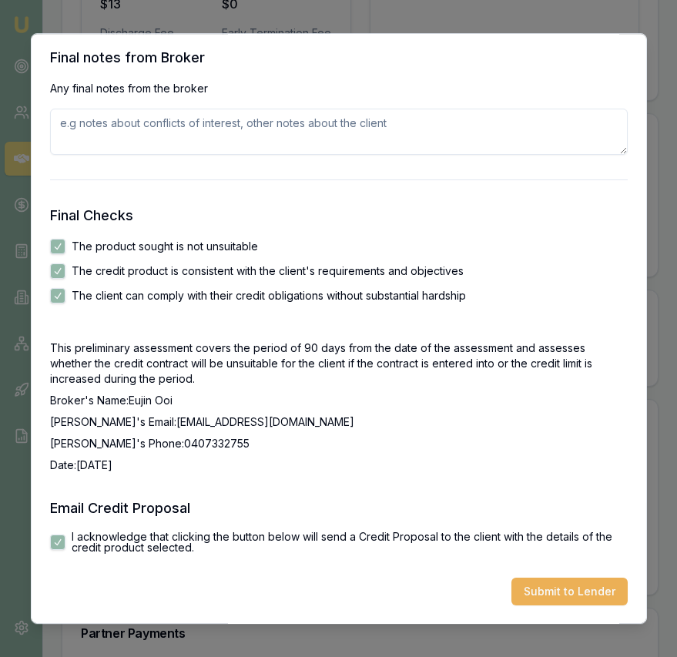
scroll to position [2466, 0]
drag, startPoint x: 568, startPoint y: 595, endPoint x: 564, endPoint y: 586, distance: 9.6
click at [568, 595] on button "Submit to Lender" at bounding box center [569, 592] width 116 height 28
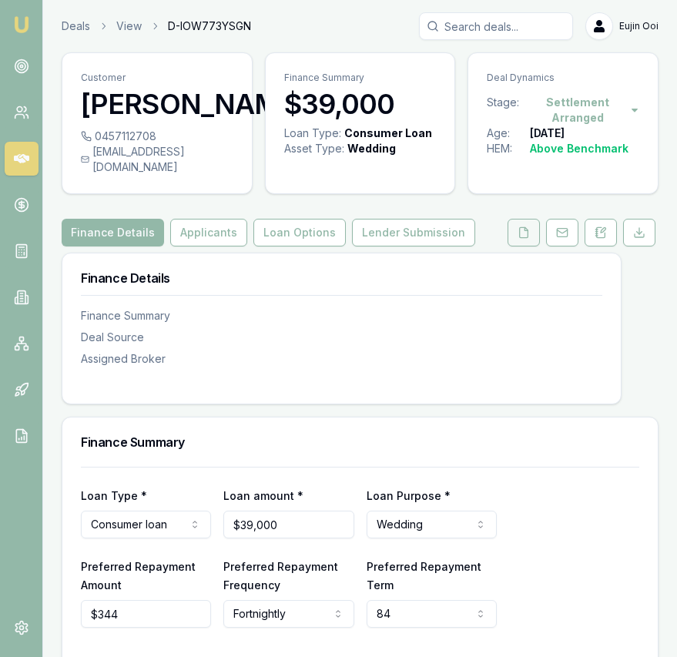
click at [524, 226] on icon at bounding box center [524, 232] width 12 height 12
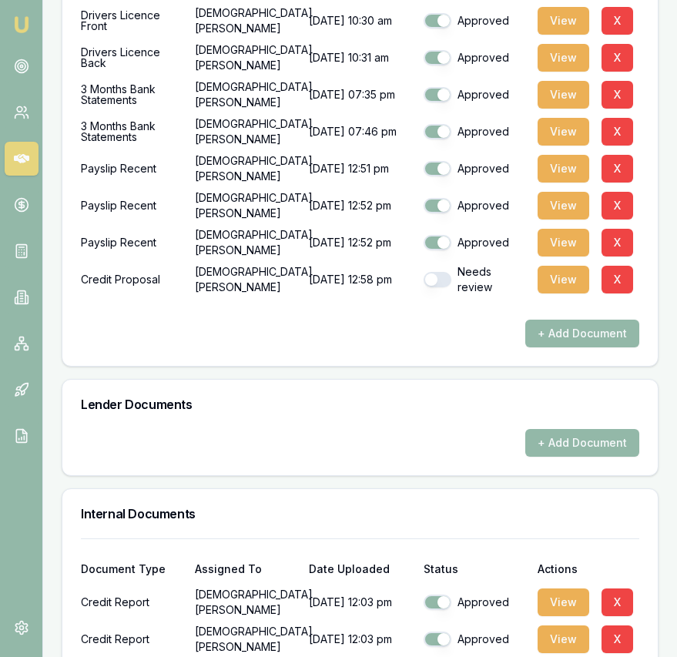
scroll to position [1100, 0]
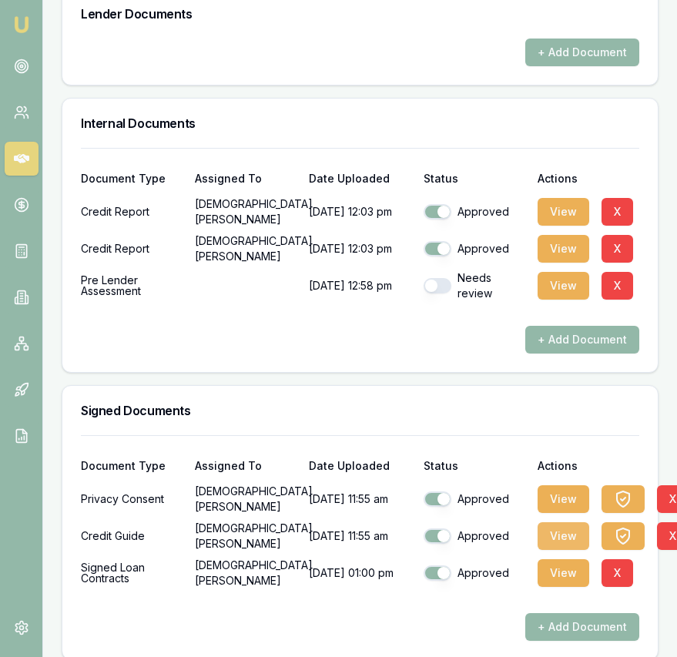
click at [554, 522] on button "View" at bounding box center [564, 536] width 52 height 28
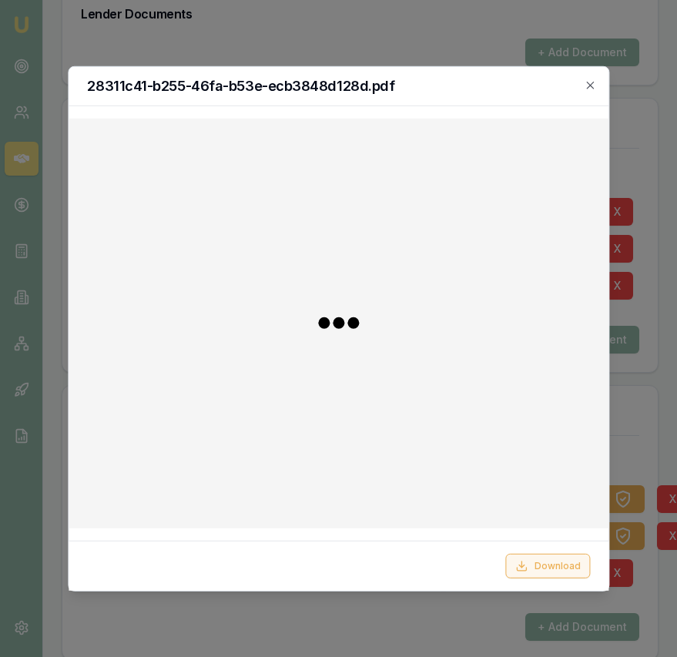
click at [536, 555] on button "Download" at bounding box center [547, 566] width 85 height 25
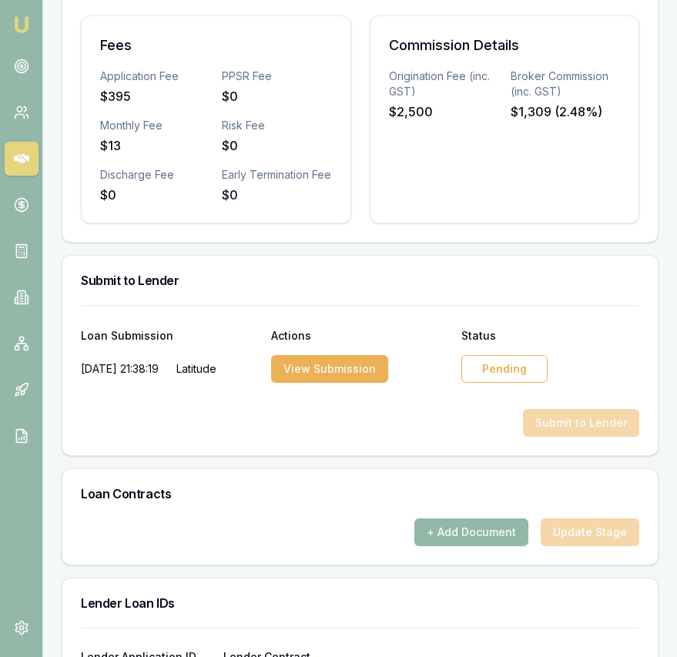
scroll to position [843, 0]
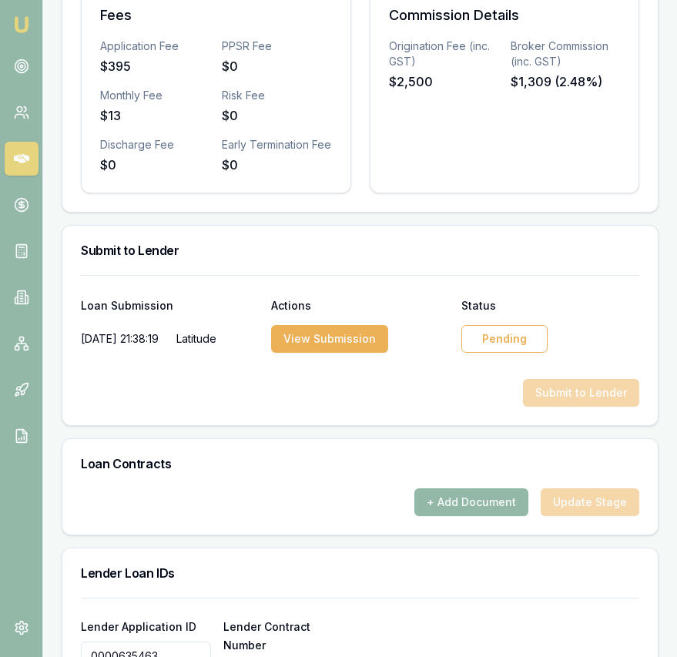
click at [511, 340] on div "Pending" at bounding box center [504, 339] width 86 height 28
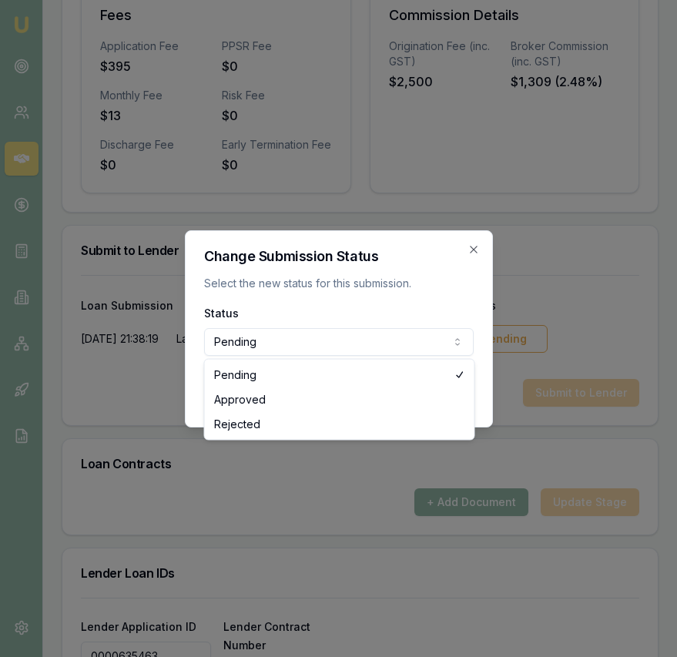
select select "APPROVED"
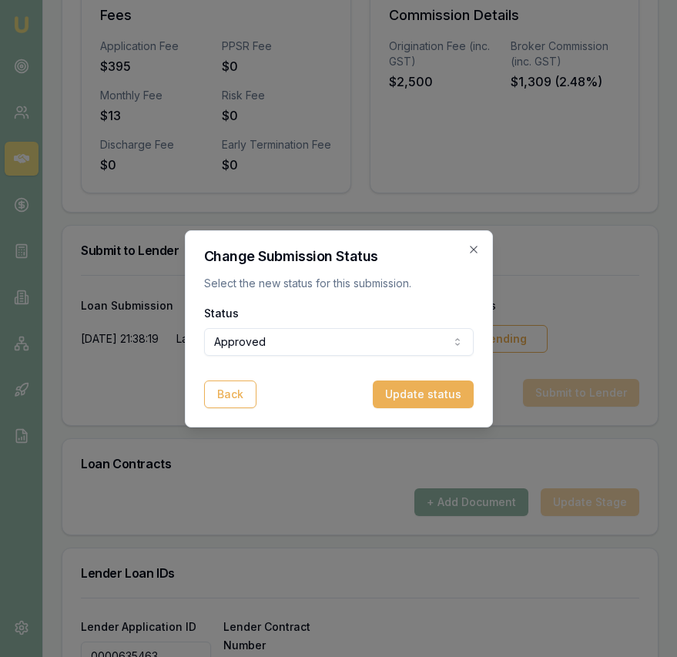
drag, startPoint x: 402, startPoint y: 400, endPoint x: 292, endPoint y: 363, distance: 116.2
click at [401, 400] on button "Update status" at bounding box center [423, 394] width 101 height 28
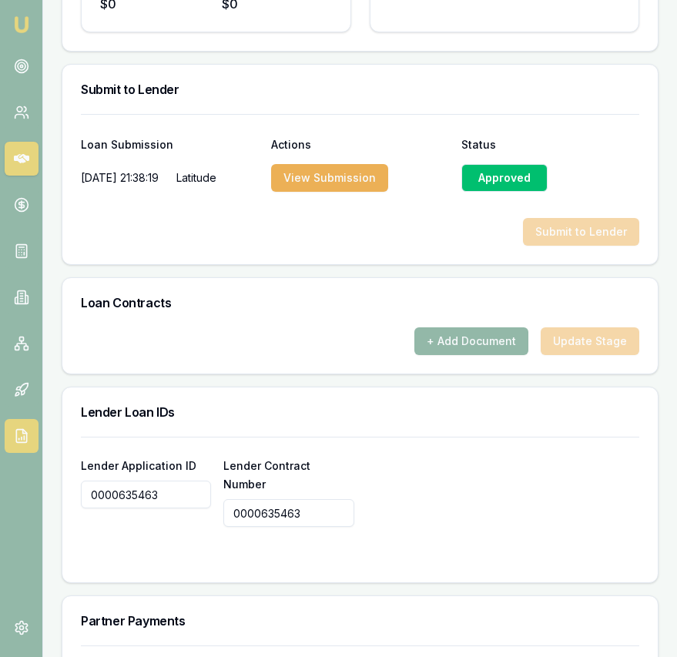
scroll to position [1014, 0]
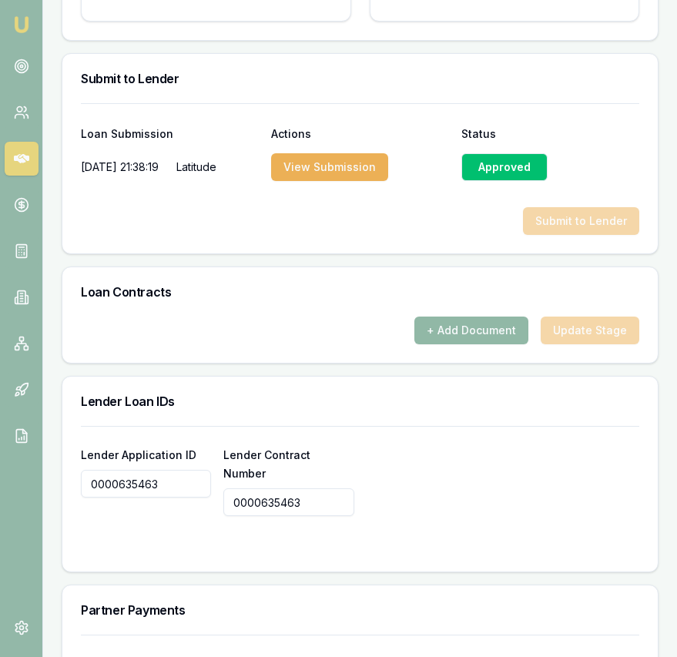
click at [452, 340] on button "+ Add Document" at bounding box center [471, 331] width 114 height 28
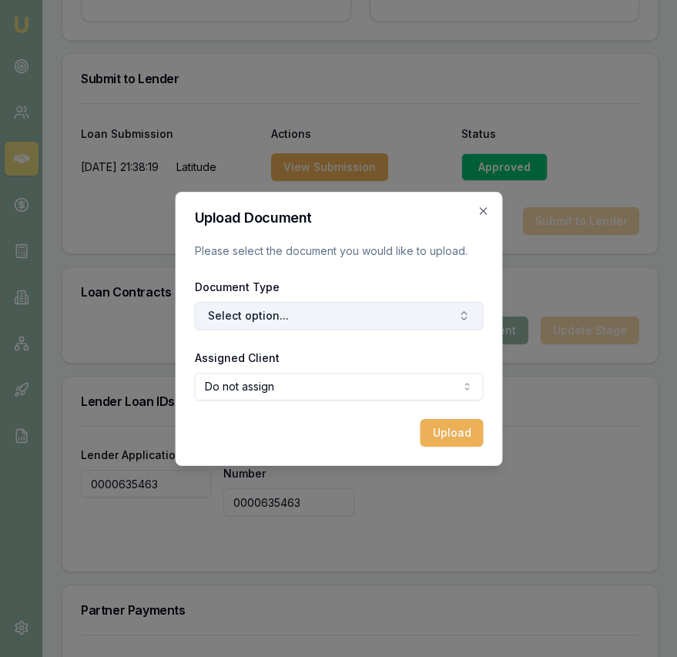
click at [310, 320] on button "Select option..." at bounding box center [338, 316] width 289 height 28
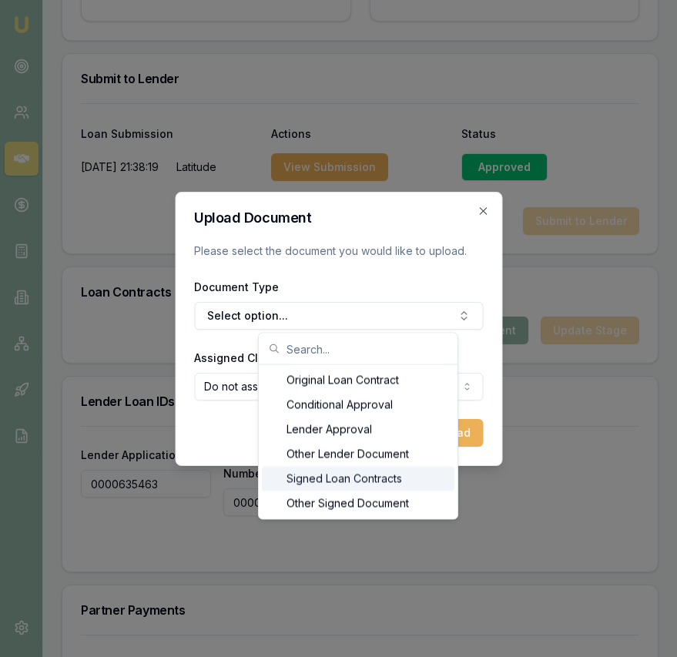
click at [325, 471] on div "Signed Loan Contracts" at bounding box center [358, 479] width 193 height 25
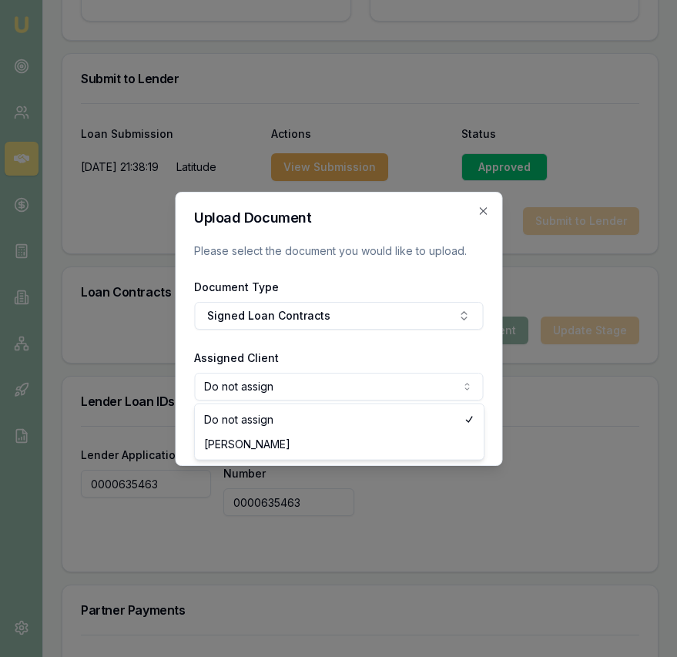
select select "U-CO3FPP197Z"
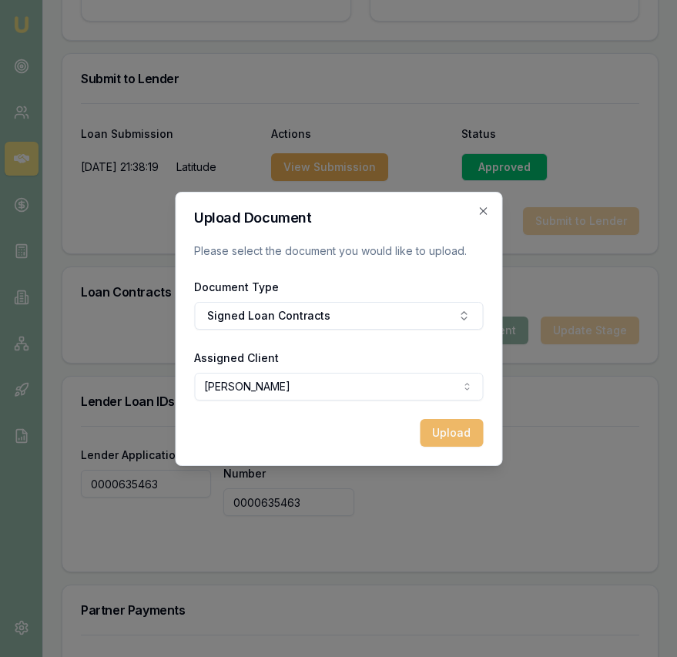
click at [424, 431] on button "Upload" at bounding box center [451, 433] width 63 height 28
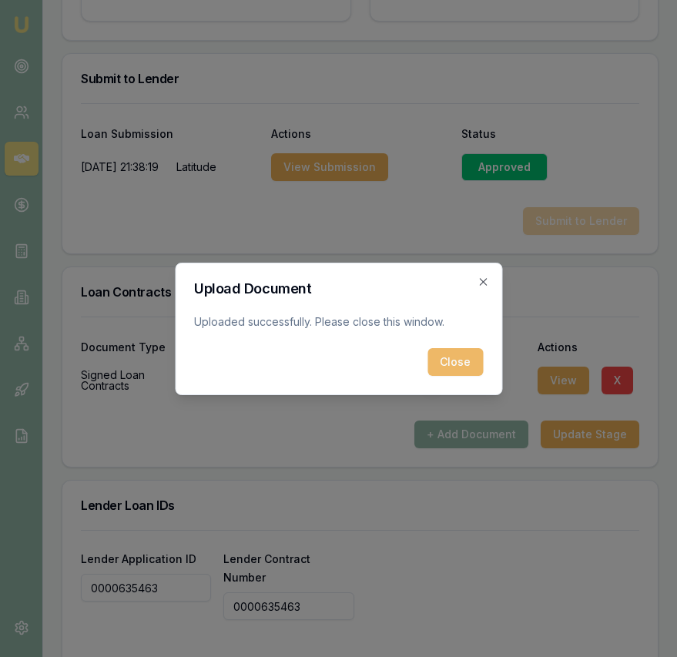
click at [462, 359] on button "Close" at bounding box center [454, 362] width 55 height 28
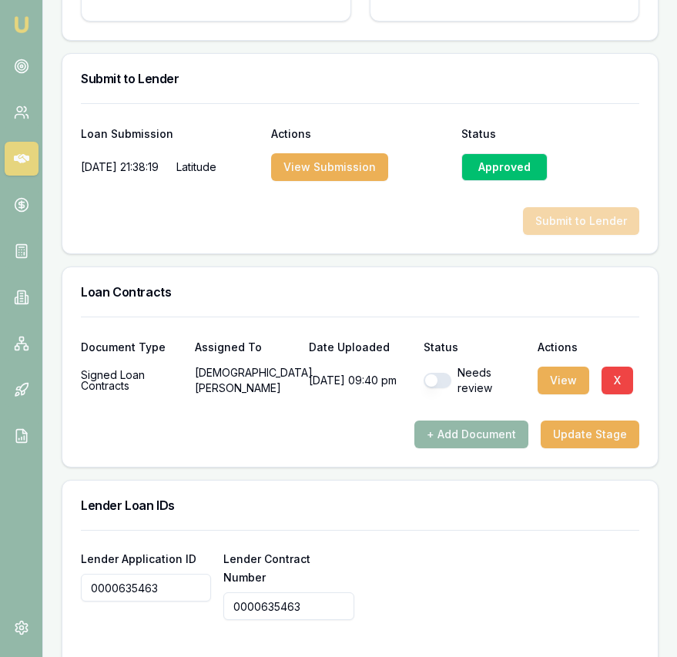
click at [438, 384] on button "button" at bounding box center [438, 380] width 28 height 15
checkbox input "true"
drag, startPoint x: 591, startPoint y: 420, endPoint x: 593, endPoint y: 431, distance: 11.7
click at [592, 420] on div at bounding box center [360, 408] width 558 height 25
click at [593, 434] on button "Update Stage" at bounding box center [590, 434] width 99 height 28
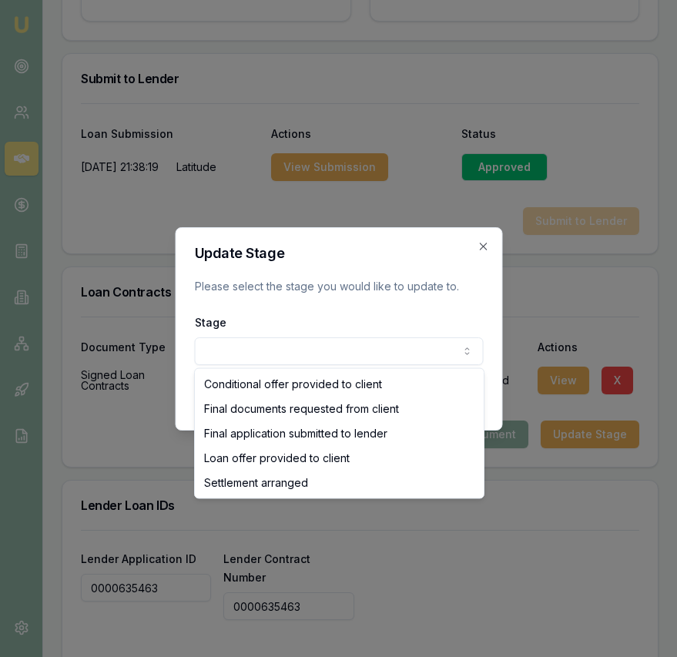
select select "SETTLEMENT_ARRANGED"
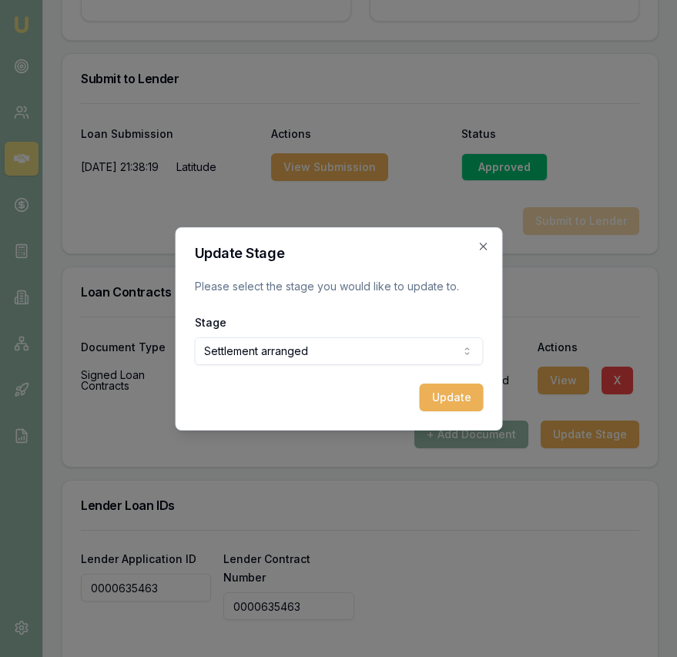
click at [441, 390] on button "Update" at bounding box center [451, 398] width 64 height 28
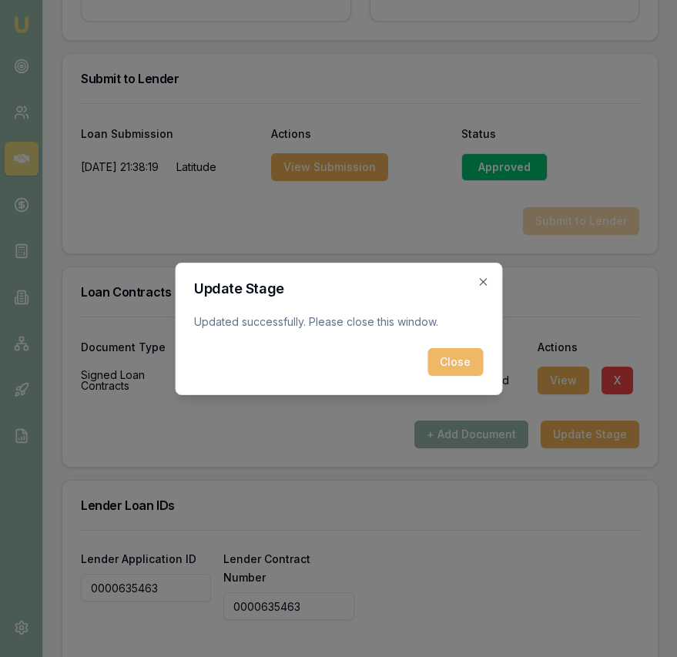
click at [436, 367] on button "Close" at bounding box center [454, 362] width 55 height 28
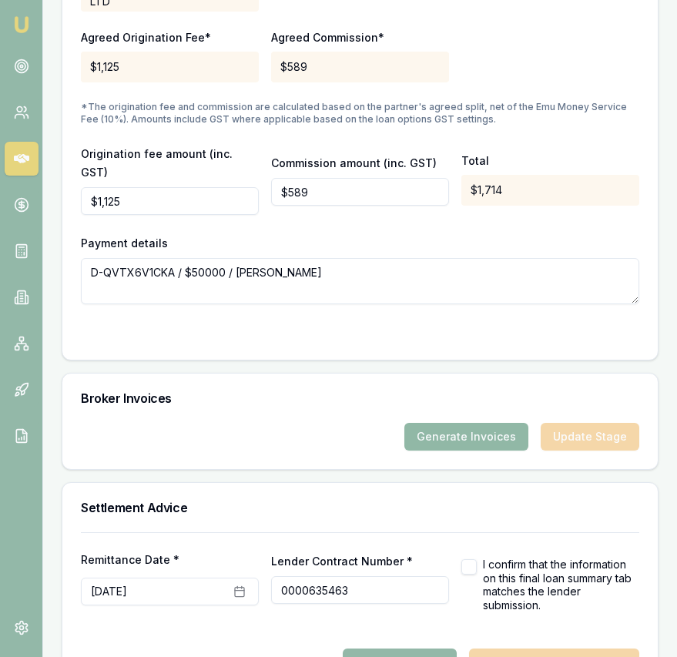
scroll to position [1827, 0]
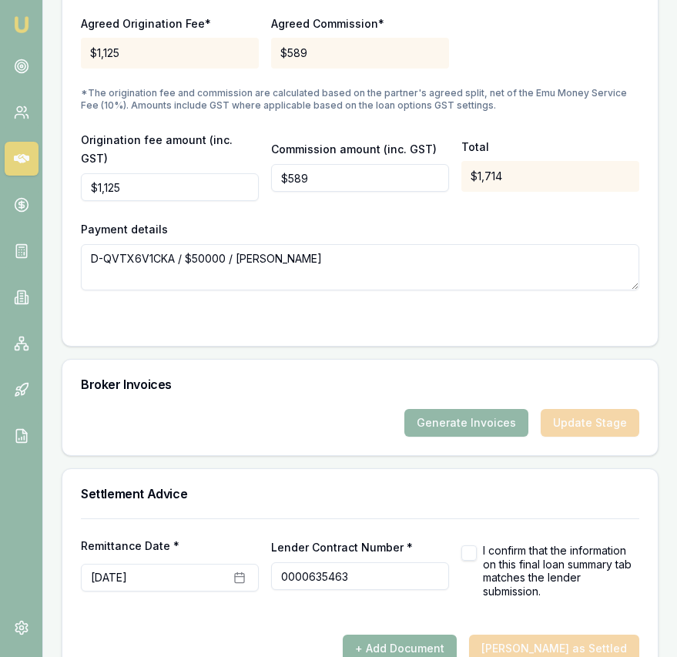
click at [457, 635] on button "+ Add Document" at bounding box center [400, 649] width 114 height 28
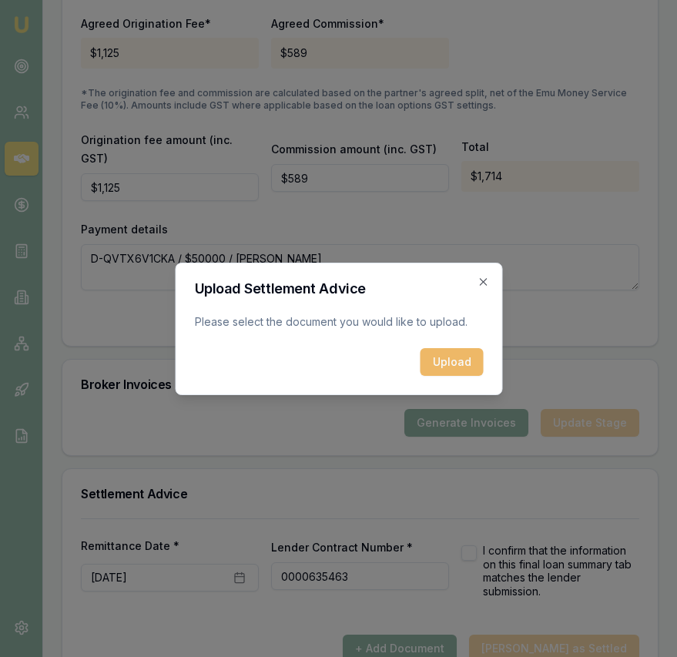
click at [440, 363] on button "Upload" at bounding box center [451, 362] width 63 height 28
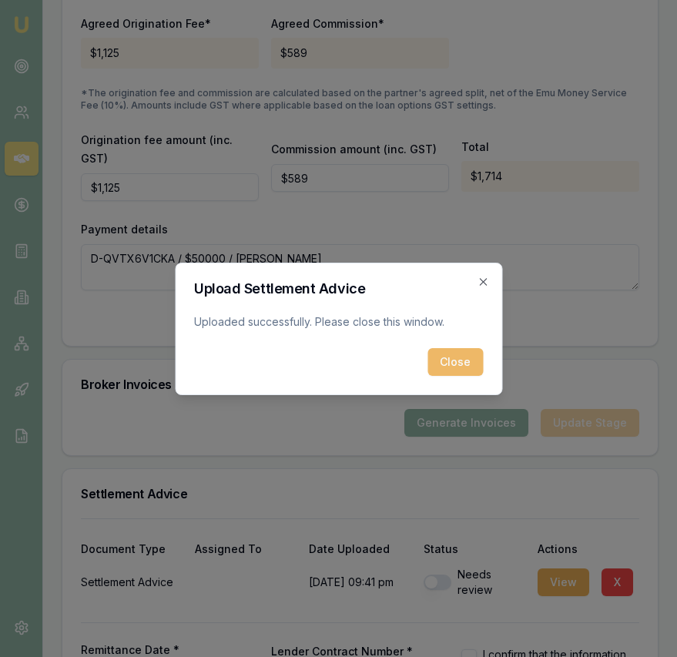
click at [442, 362] on button "Close" at bounding box center [454, 362] width 55 height 28
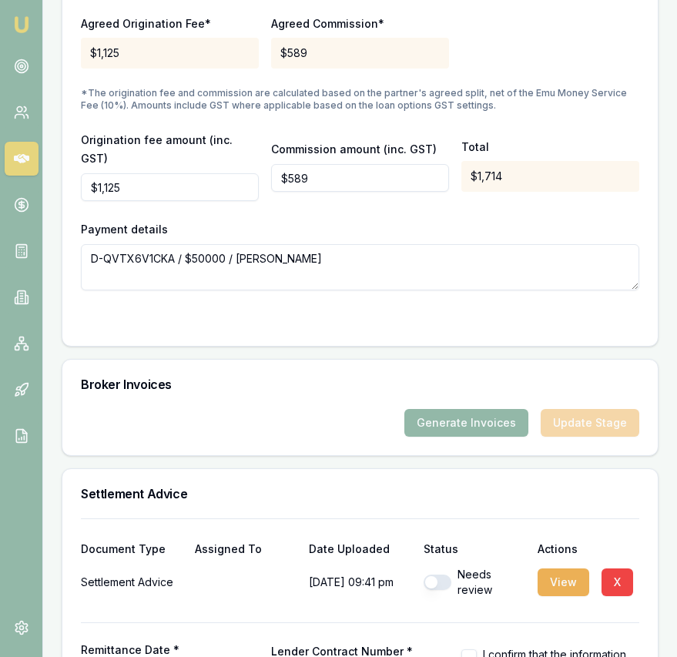
click at [447, 575] on button "button" at bounding box center [438, 582] width 28 height 15
checkbox input "true"
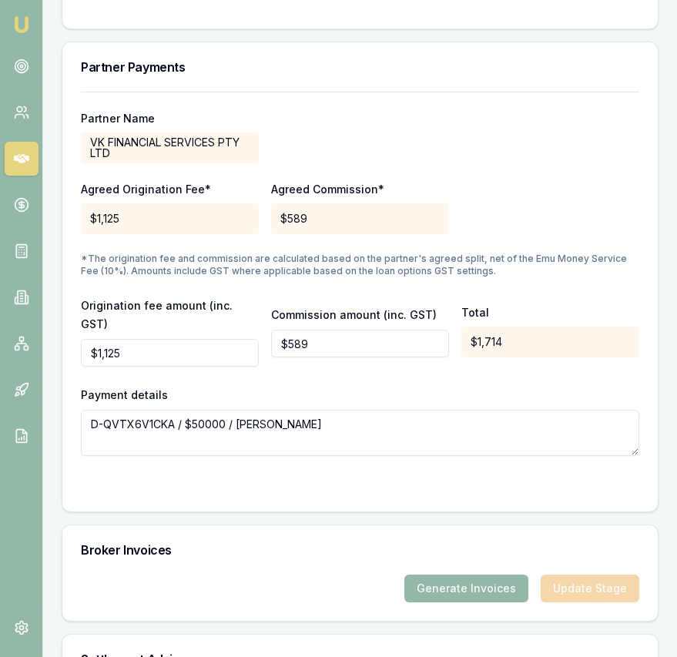
scroll to position [1660, 0]
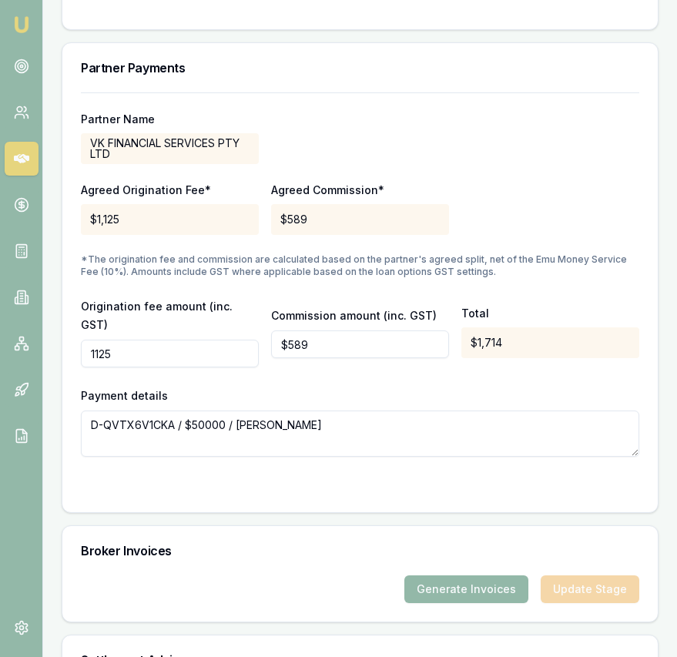
click at [139, 340] on input "1125" at bounding box center [170, 354] width 178 height 28
type input "$1,438"
click at [336, 330] on input "589.1180625" at bounding box center [360, 344] width 178 height 28
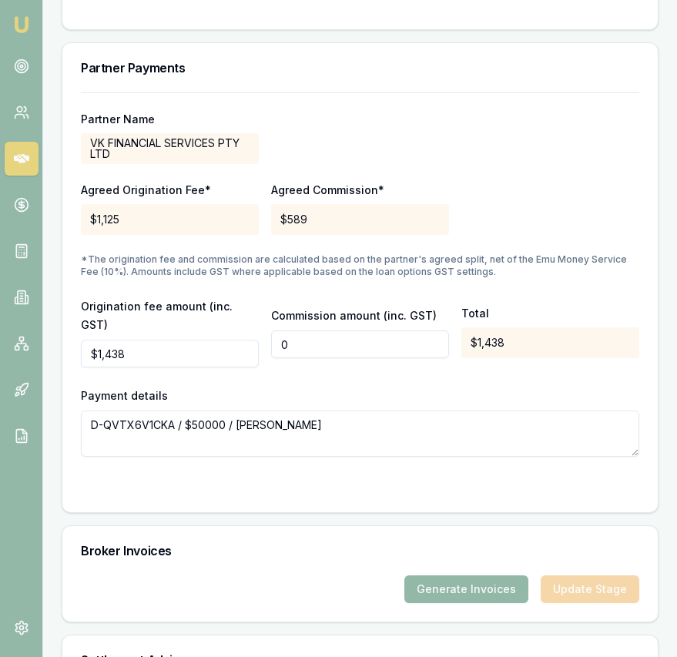
type input "$0"
click at [324, 386] on div "Payment details D-QVTX6V1CKA / $50000 / Avtar Singh" at bounding box center [360, 421] width 558 height 71
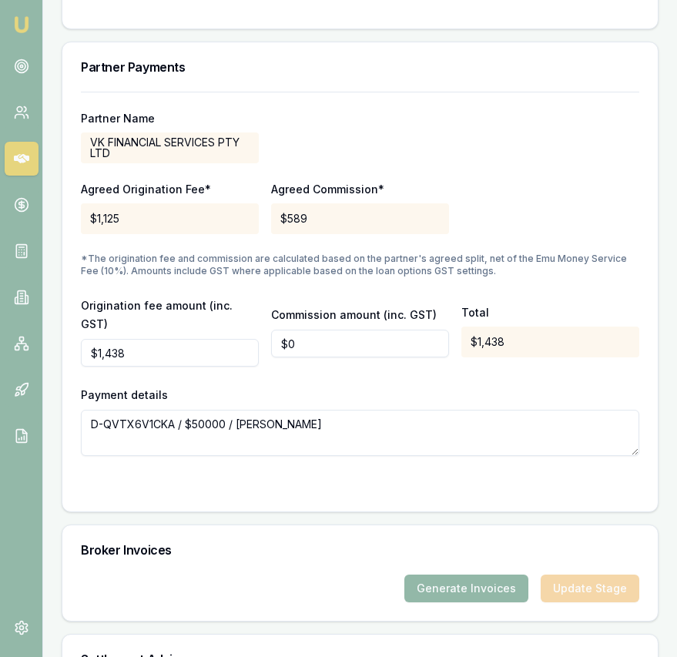
click at [311, 468] on div "Partner Name VK FINANCIAL SERVICES PTY LTD Agreed Origination Fee* $1,125 Agree…" at bounding box center [359, 302] width 595 height 420
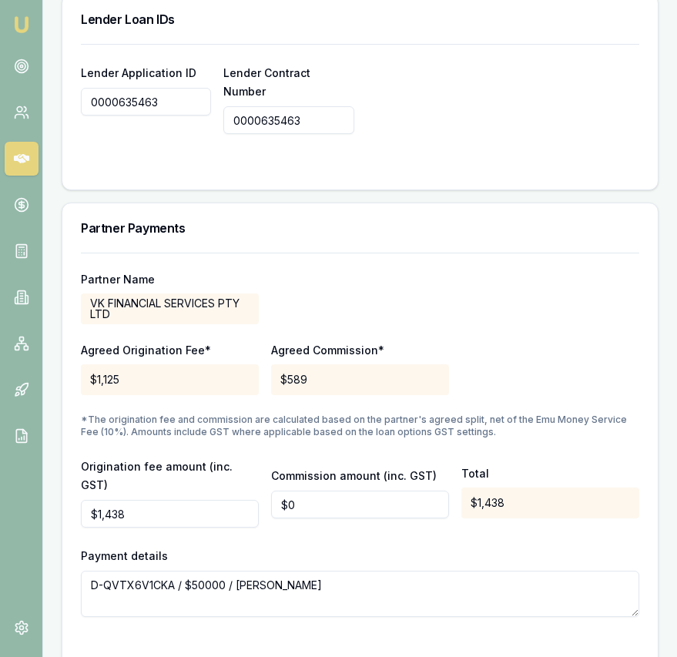
scroll to position [1515, 0]
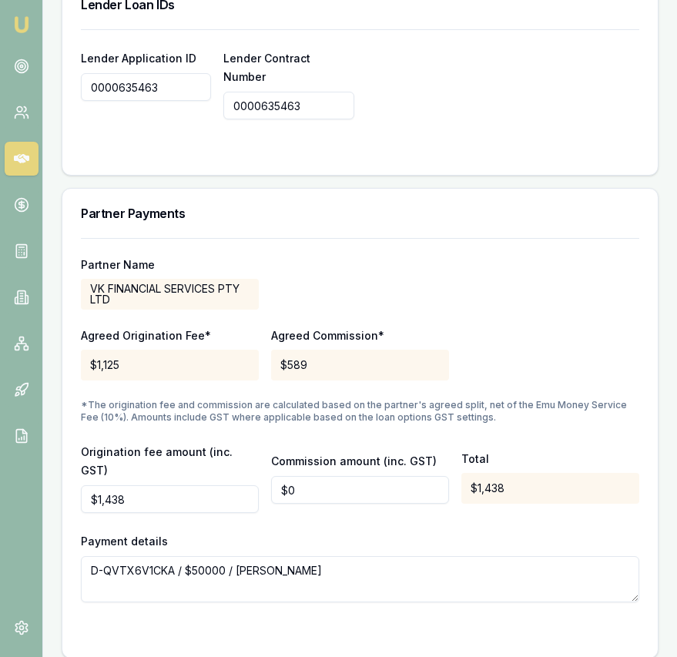
click at [434, 144] on div at bounding box center [360, 150] width 558 height 12
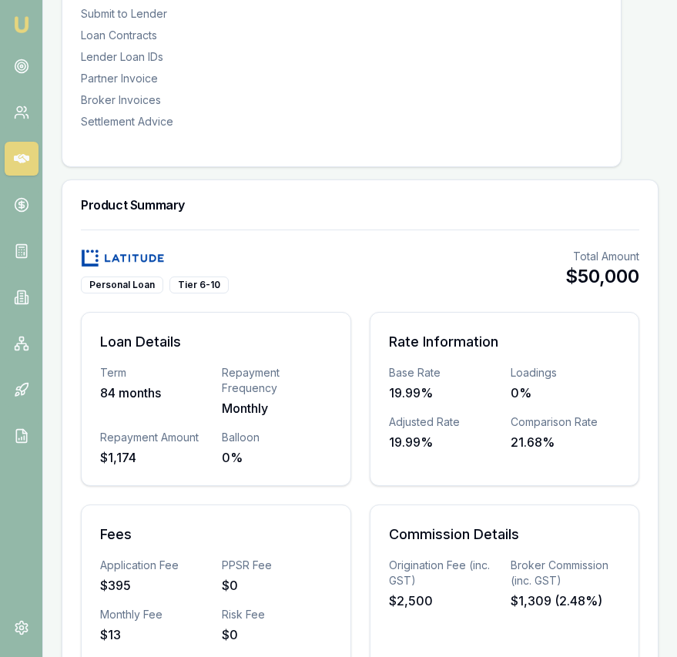
scroll to position [0, 0]
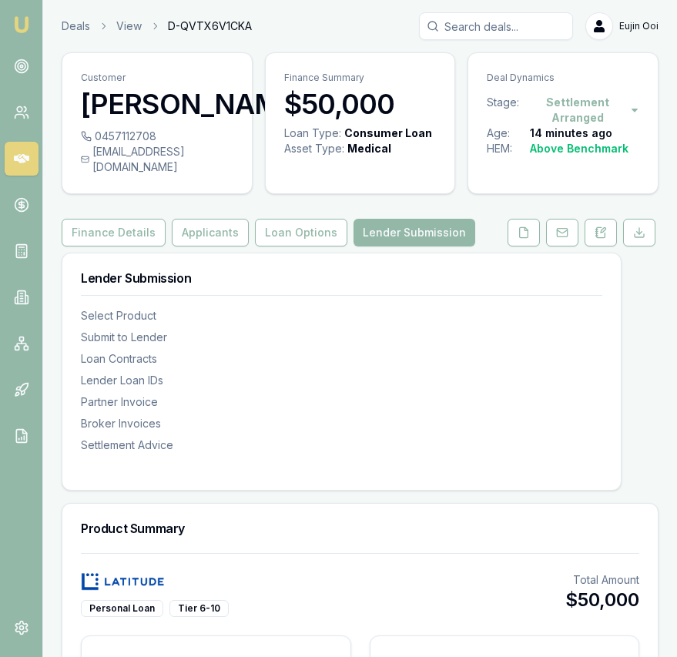
click at [18, 24] on img at bounding box center [21, 24] width 18 height 18
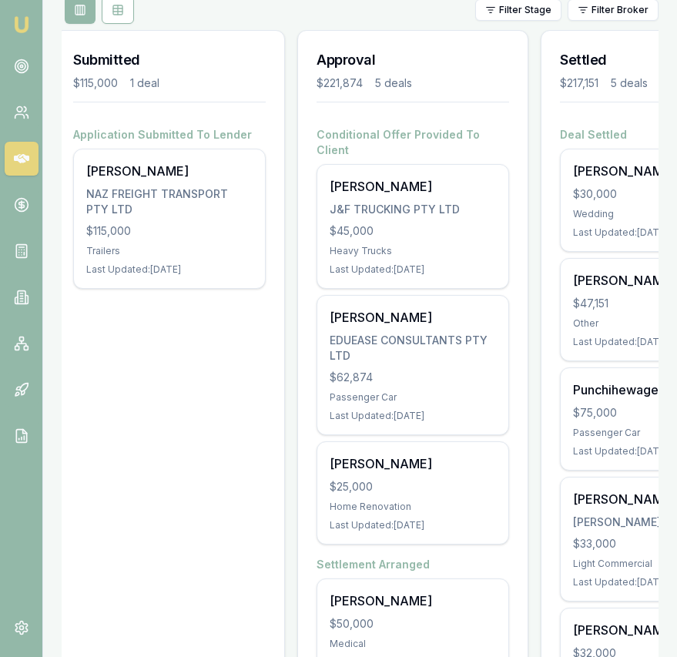
scroll to position [194, 0]
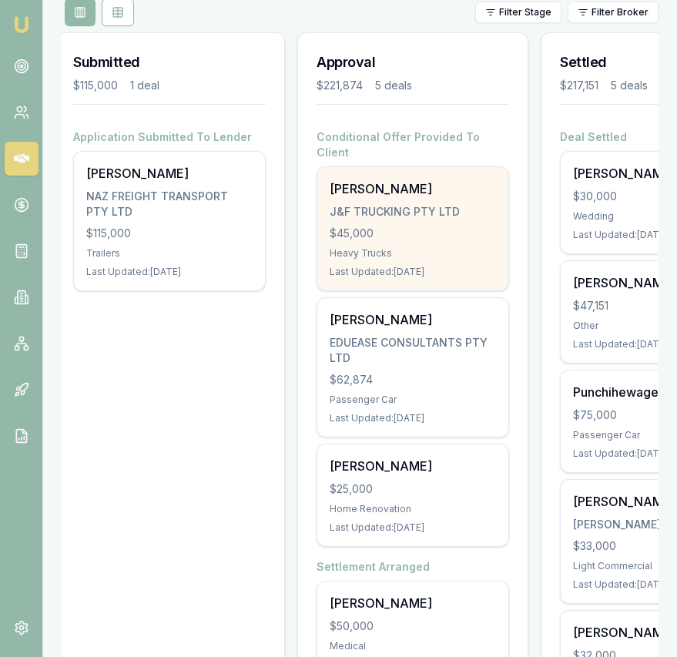
click at [417, 204] on div "J&F TRUCKING PTY LTD" at bounding box center [413, 211] width 166 height 15
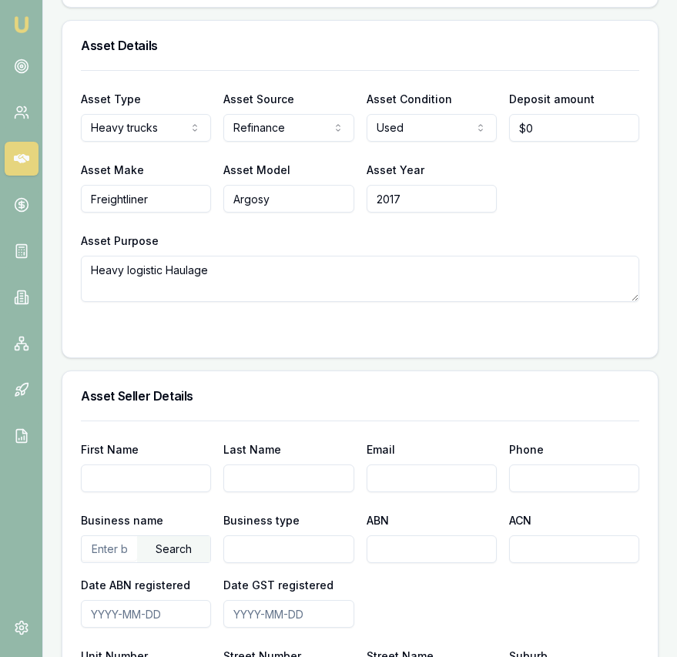
scroll to position [1312, 0]
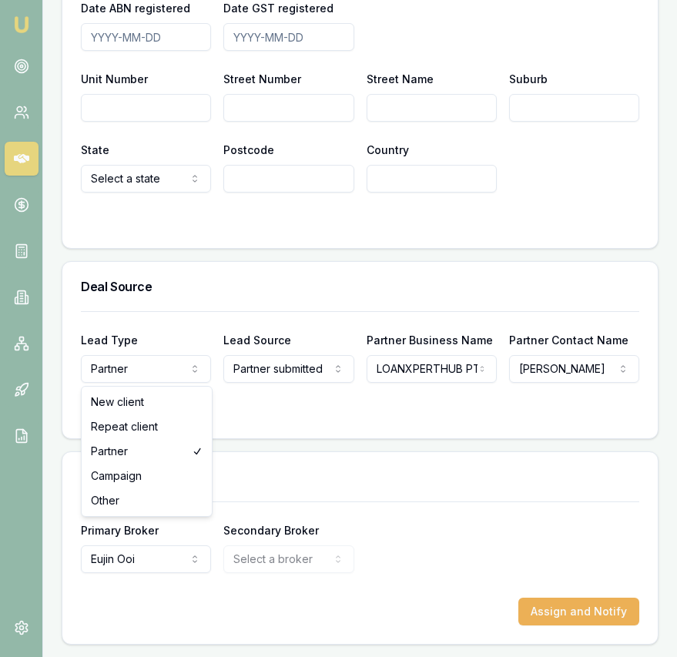
select select "NEW_CLIENT"
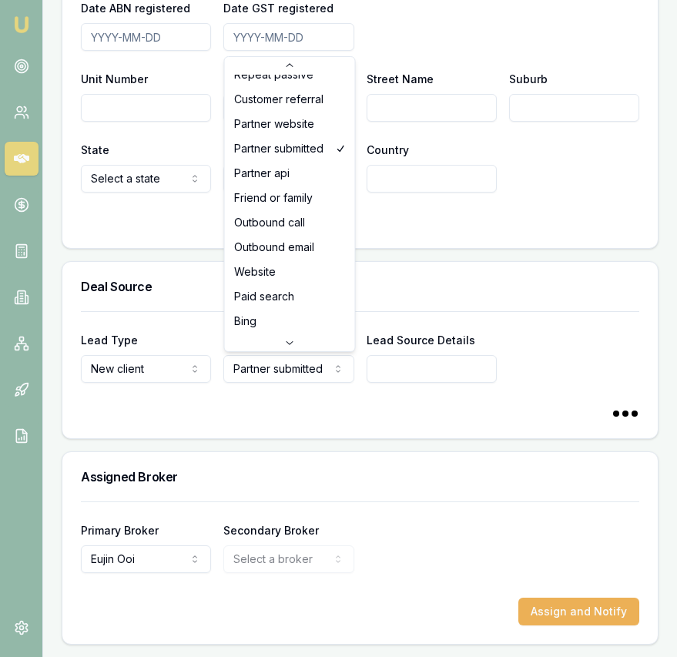
scroll to position [0, 0]
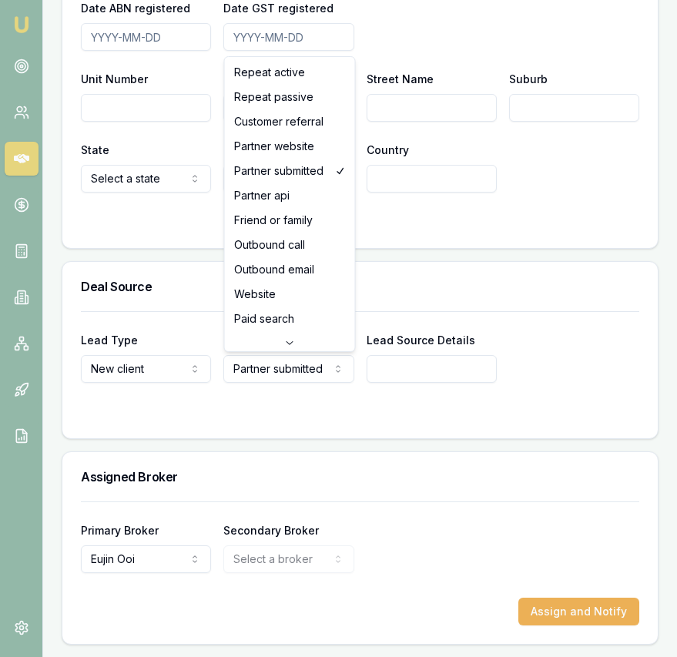
select select "REPEAT_ACTIVE"
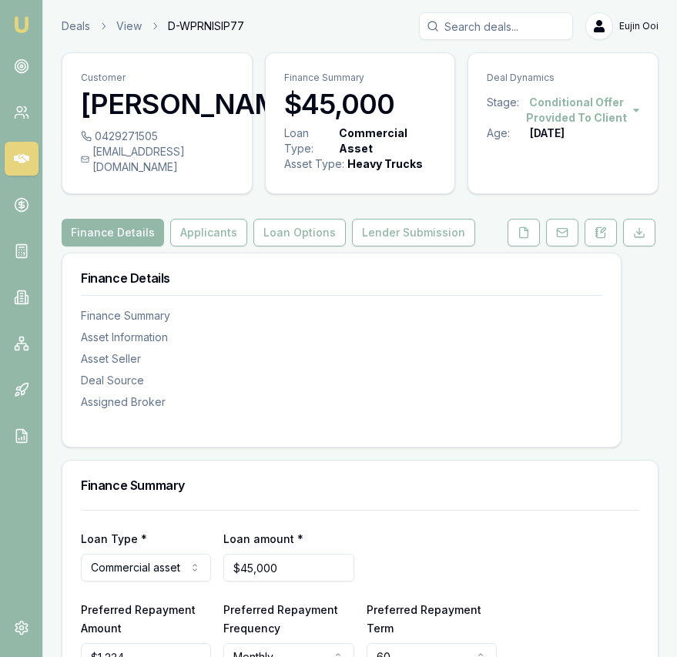
click at [308, 110] on icon at bounding box center [308, 104] width 0 height 12
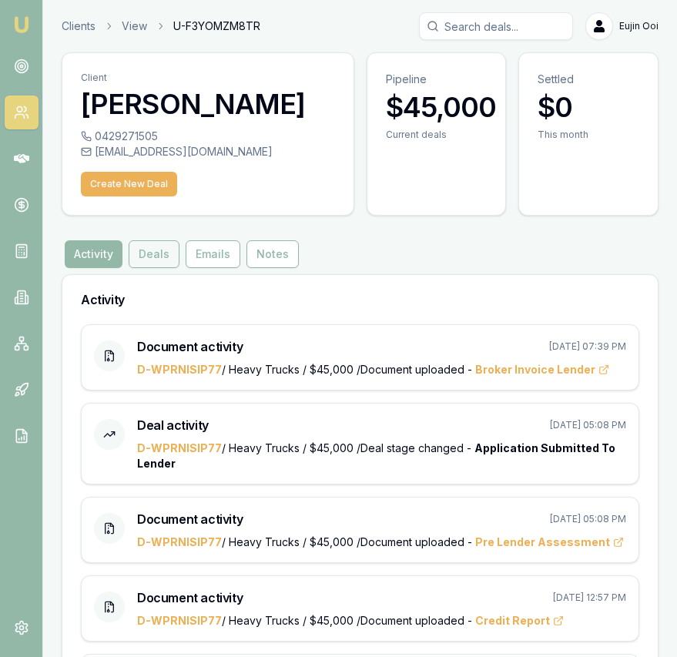
click at [164, 258] on button "Deals" at bounding box center [154, 254] width 51 height 28
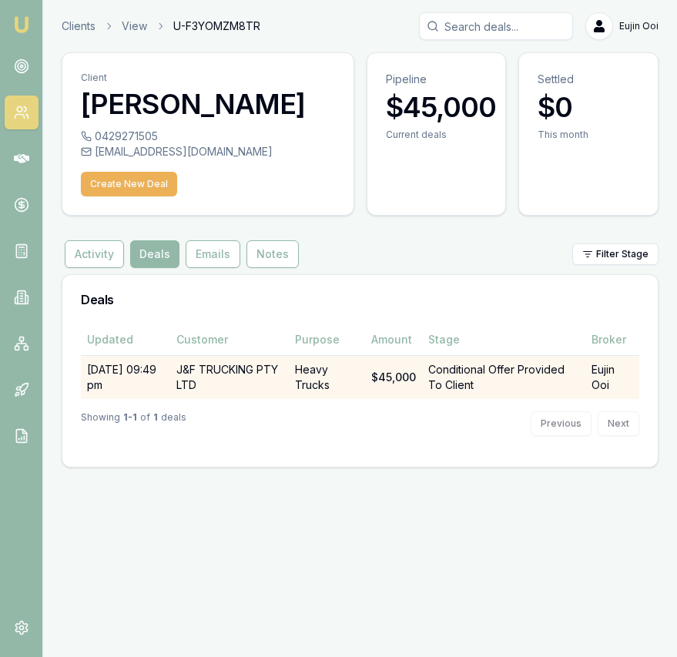
click at [244, 379] on td "J&F TRUCKING PTY LTD" at bounding box center [229, 377] width 119 height 44
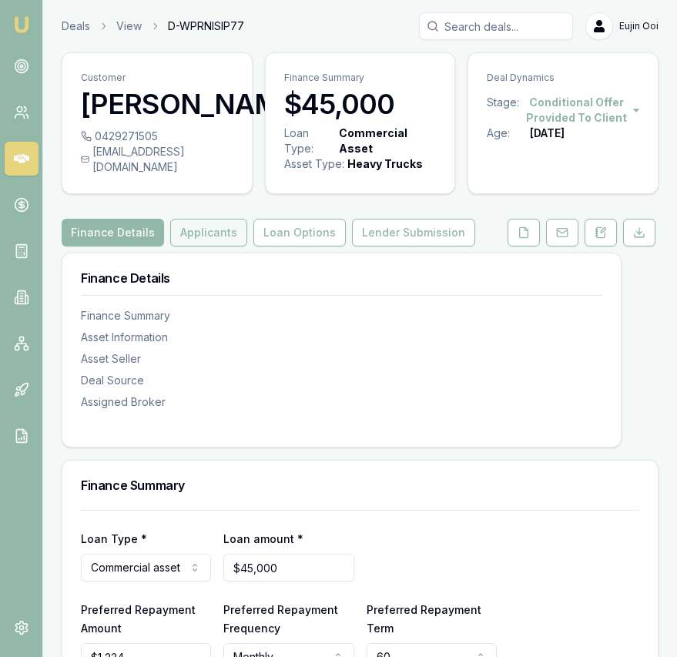
click at [218, 246] on button "Applicants" at bounding box center [208, 233] width 77 height 28
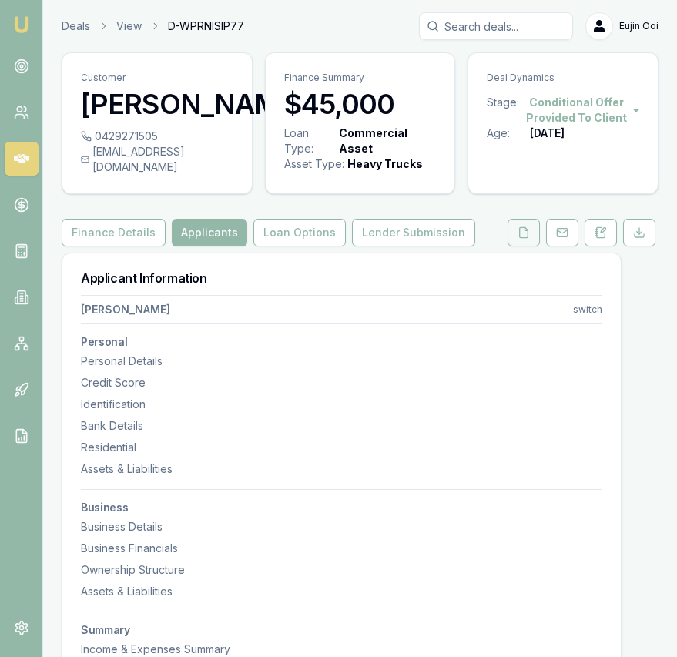
click at [509, 246] on button at bounding box center [524, 233] width 32 height 28
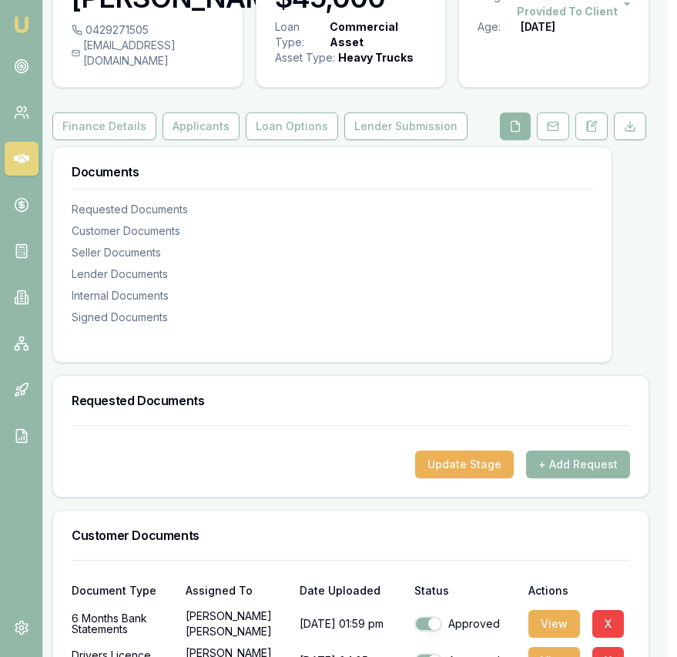
scroll to position [0, 9]
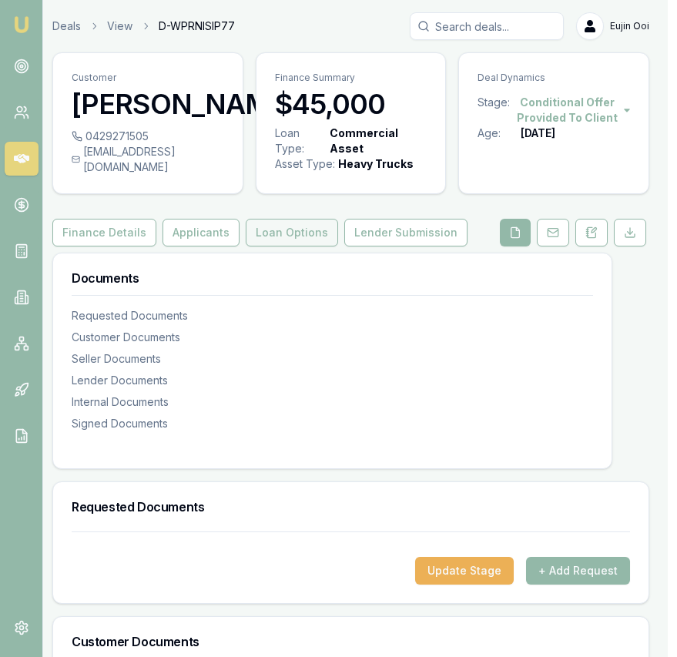
click at [313, 246] on button "Loan Options" at bounding box center [292, 233] width 92 height 28
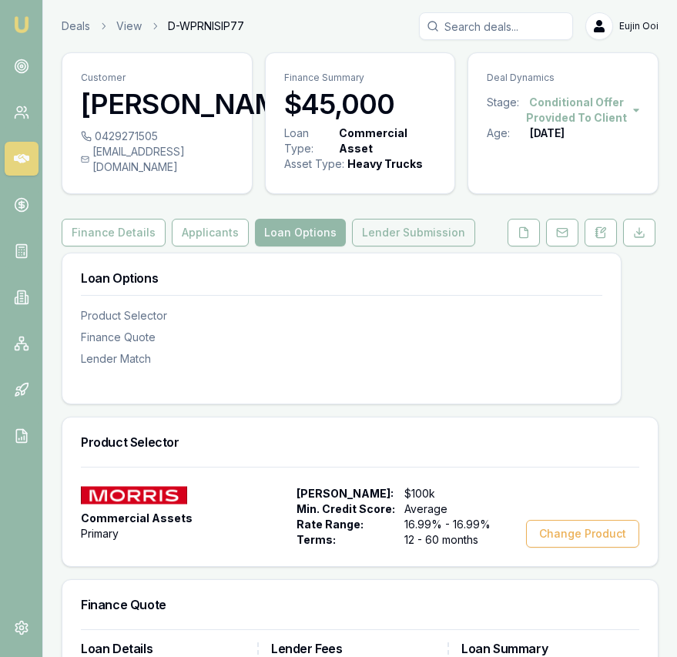
click at [380, 246] on button "Lender Submission" at bounding box center [413, 233] width 123 height 28
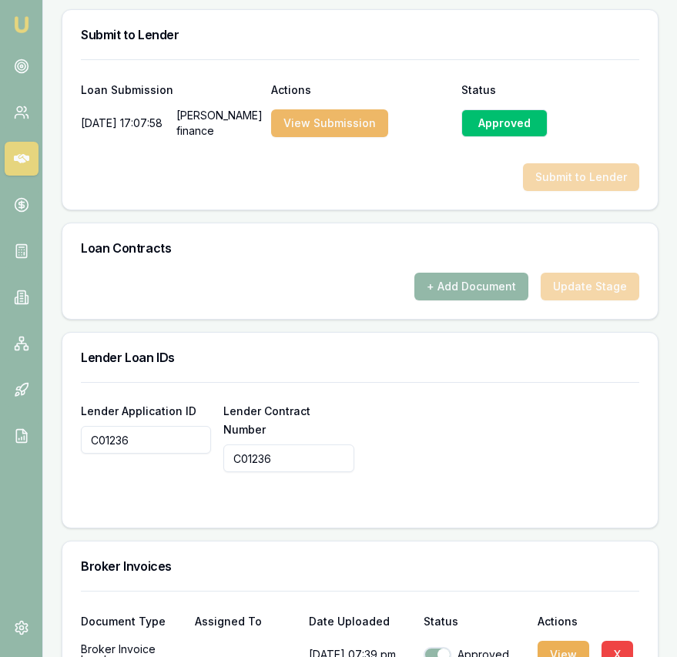
scroll to position [1043, 0]
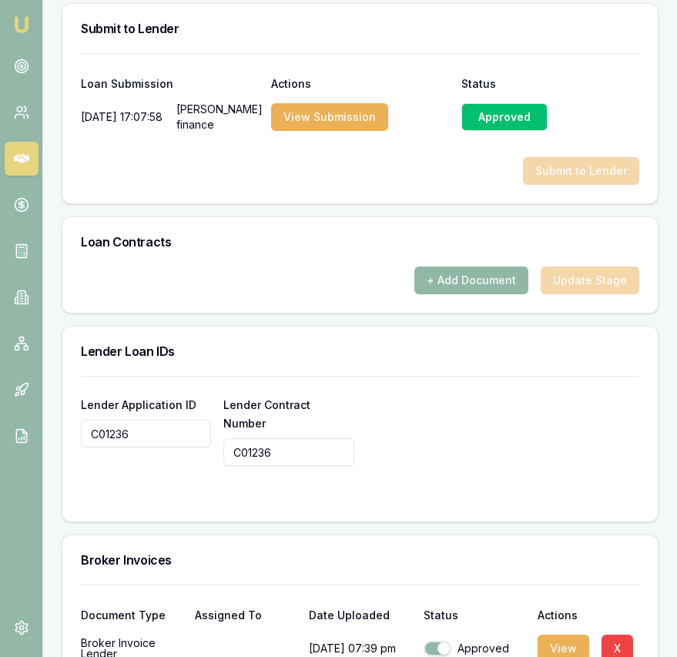
drag, startPoint x: 484, startPoint y: 328, endPoint x: 477, endPoint y: 315, distance: 14.8
click at [483, 313] on div "+ Add Document Update Stage" at bounding box center [359, 289] width 595 height 46
click at [477, 294] on button "+ Add Document" at bounding box center [471, 280] width 114 height 28
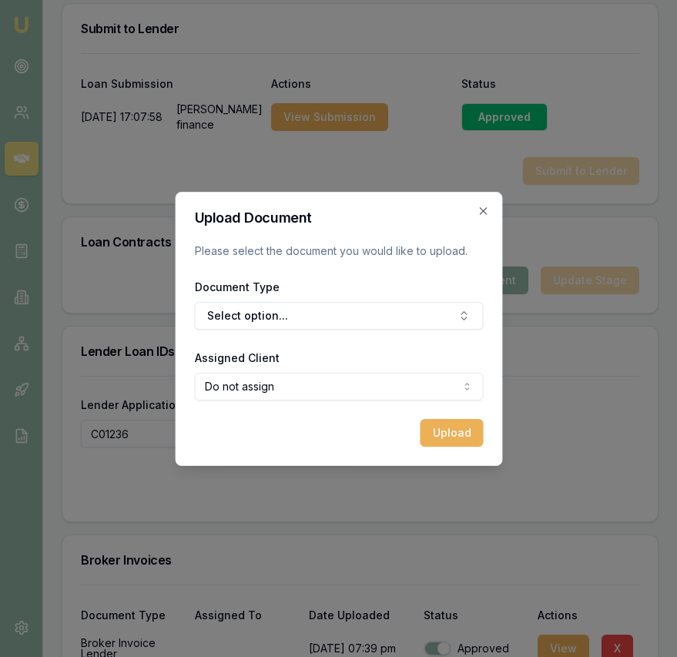
drag, startPoint x: 414, startPoint y: 308, endPoint x: 405, endPoint y: 330, distance: 23.2
click at [414, 308] on button "Select option..." at bounding box center [338, 316] width 289 height 28
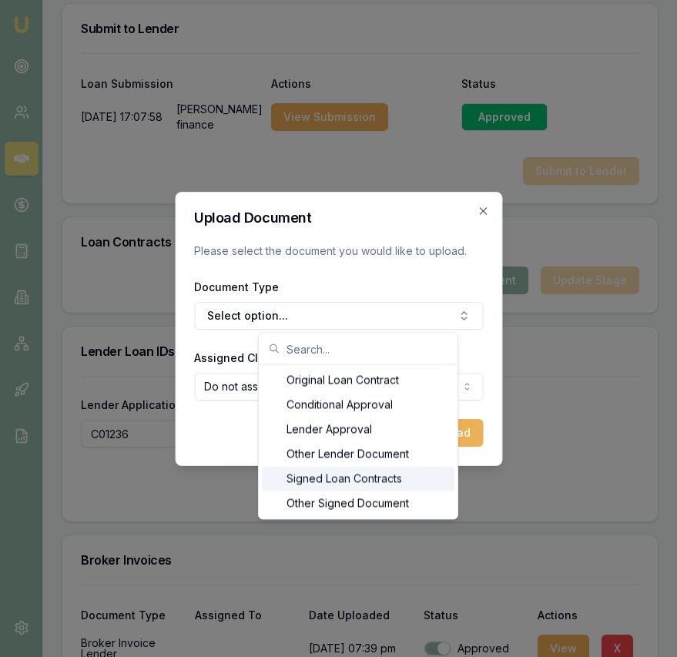
click at [363, 476] on div "Signed Loan Contracts" at bounding box center [358, 479] width 193 height 25
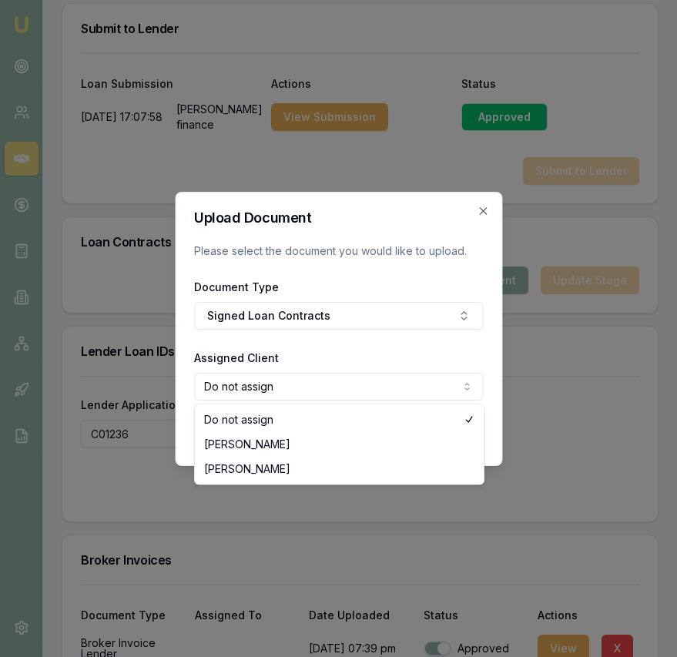
select select "U-F3YOMZM8TR"
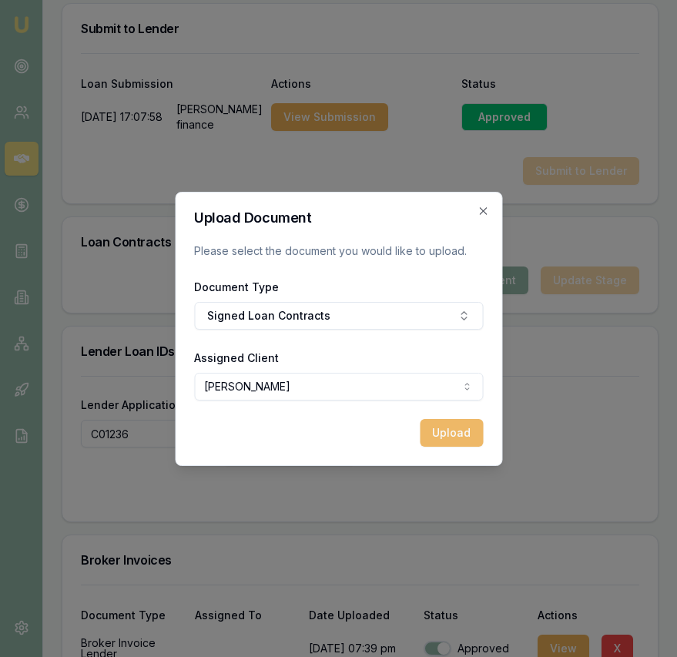
click at [429, 437] on button "Upload" at bounding box center [451, 433] width 63 height 28
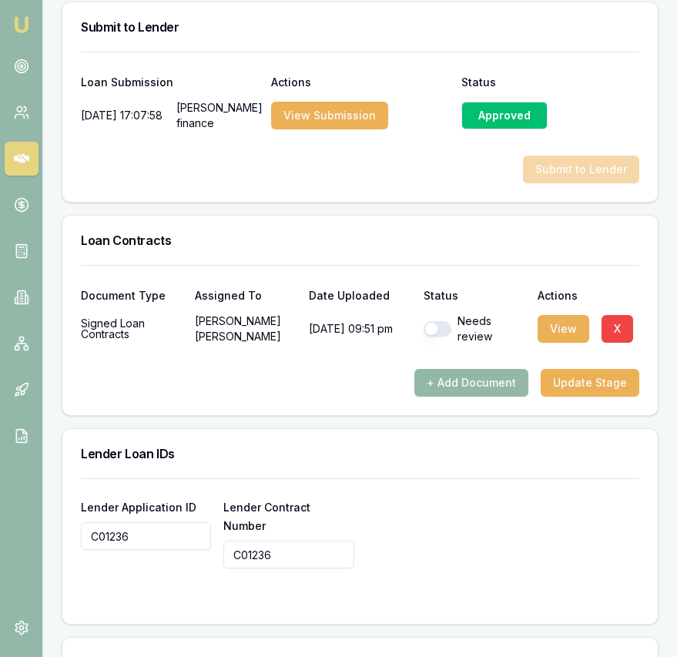
scroll to position [1045, 0]
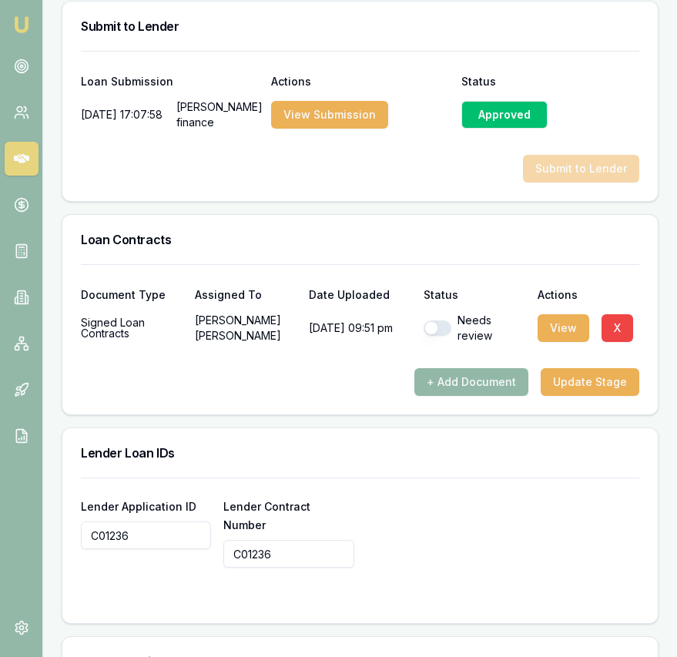
click at [439, 336] on button "button" at bounding box center [438, 327] width 28 height 15
checkbox input "true"
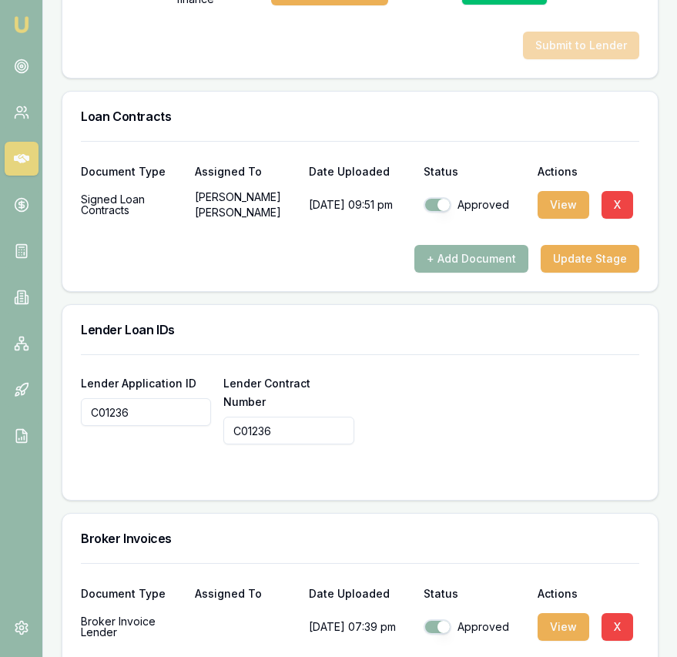
scroll to position [1177, 0]
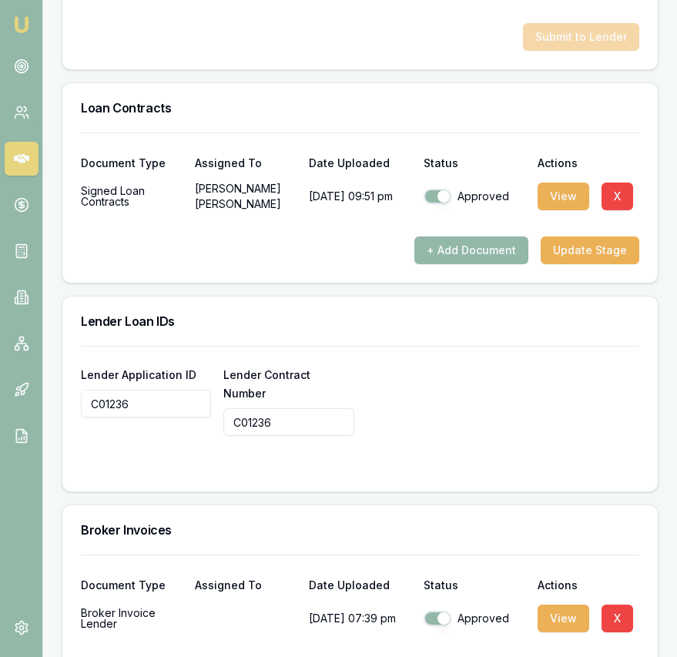
click at [298, 428] on input "C01236" at bounding box center [288, 422] width 130 height 28
click at [292, 436] on input "C01236" at bounding box center [288, 422] width 130 height 28
click at [293, 436] on input "C01236" at bounding box center [288, 422] width 130 height 28
paste input "A4143314"
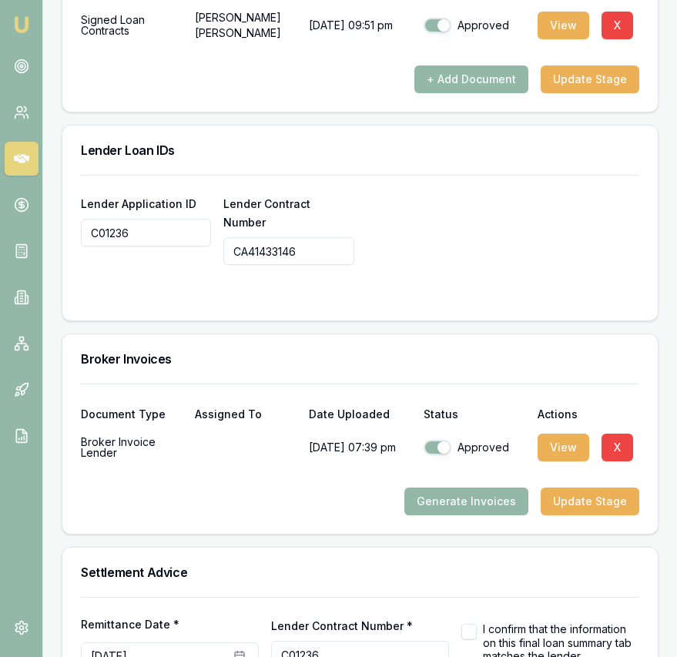
scroll to position [1476, 0]
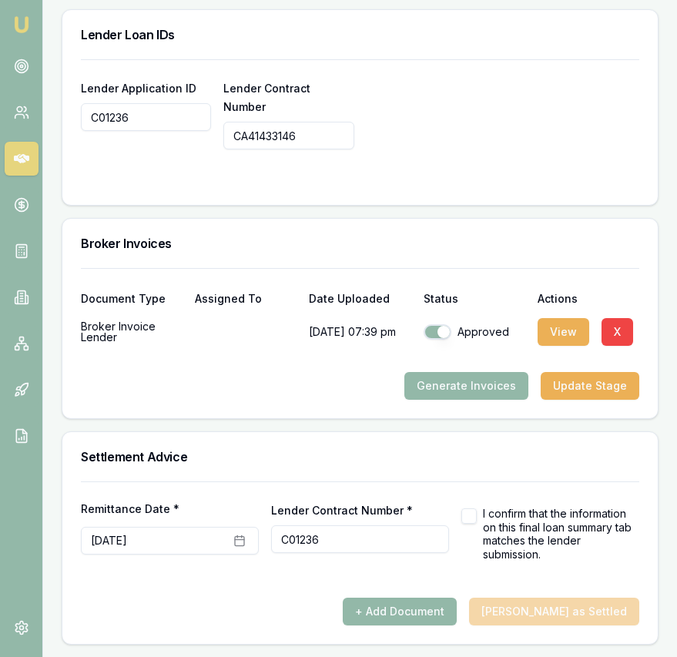
type input "CA41433146"
click at [333, 528] on input "C01236" at bounding box center [360, 539] width 178 height 28
click at [331, 540] on input "C01236" at bounding box center [360, 539] width 178 height 28
click at [331, 539] on input "C01236" at bounding box center [360, 539] width 178 height 28
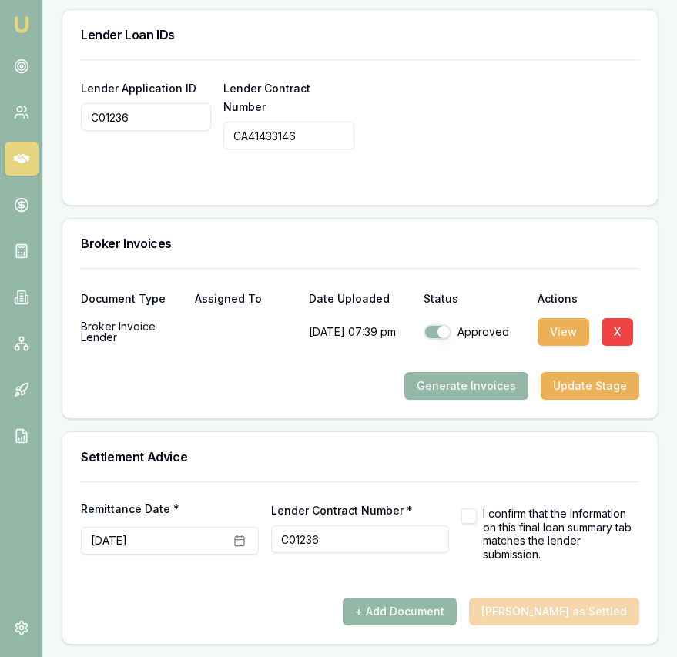
paste input "A4143314"
type input "CA41433146"
click at [451, 611] on button "+ Add Document" at bounding box center [400, 612] width 114 height 28
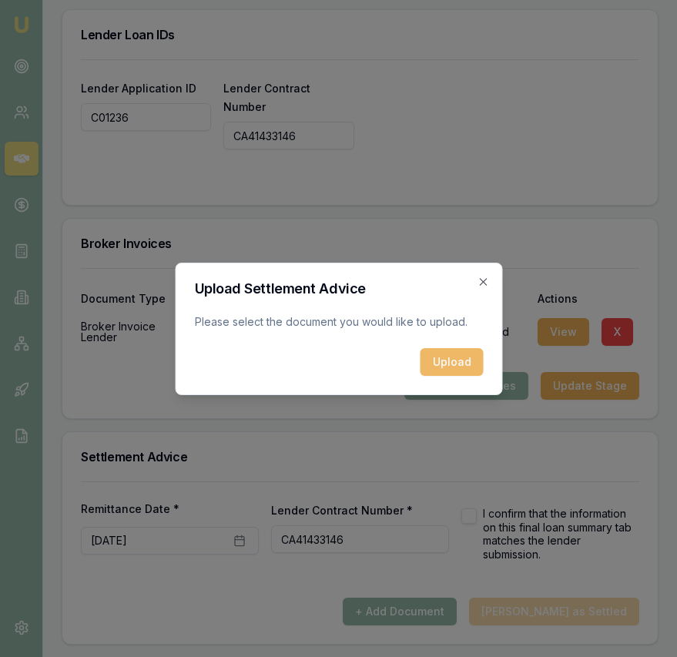
click at [456, 366] on button "Upload" at bounding box center [451, 362] width 63 height 28
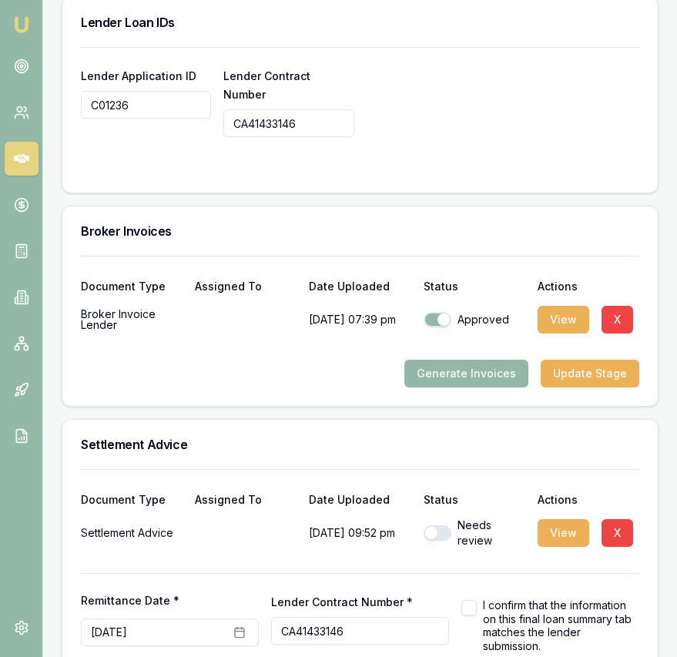
click at [437, 541] on button "button" at bounding box center [438, 532] width 28 height 15
checkbox input "true"
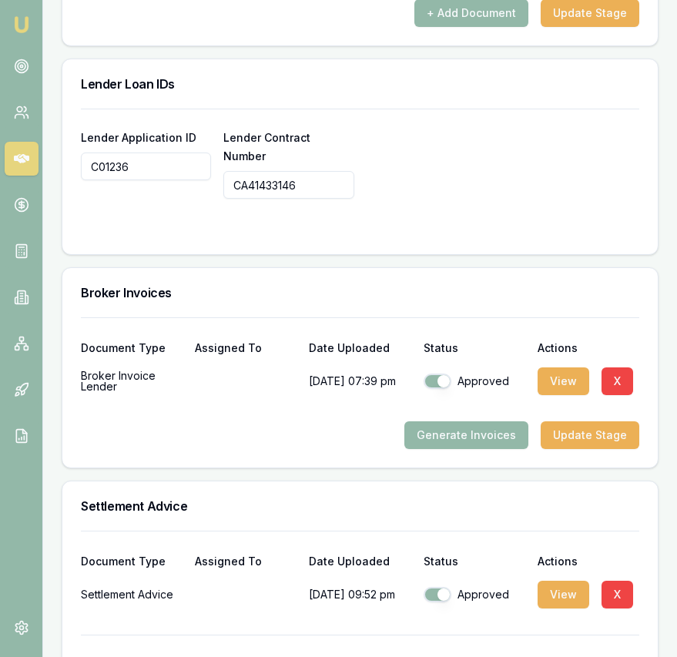
scroll to position [1398, 0]
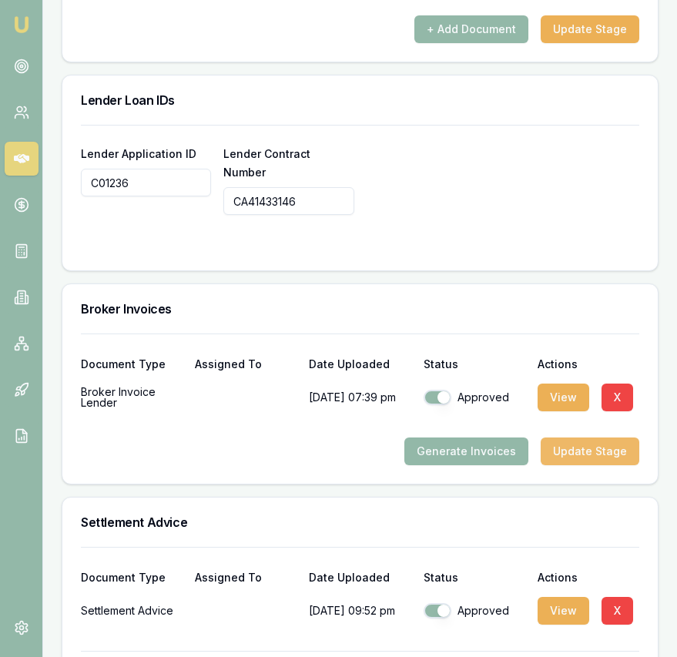
click at [580, 457] on button "Update Stage" at bounding box center [590, 451] width 99 height 28
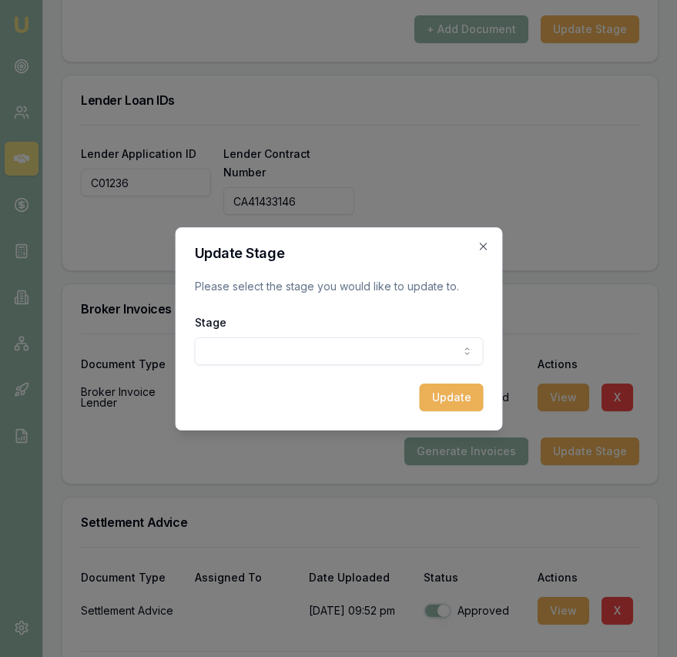
drag, startPoint x: 394, startPoint y: 327, endPoint x: 387, endPoint y: 353, distance: 27.8
click at [394, 327] on div "Stage Conditional offer provided to client Final documents requested from clien…" at bounding box center [338, 339] width 289 height 52
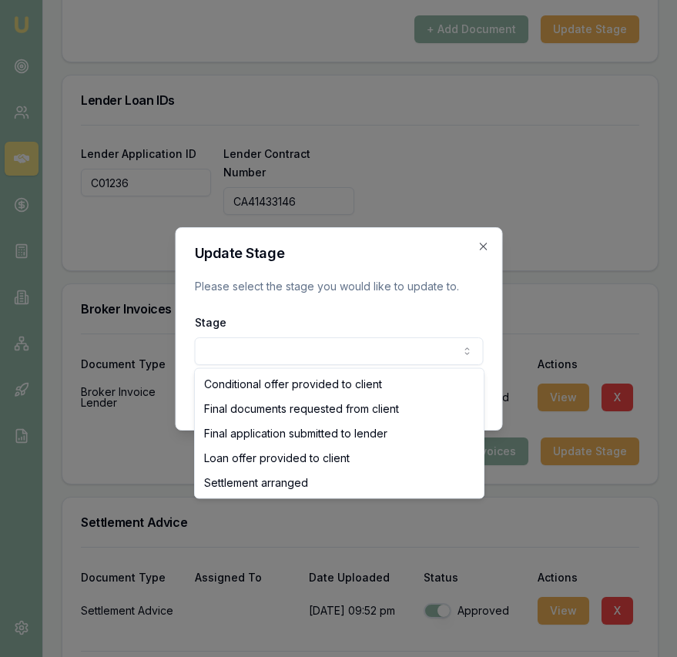
select select "SETTLEMENT_ARRANGED"
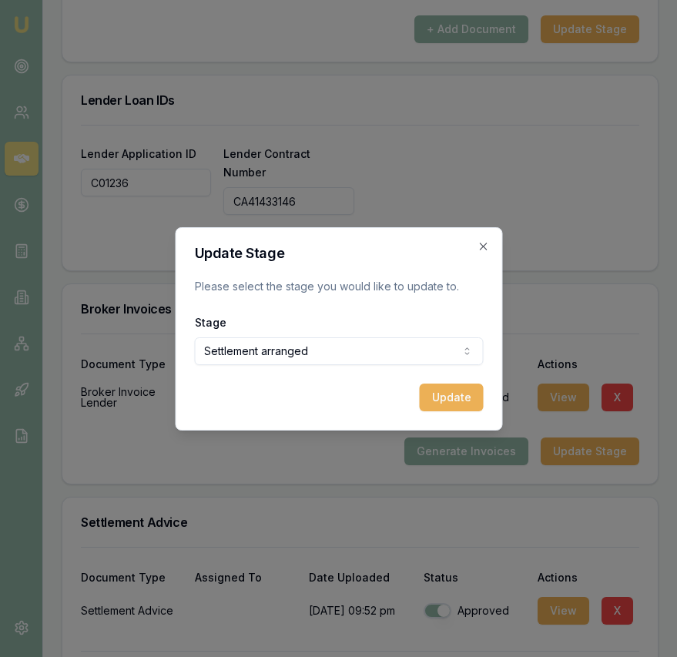
click at [446, 392] on button "Update" at bounding box center [451, 398] width 64 height 28
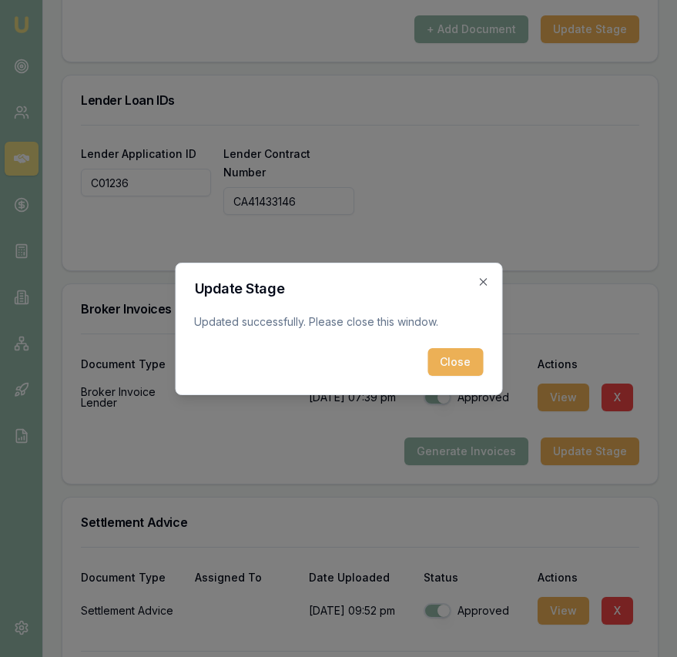
scroll to position [1405, 0]
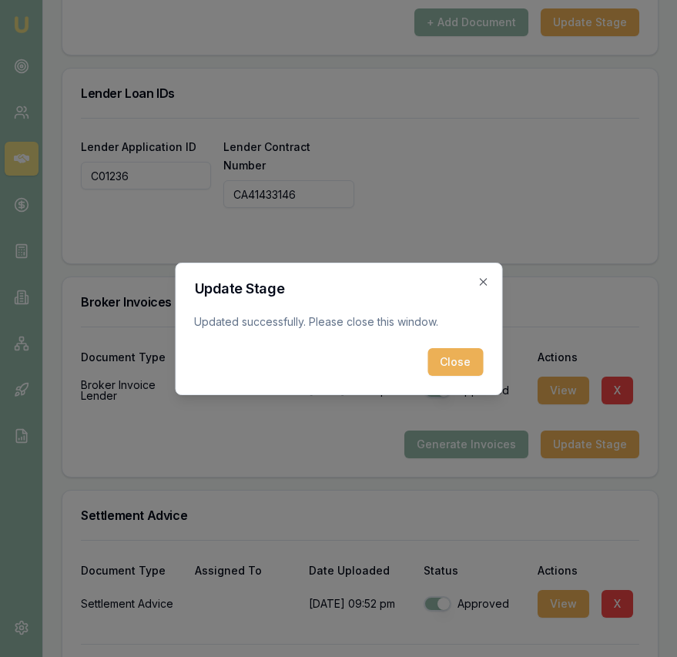
drag, startPoint x: 454, startPoint y: 348, endPoint x: 434, endPoint y: 348, distance: 19.3
click at [453, 348] on button "Close" at bounding box center [454, 362] width 55 height 28
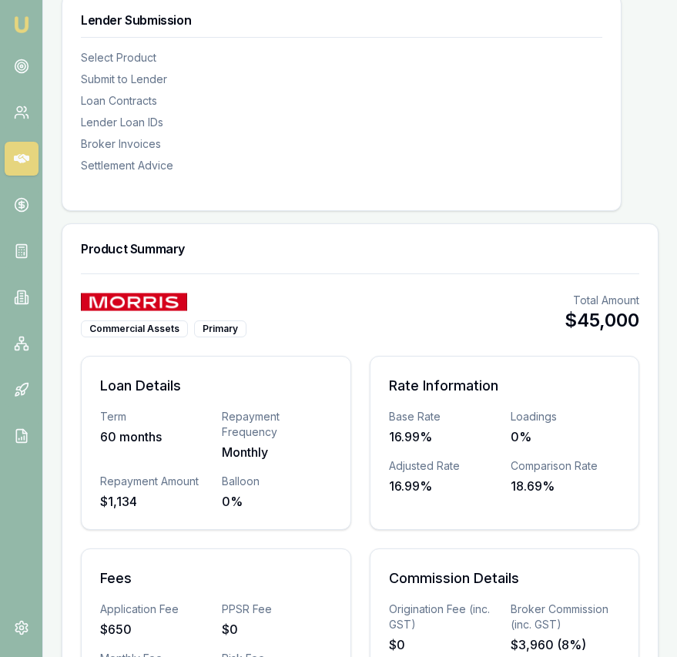
scroll to position [0, 0]
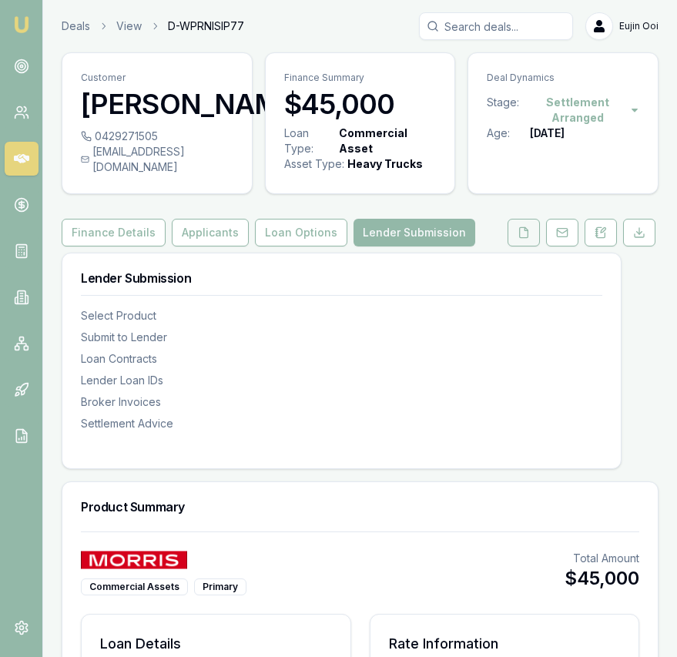
click at [521, 239] on icon at bounding box center [524, 232] width 12 height 12
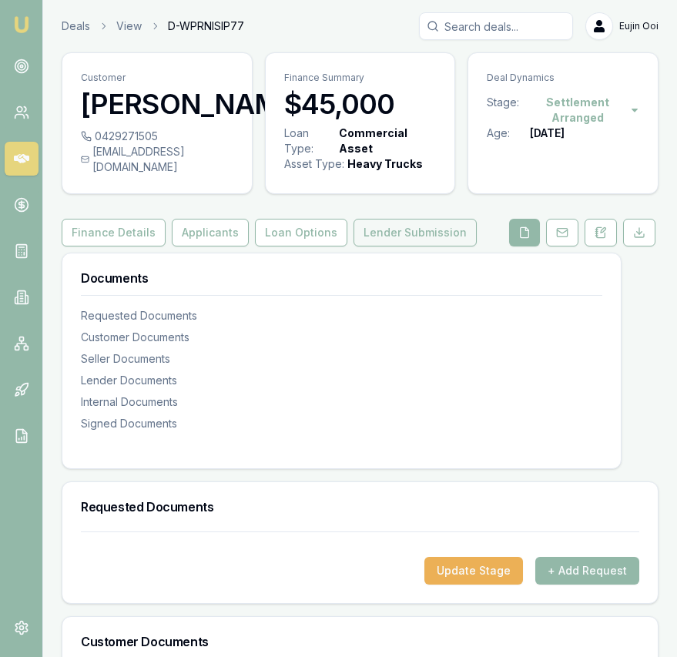
click at [427, 246] on button "Lender Submission" at bounding box center [414, 233] width 123 height 28
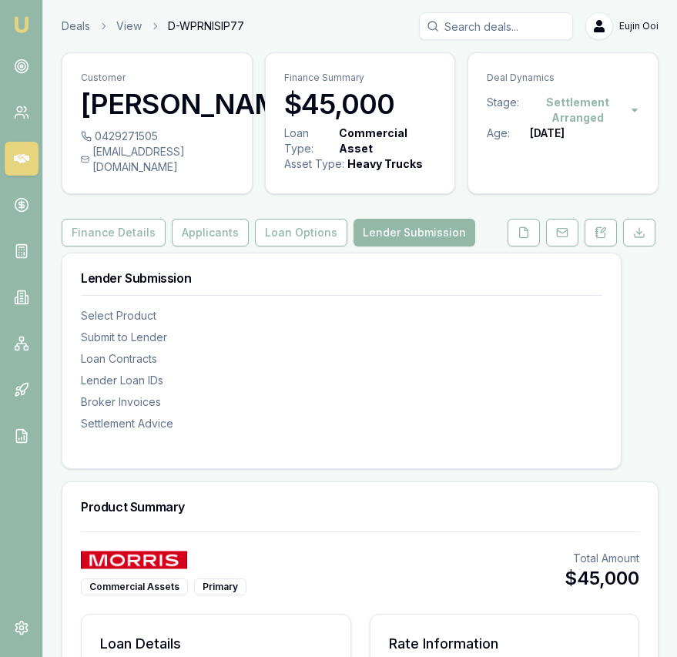
click at [24, 31] on img at bounding box center [21, 24] width 18 height 18
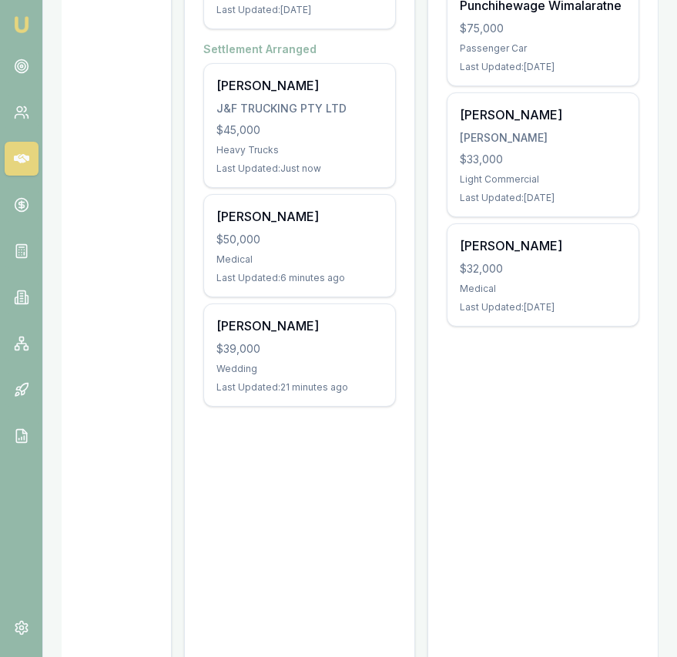
scroll to position [571, 0]
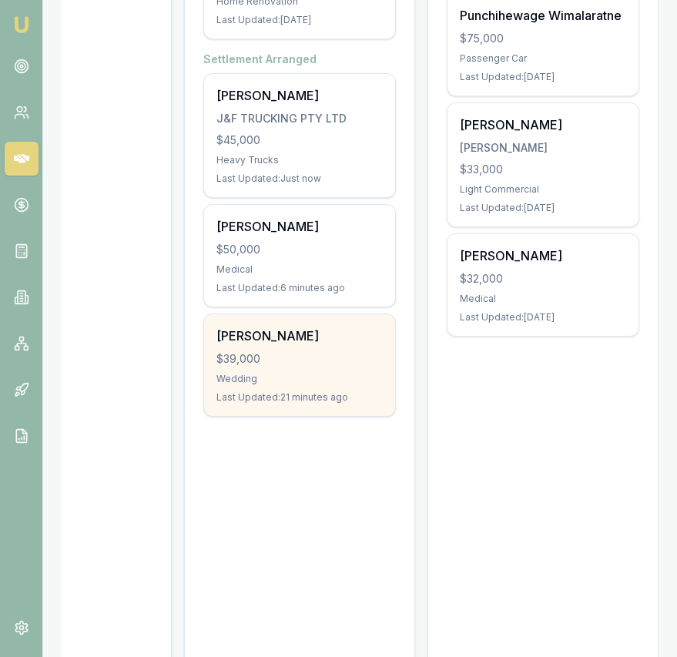
click at [317, 351] on div "$39,000" at bounding box center [299, 358] width 166 height 15
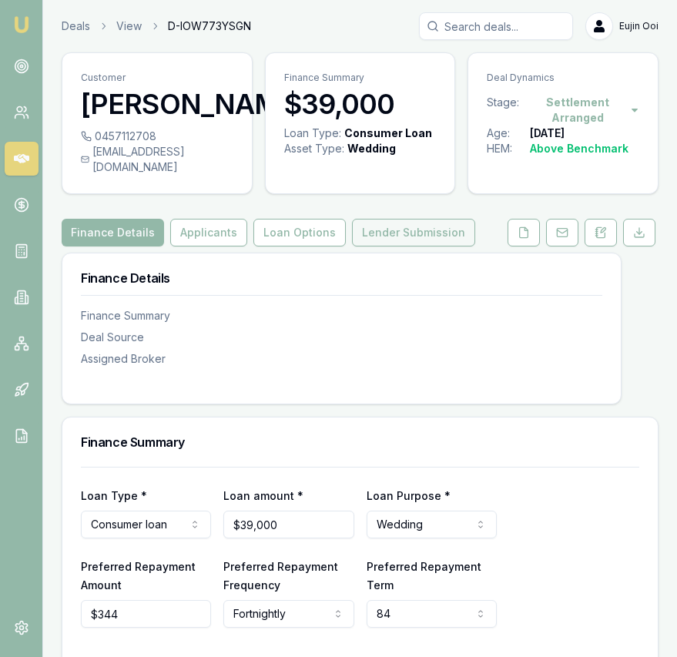
click at [385, 223] on button "Lender Submission" at bounding box center [413, 233] width 123 height 28
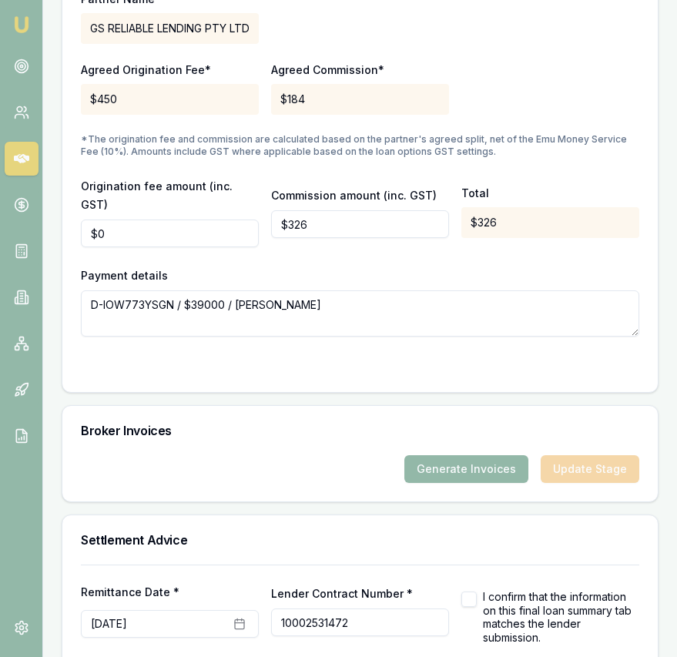
scroll to position [1827, 0]
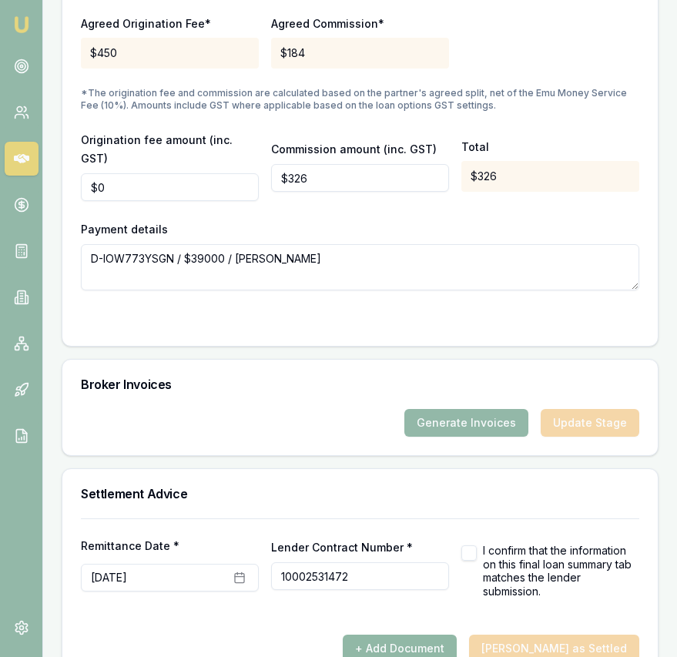
click at [456, 635] on button "+ Add Document" at bounding box center [400, 649] width 114 height 28
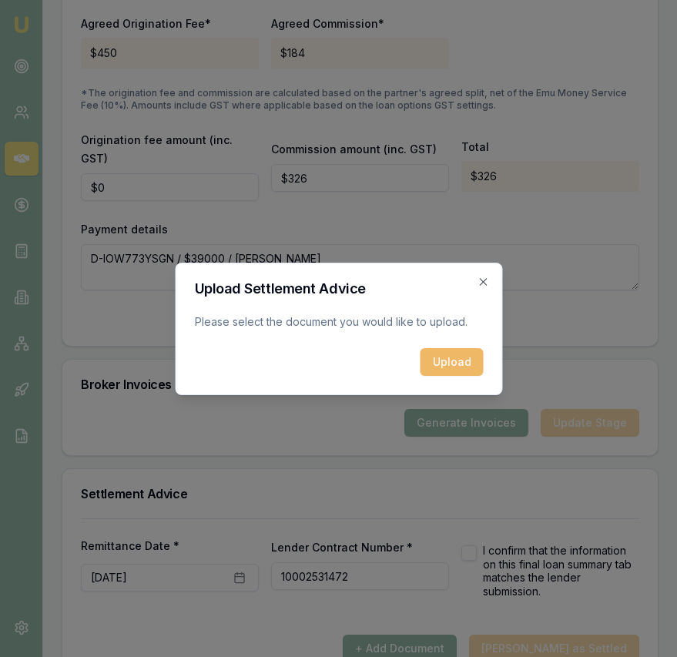
click at [464, 361] on button "Upload" at bounding box center [451, 362] width 63 height 28
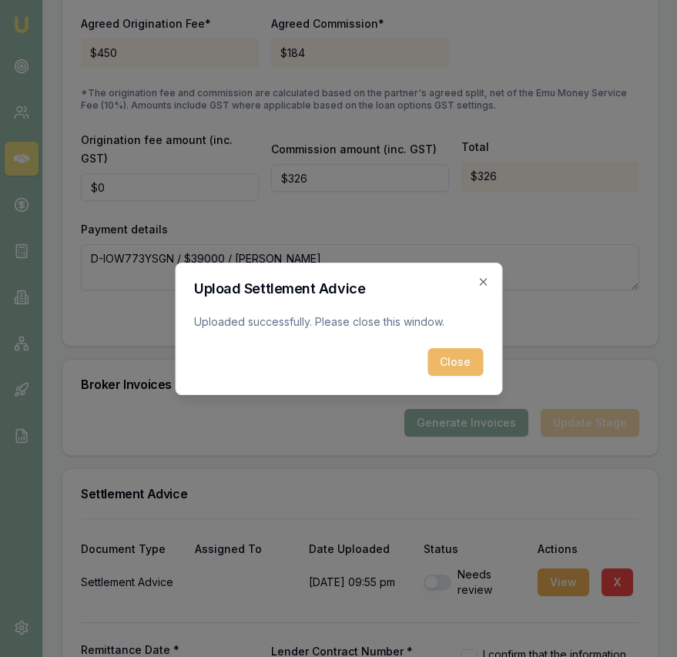
drag, startPoint x: 447, startPoint y: 362, endPoint x: 453, endPoint y: 400, distance: 39.0
click at [447, 362] on button "Close" at bounding box center [454, 362] width 55 height 28
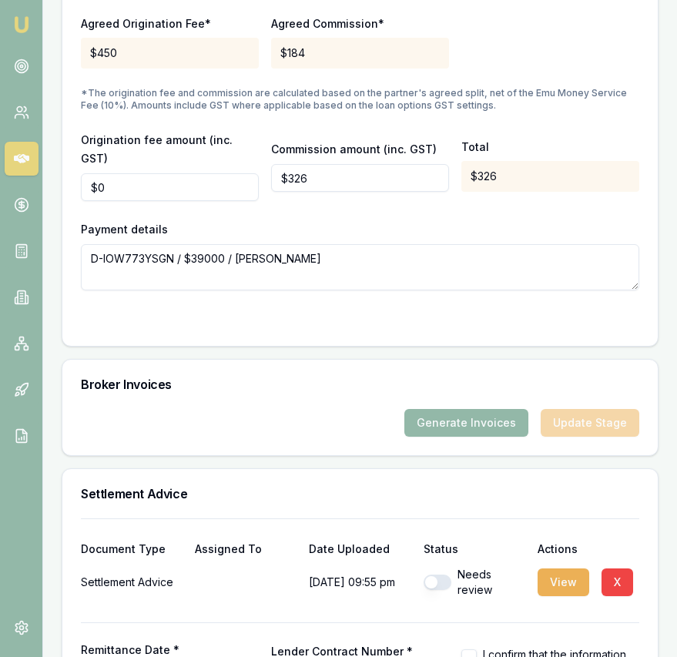
click at [444, 575] on button "button" at bounding box center [438, 582] width 28 height 15
checkbox input "true"
click at [471, 649] on button "button" at bounding box center [468, 656] width 15 height 15
checkbox input "true"
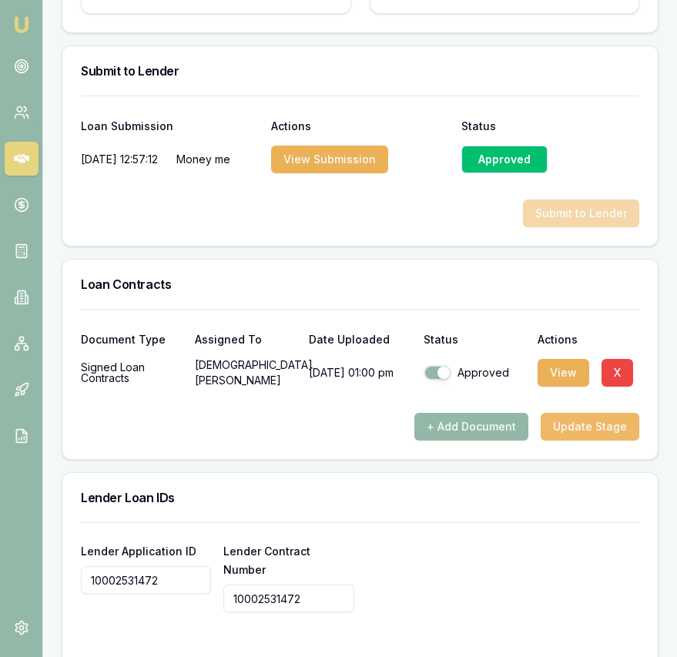
scroll to position [1013, 0]
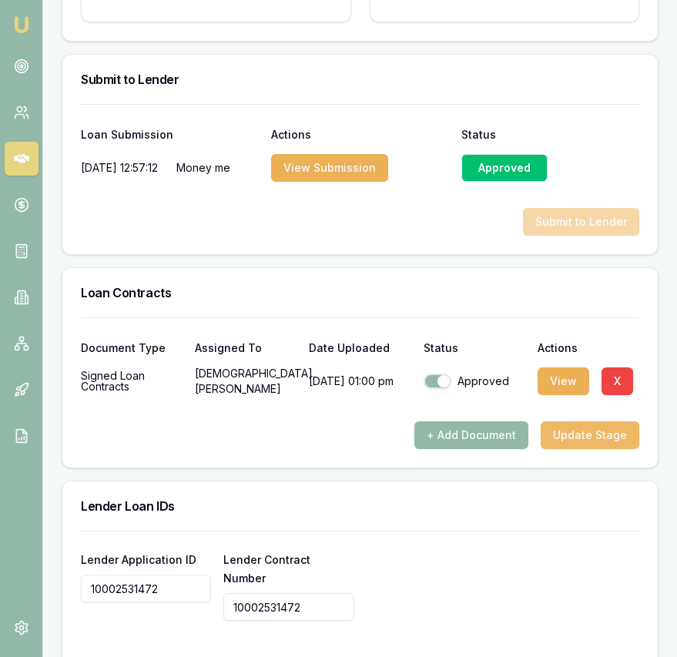
click at [609, 440] on button "Update Stage" at bounding box center [590, 435] width 99 height 28
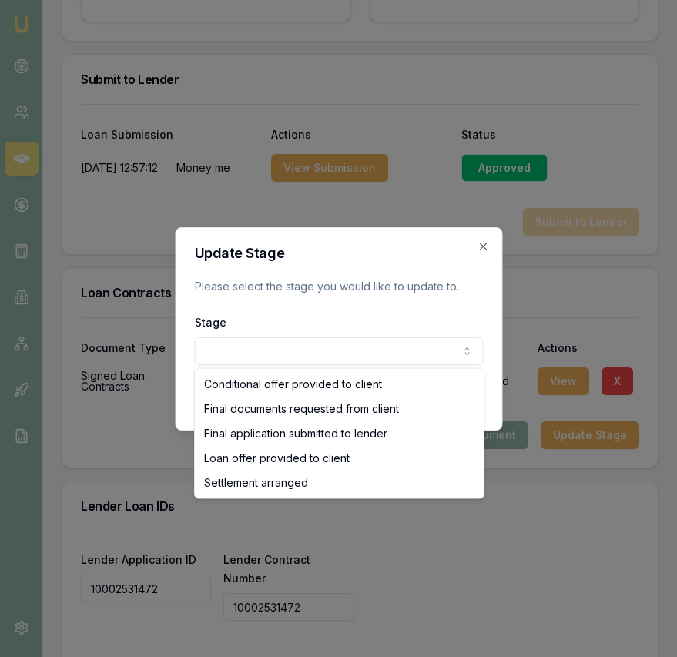
select select "SETTLEMENT_ARRANGED"
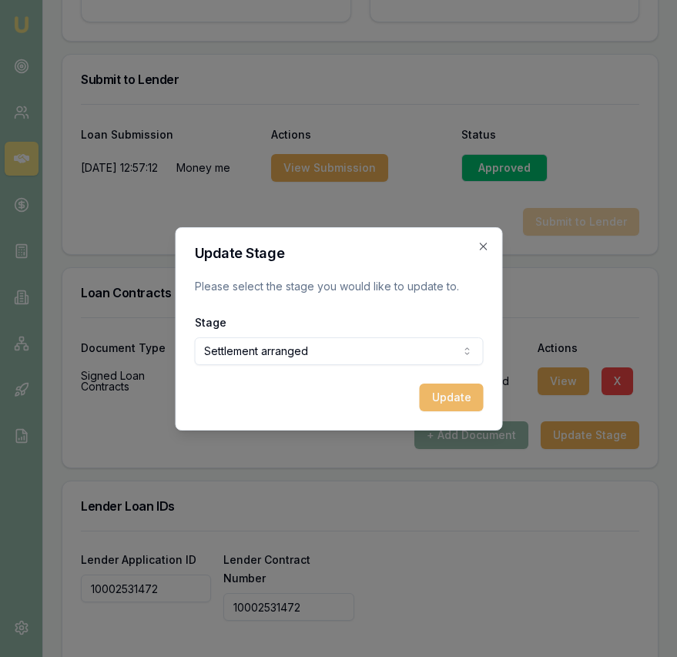
click at [445, 394] on button "Update" at bounding box center [451, 398] width 64 height 28
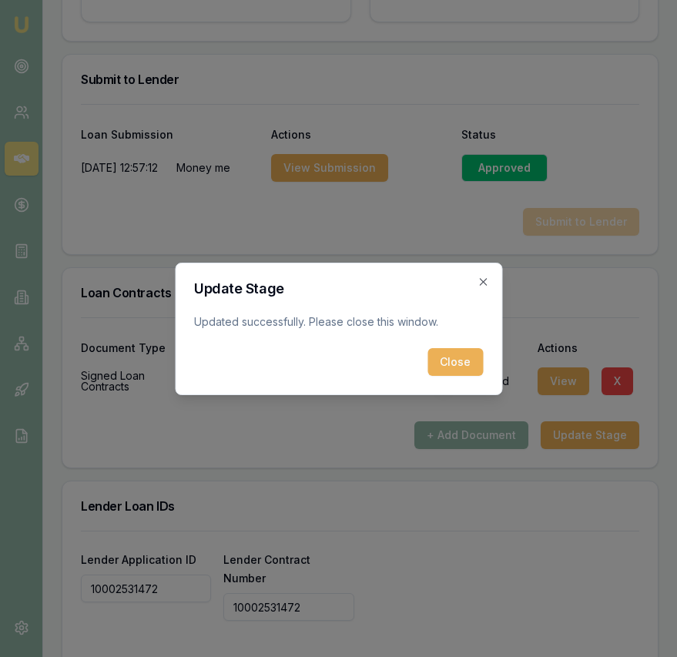
click at [461, 369] on button "Close" at bounding box center [454, 362] width 55 height 28
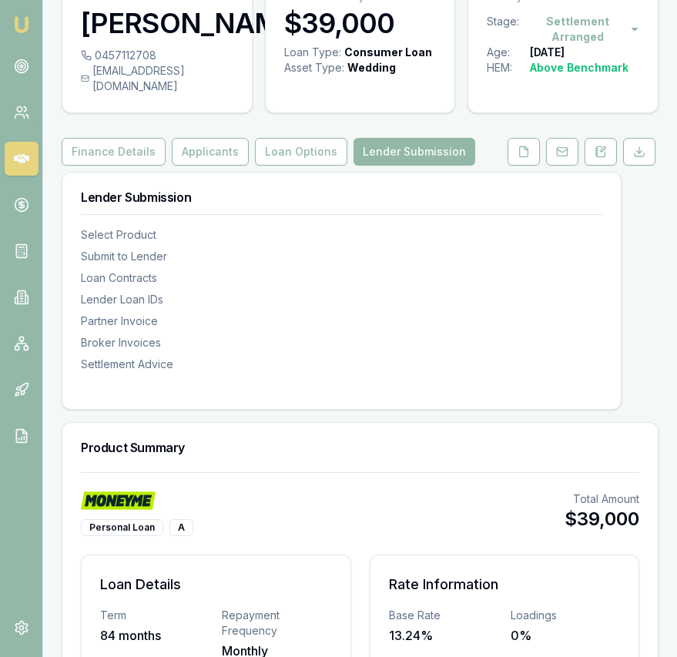
scroll to position [0, 0]
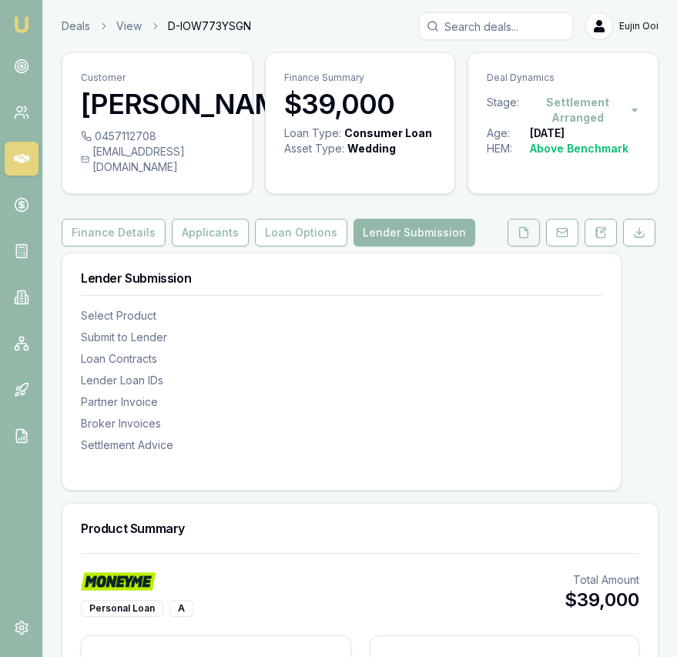
drag, startPoint x: 545, startPoint y: 216, endPoint x: 532, endPoint y: 220, distance: 13.6
click at [545, 219] on link at bounding box center [562, 233] width 39 height 28
click at [525, 226] on icon at bounding box center [524, 232] width 12 height 12
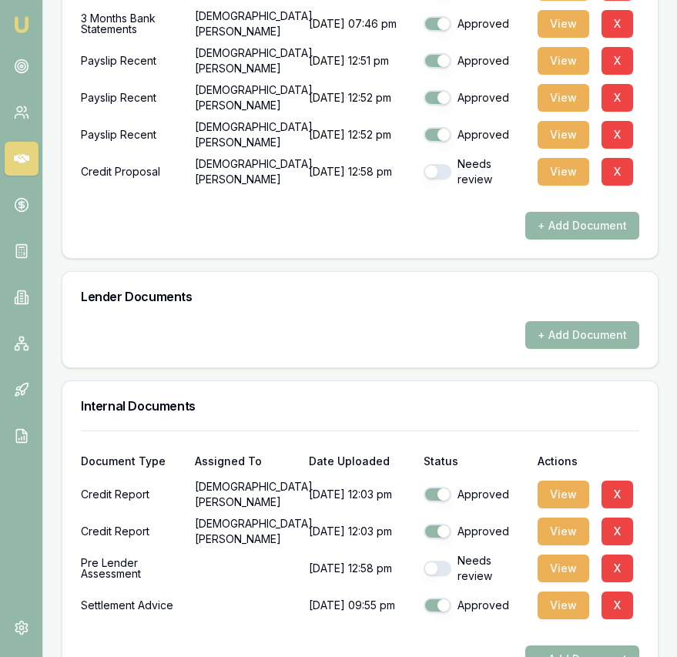
scroll to position [1137, 0]
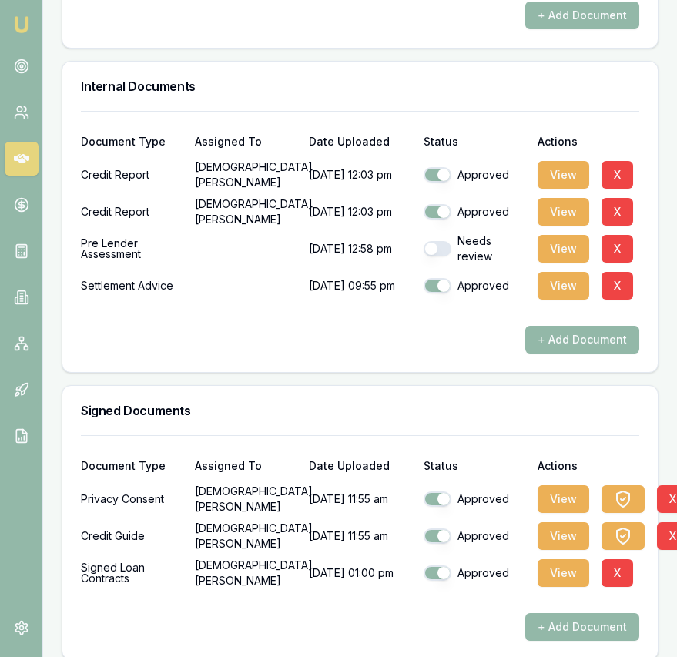
click at [436, 241] on button "button" at bounding box center [438, 248] width 28 height 15
checkbox input "true"
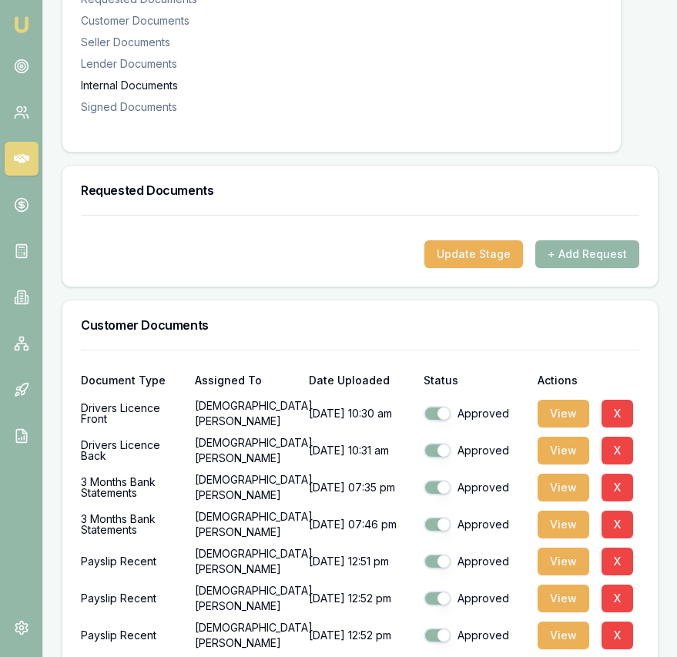
scroll to position [0, 0]
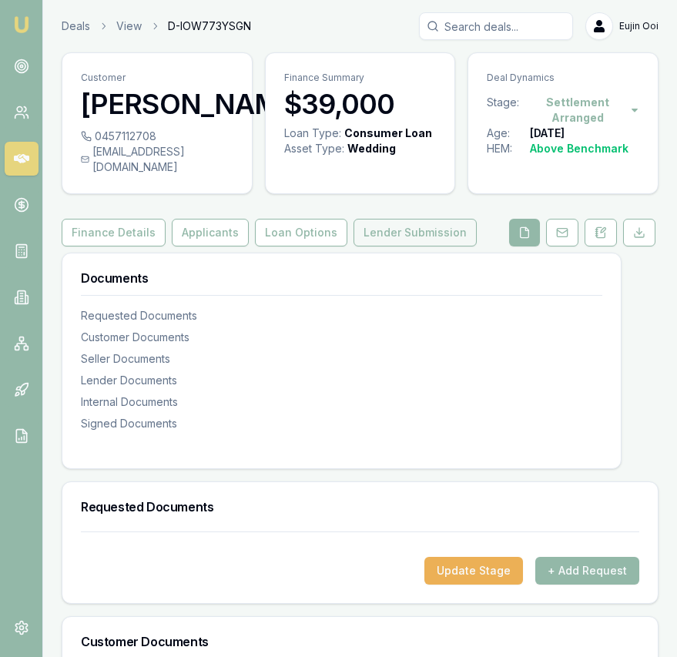
click at [386, 223] on button "Lender Submission" at bounding box center [414, 233] width 123 height 28
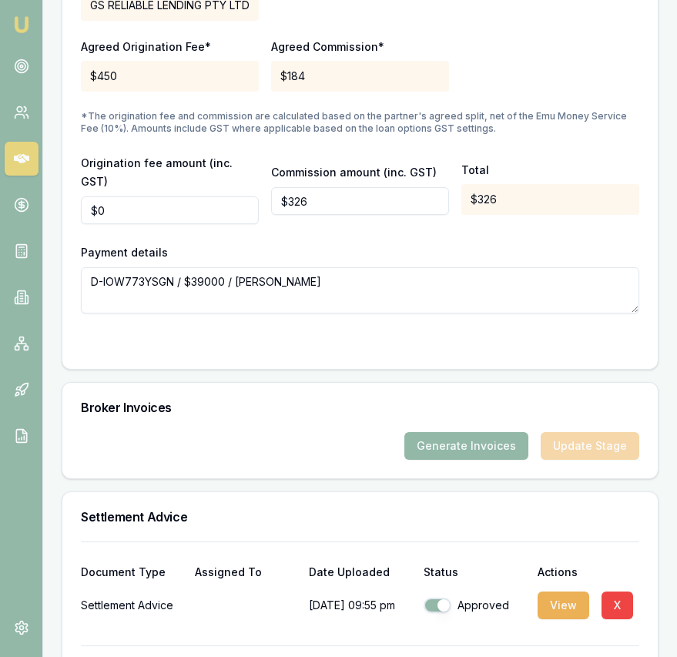
scroll to position [1793, 0]
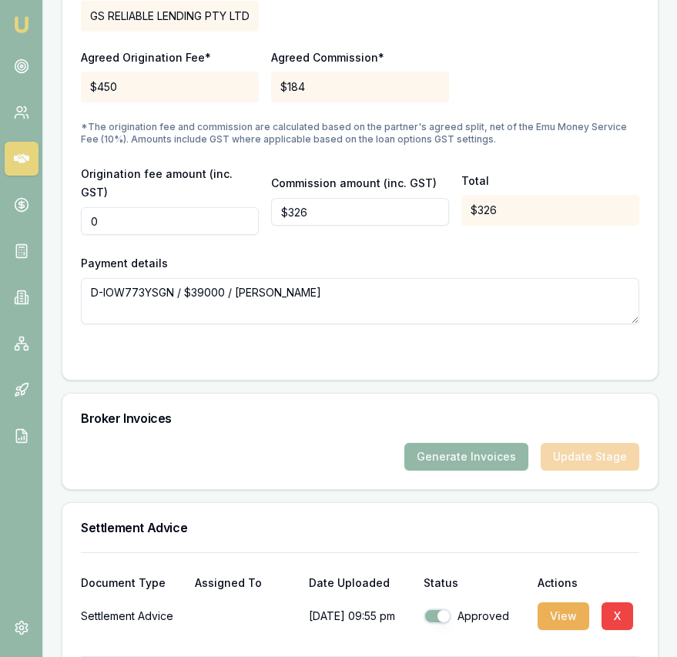
click at [119, 207] on input "0" at bounding box center [170, 221] width 178 height 28
type input "$500"
click at [312, 198] on input "326" at bounding box center [360, 212] width 178 height 28
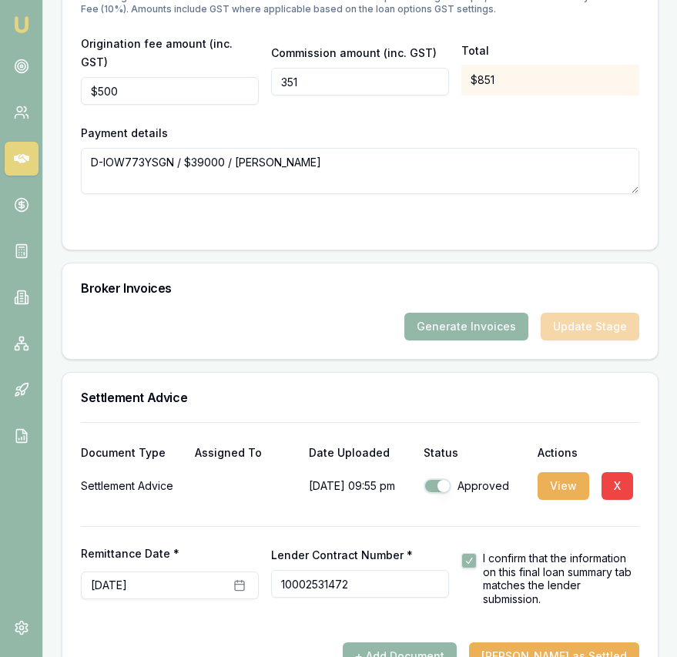
scroll to position [1931, 0]
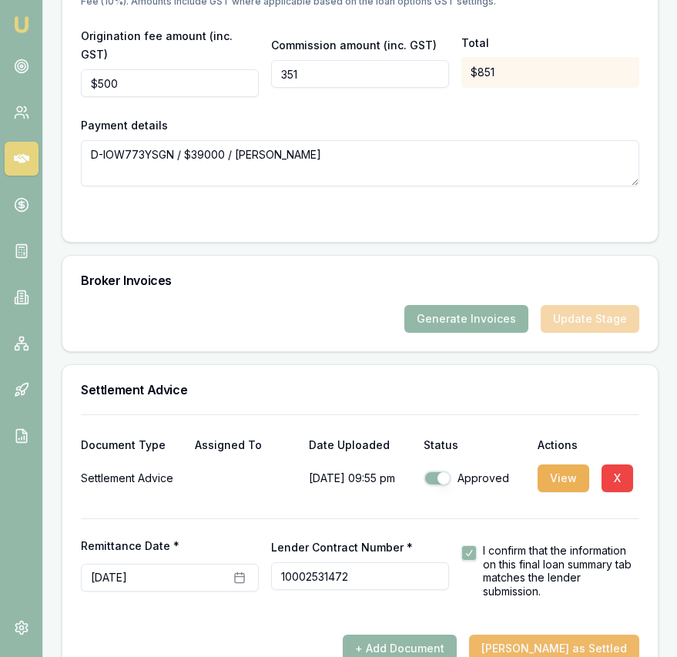
type input "$351"
click at [536, 635] on button "[PERSON_NAME] as Settled" at bounding box center [554, 649] width 170 height 28
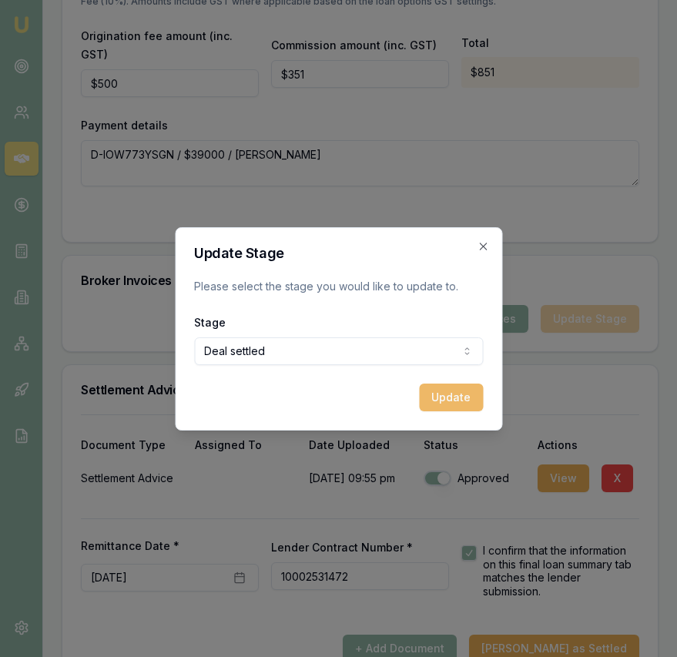
click at [440, 389] on button "Update" at bounding box center [451, 398] width 64 height 28
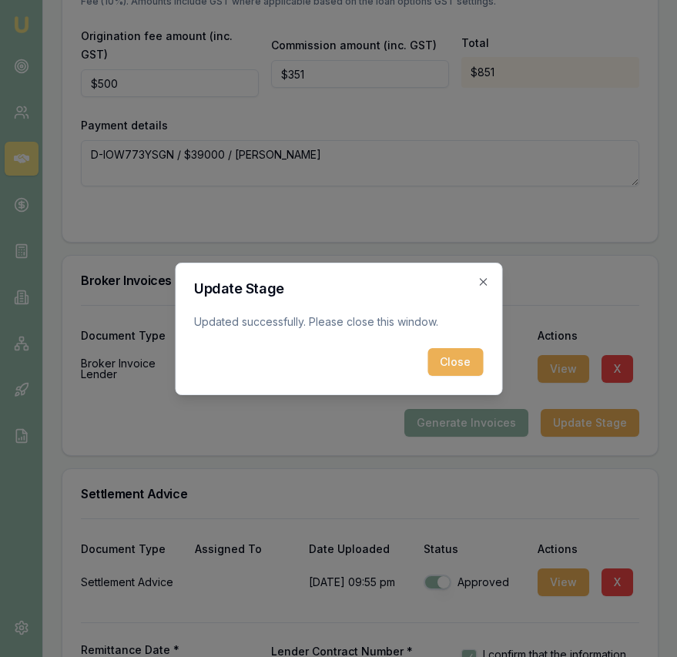
click at [441, 320] on p "Updated successfully. Please close this window." at bounding box center [338, 321] width 289 height 15
click at [447, 353] on button "Close" at bounding box center [454, 362] width 55 height 28
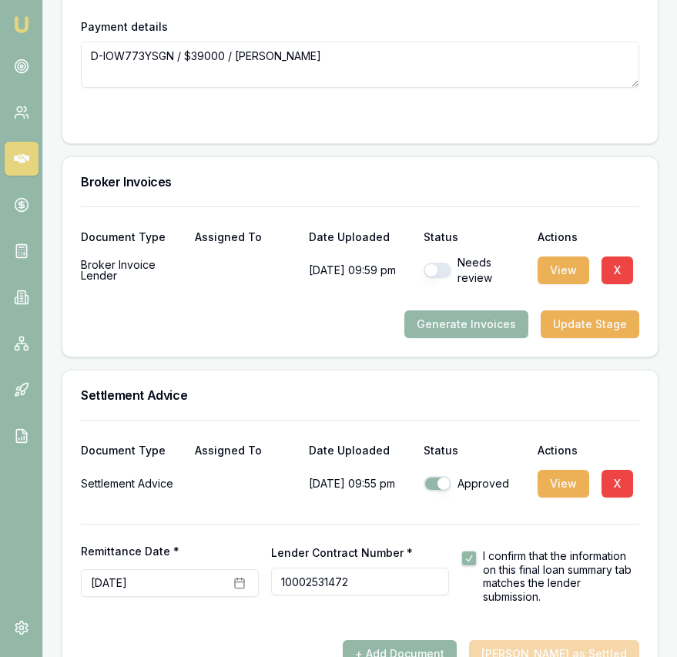
scroll to position [2035, 0]
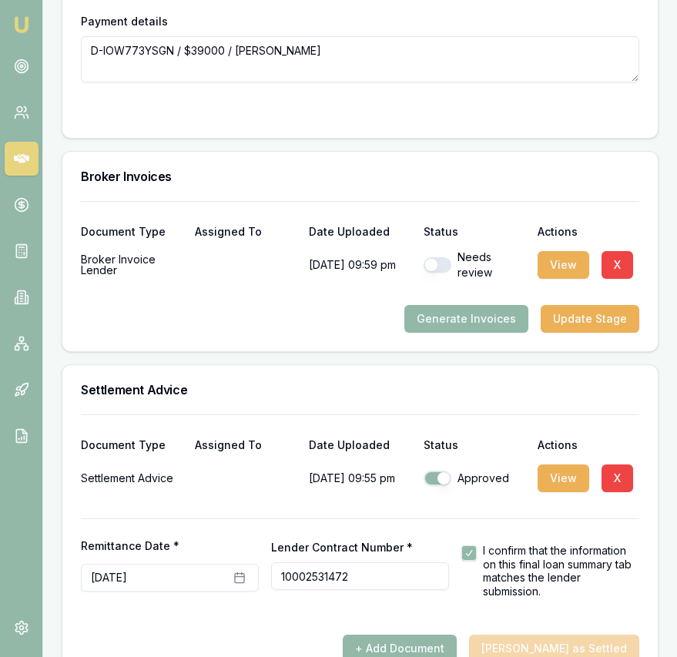
click at [437, 257] on button "button" at bounding box center [438, 264] width 28 height 15
checkbox input "true"
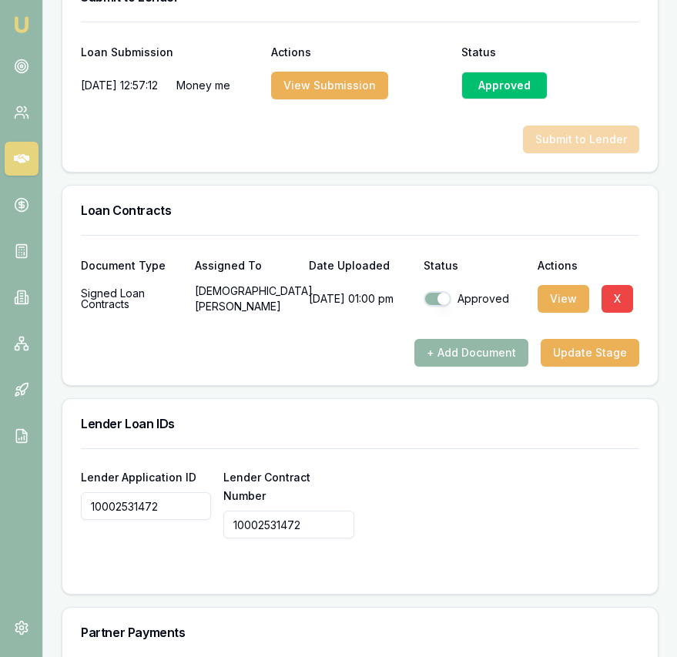
scroll to position [1056, 0]
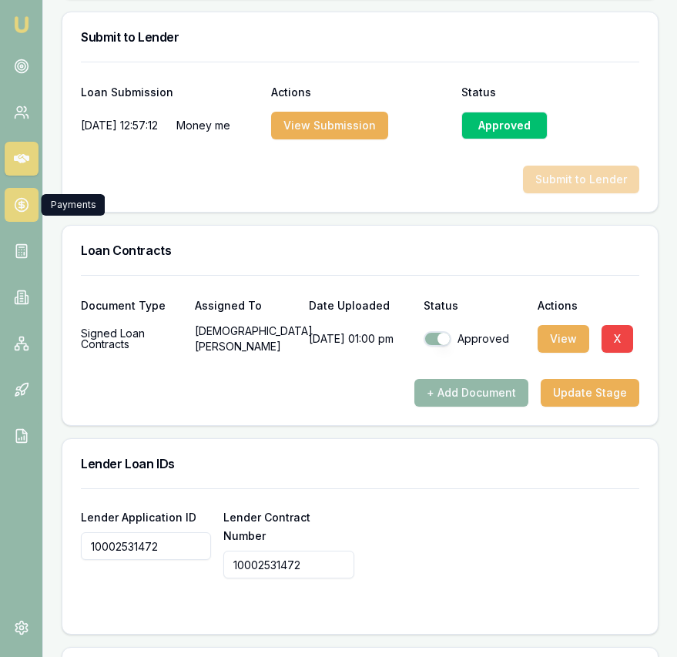
click at [28, 213] on link at bounding box center [22, 205] width 34 height 34
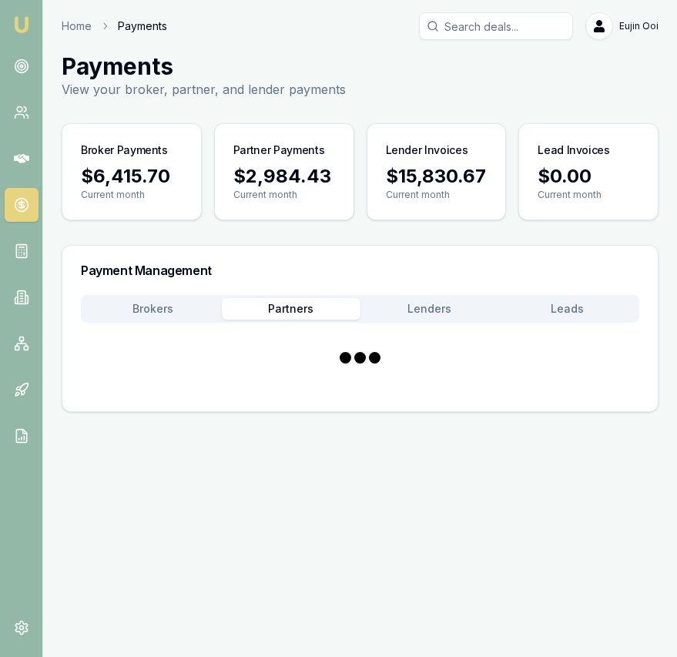
click at [313, 304] on button "Partners" at bounding box center [291, 309] width 138 height 22
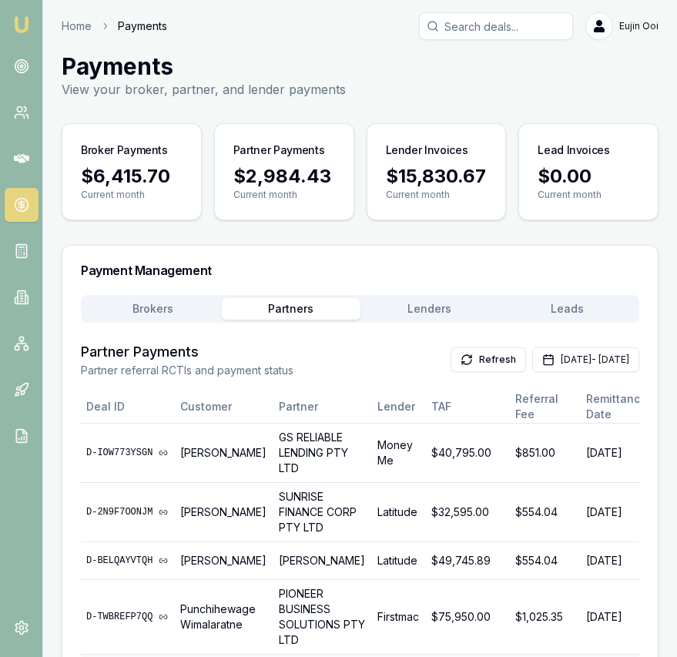
click at [427, 327] on div "Brokers Partners Lenders Leads Partner Payments Partner referral RCTIs and paym…" at bounding box center [360, 488] width 558 height 387
click at [426, 316] on button "Lenders" at bounding box center [429, 309] width 138 height 22
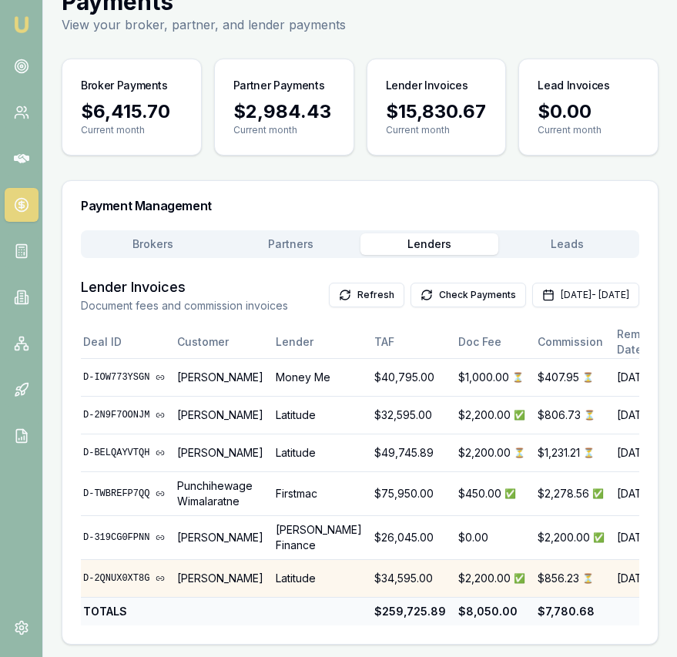
scroll to position [102, 0]
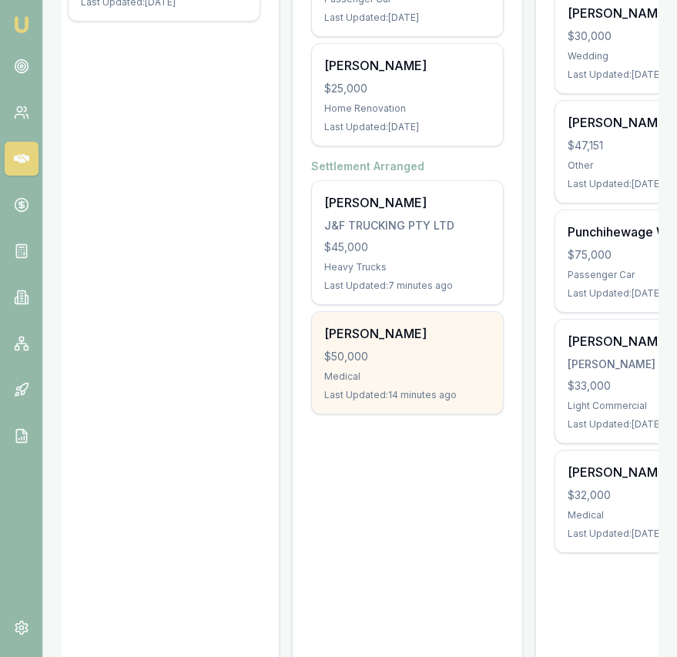
scroll to position [0, 503]
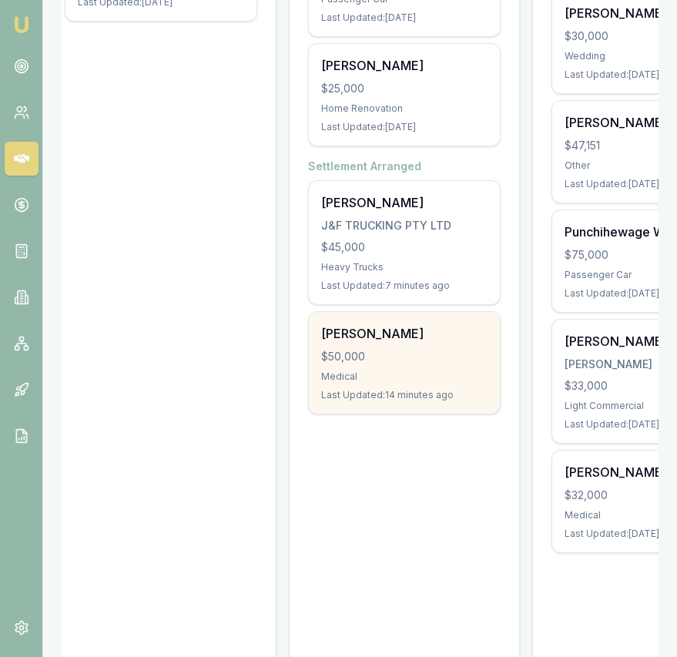
click at [411, 370] on div "Medical" at bounding box center [404, 376] width 166 height 12
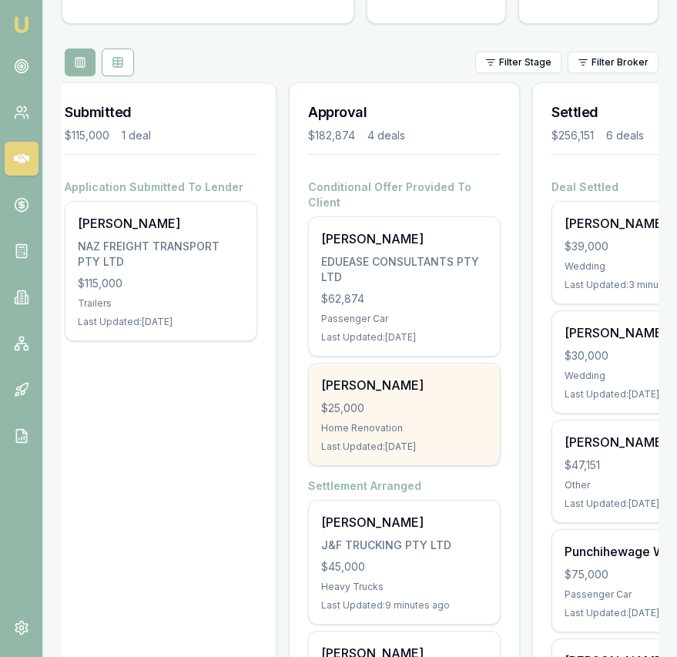
scroll to position [139, 0]
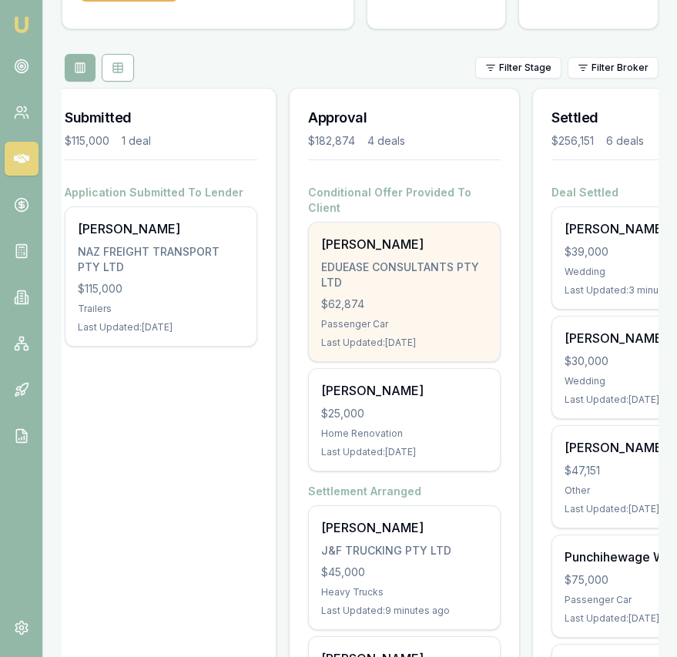
click at [374, 296] on div "$62,874" at bounding box center [404, 303] width 166 height 15
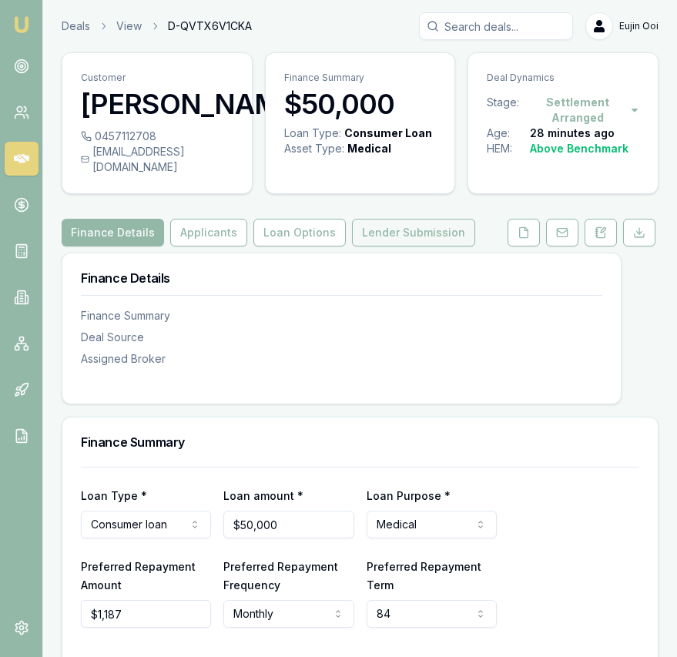
click at [435, 219] on button "Lender Submission" at bounding box center [413, 233] width 123 height 28
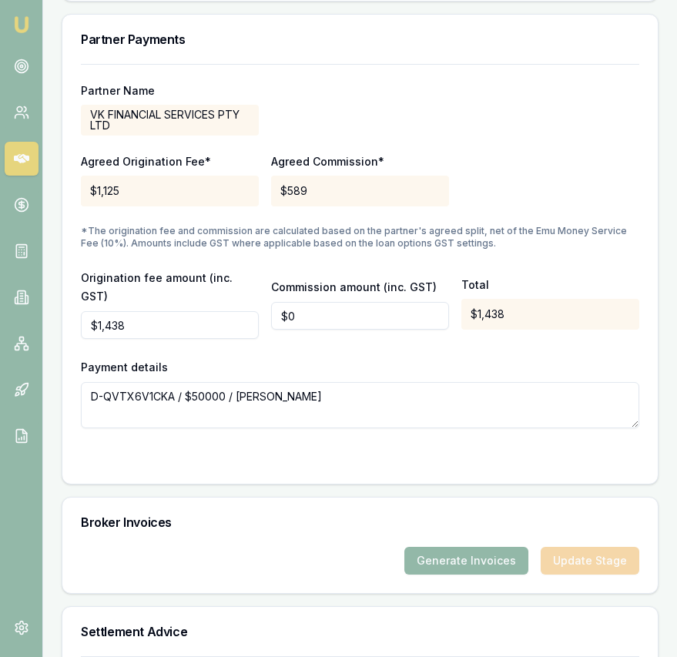
scroll to position [1931, 0]
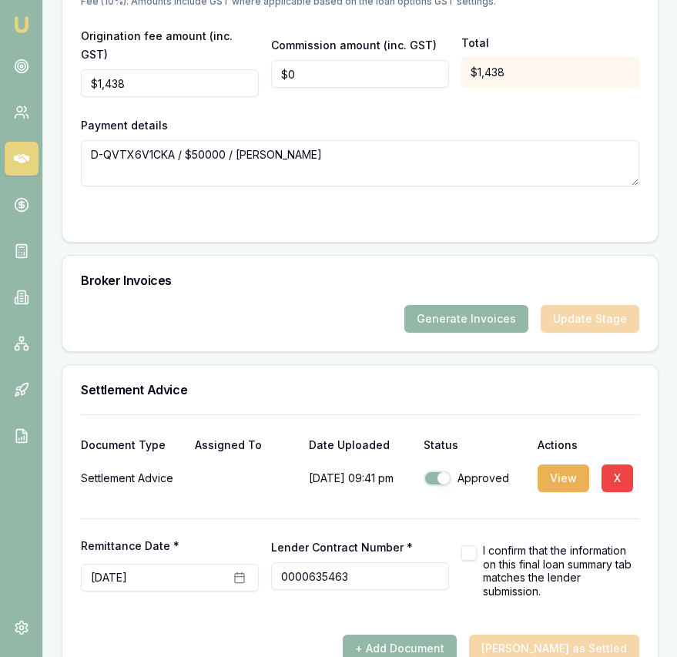
click at [474, 545] on button "button" at bounding box center [468, 552] width 15 height 15
checkbox input "true"
click at [568, 635] on button "[PERSON_NAME] as Settled" at bounding box center [554, 649] width 170 height 28
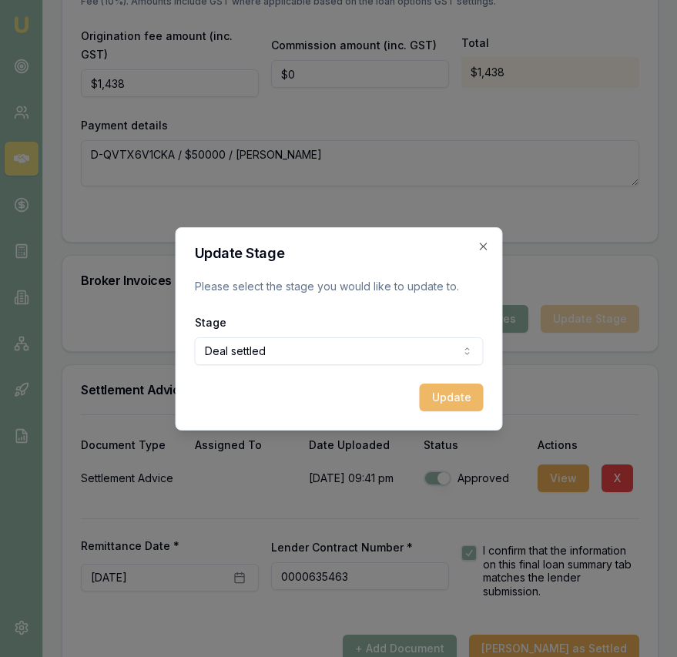
click at [454, 402] on button "Update" at bounding box center [451, 398] width 64 height 28
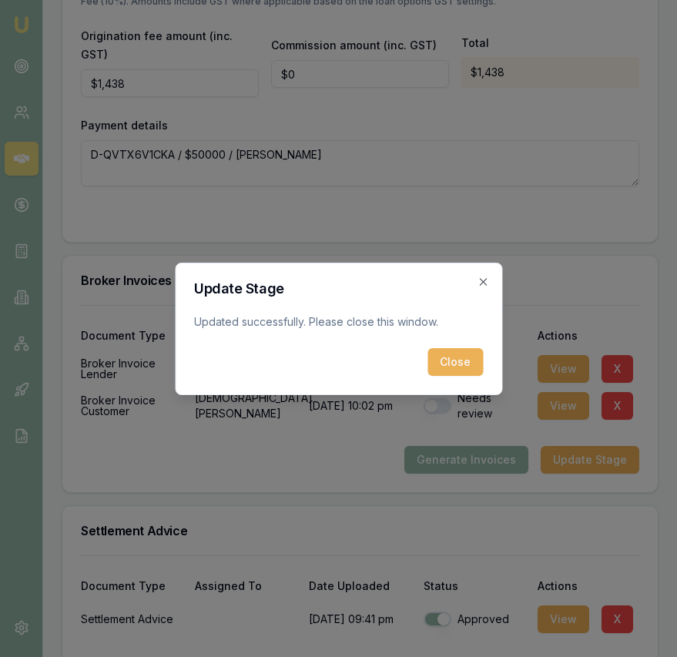
click at [453, 374] on button "Close" at bounding box center [454, 362] width 55 height 28
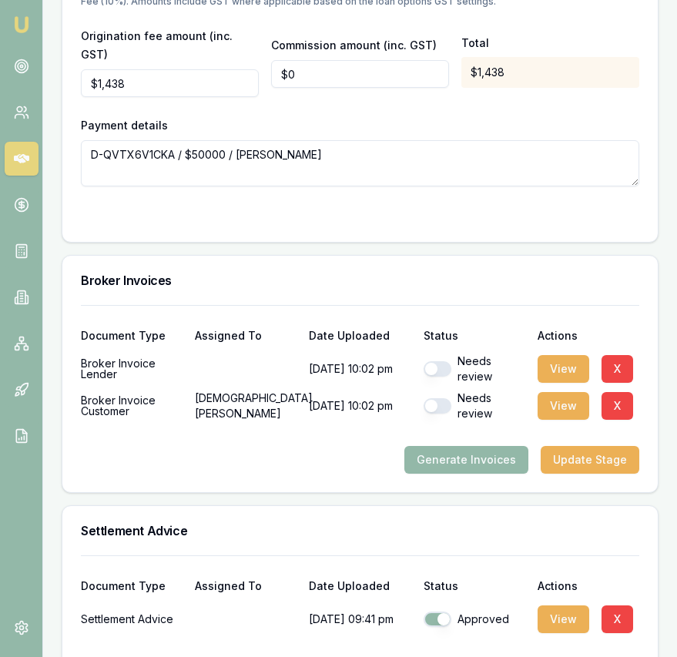
scroll to position [1990, 0]
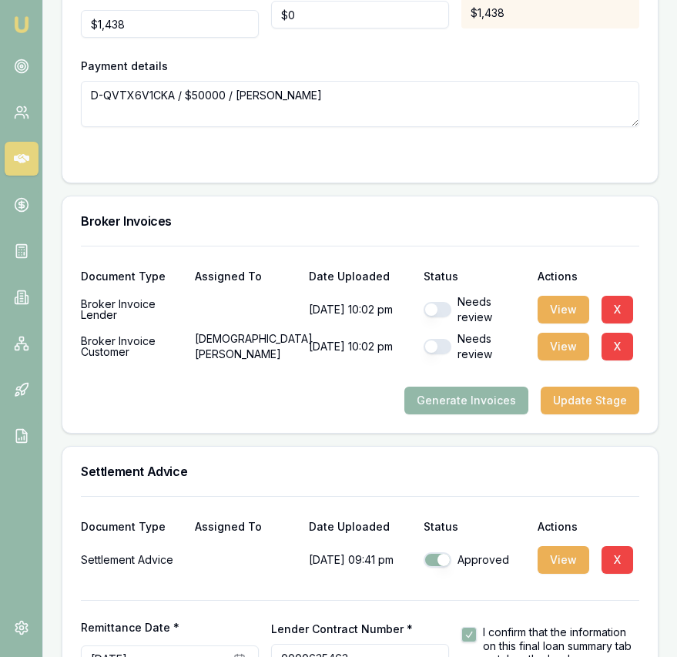
click at [428, 302] on button "button" at bounding box center [438, 309] width 28 height 15
checkbox input "true"
click at [437, 339] on button "button" at bounding box center [438, 346] width 28 height 15
checkbox input "true"
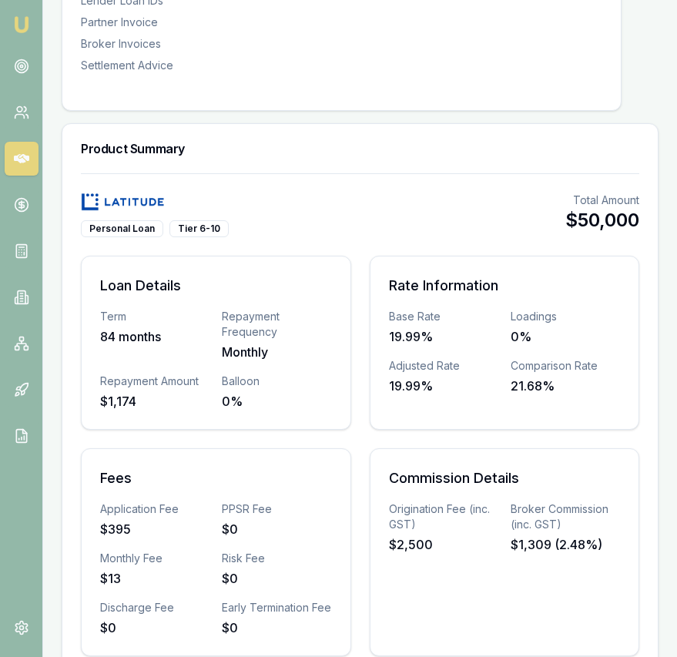
scroll to position [0, 0]
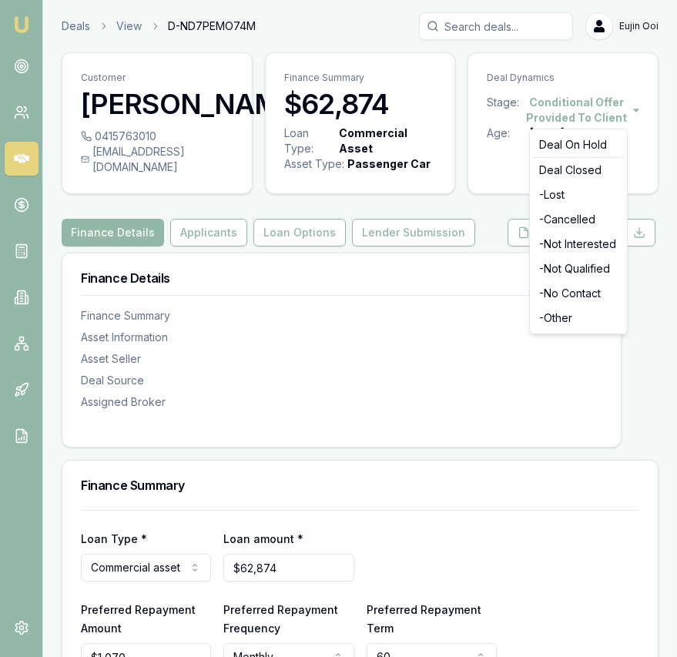
click at [598, 108] on html "Emu Broker Deals View D-ND7PEMO74M [PERSON_NAME] Toggle Menu Customer [PERSON_N…" at bounding box center [338, 328] width 677 height 657
click at [588, 191] on div "- Lost" at bounding box center [578, 195] width 91 height 25
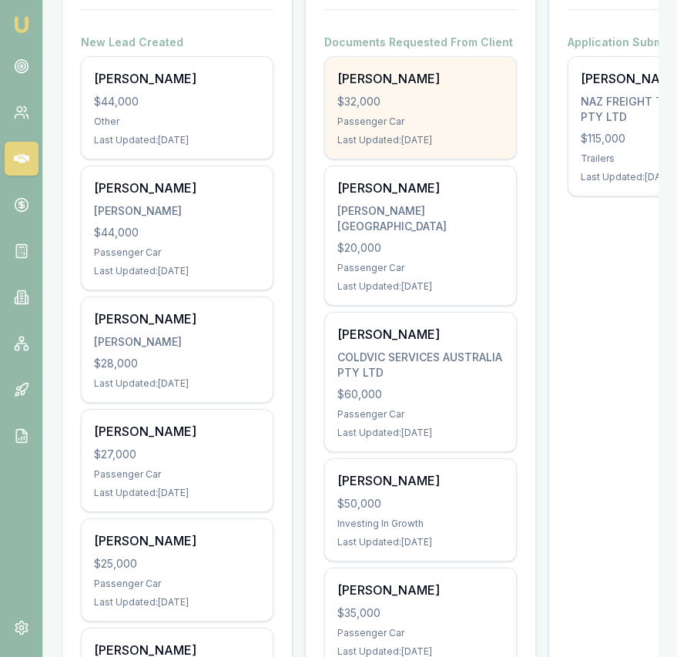
scroll to position [325, 0]
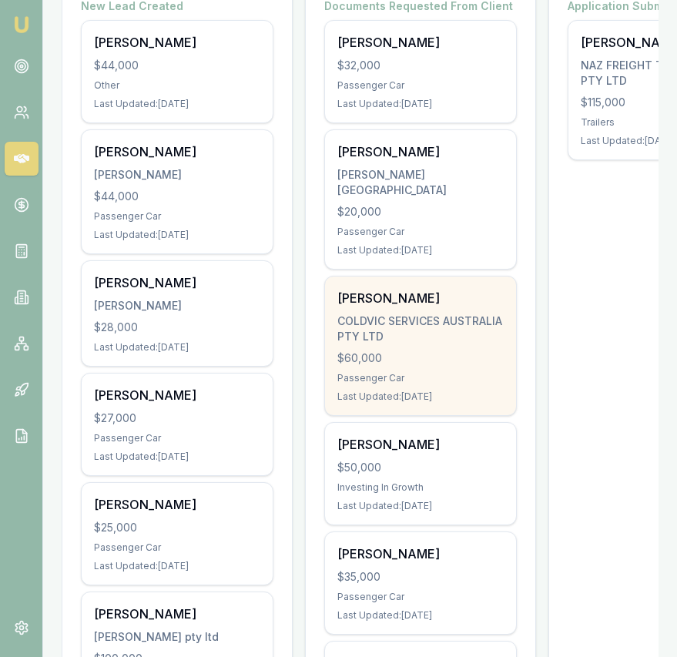
click at [411, 355] on div "[PERSON_NAME] SERVICES AUSTRALIA PTY LTD $60,000 Passenger Car Last Updated: [D…" at bounding box center [420, 345] width 191 height 139
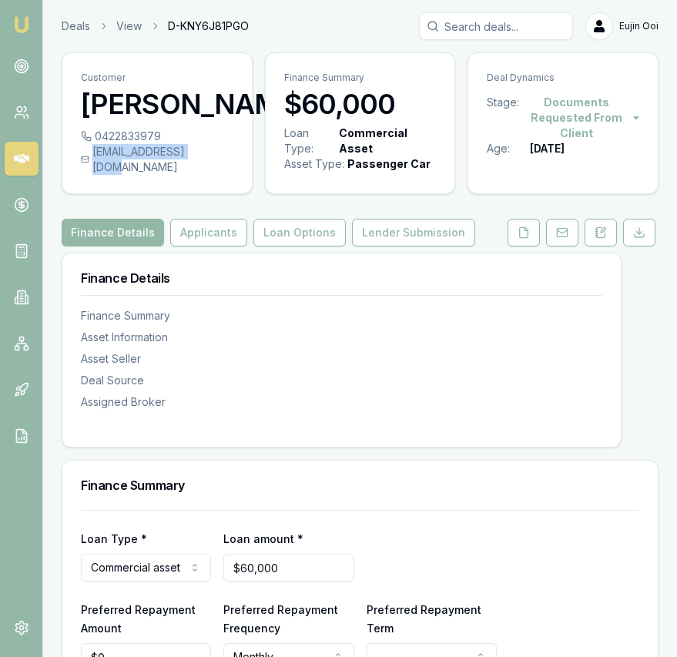
click at [201, 155] on div "[EMAIL_ADDRESS][DOMAIN_NAME]" at bounding box center [157, 159] width 152 height 31
copy div "[EMAIL_ADDRESS][DOMAIN_NAME]"
click at [528, 228] on icon at bounding box center [524, 232] width 12 height 12
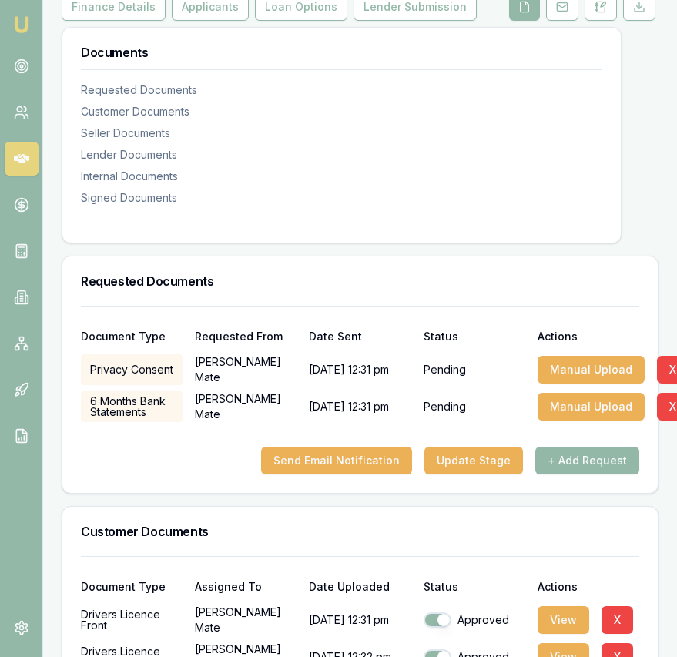
scroll to position [262, 0]
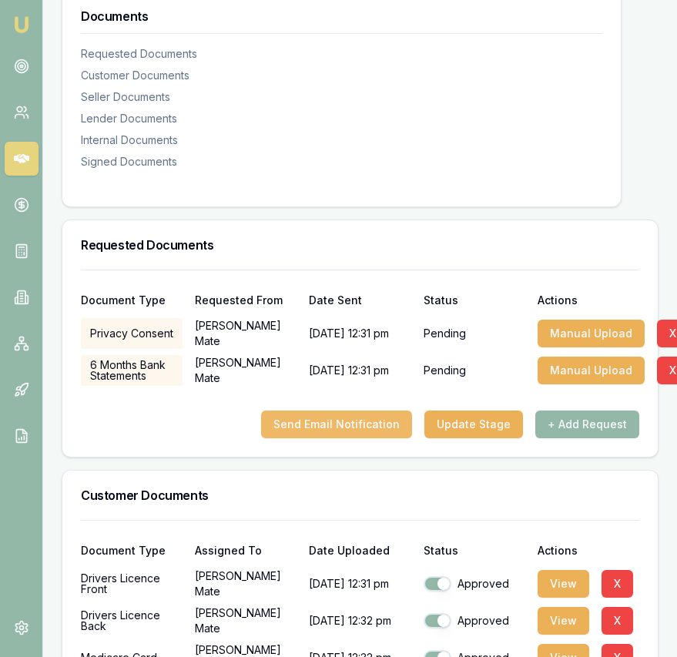
click at [390, 418] on button "Send Email Notification" at bounding box center [336, 424] width 151 height 28
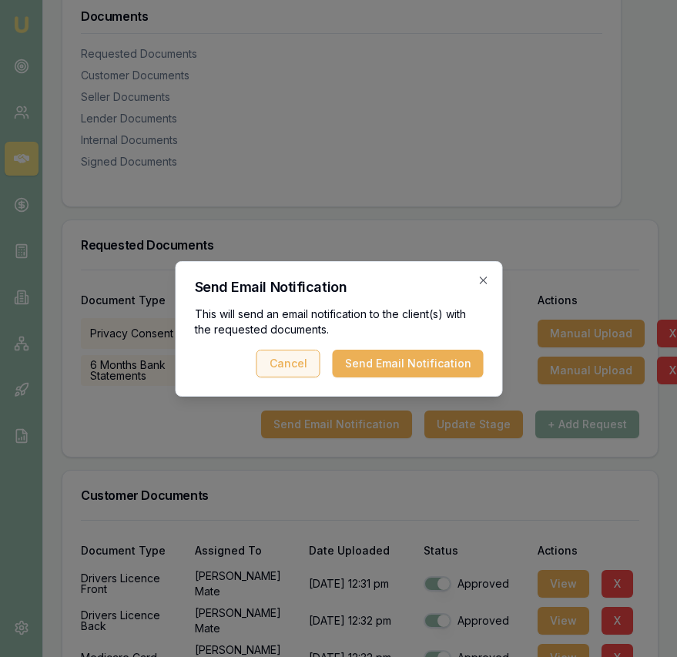
click at [390, 366] on button "Send Email Notification" at bounding box center [407, 364] width 151 height 28
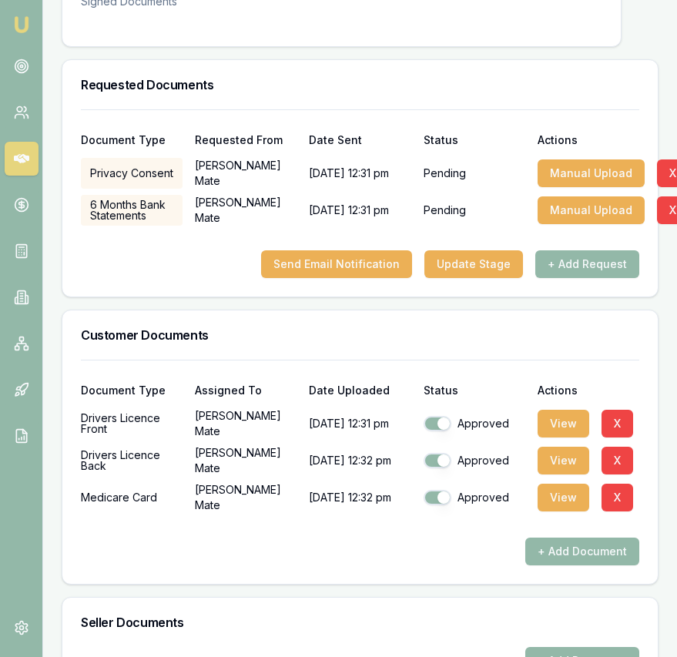
scroll to position [0, 0]
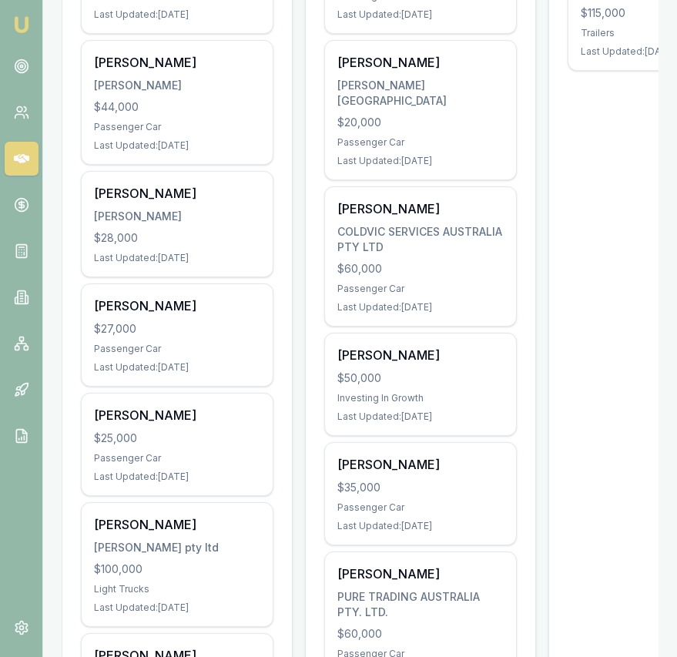
scroll to position [0, 608]
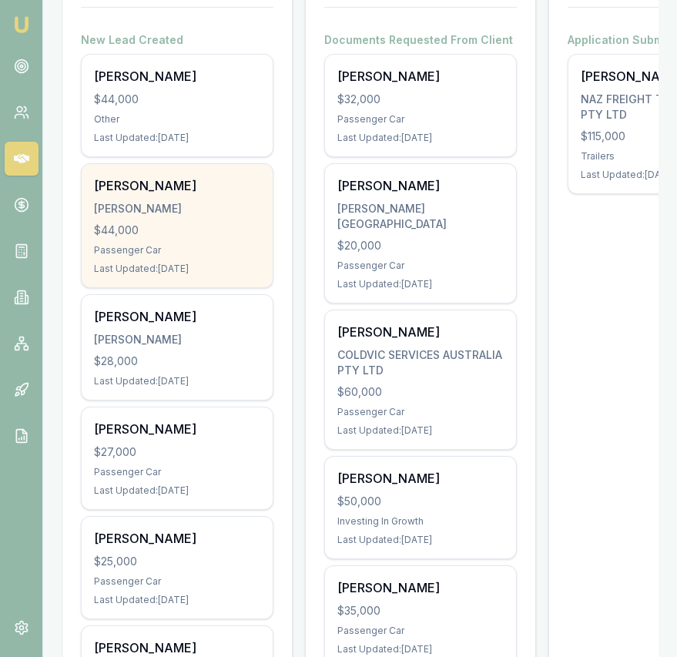
click at [180, 220] on div "SUKHPREET KAUR KAUR, SUKHPREET $44,000 Passenger Car Last Updated: 6 days ago" at bounding box center [177, 225] width 191 height 123
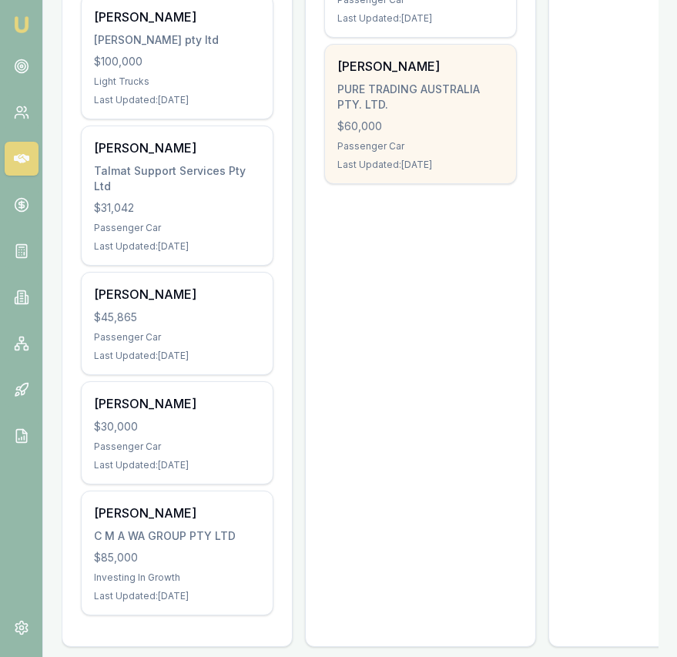
scroll to position [940, 0]
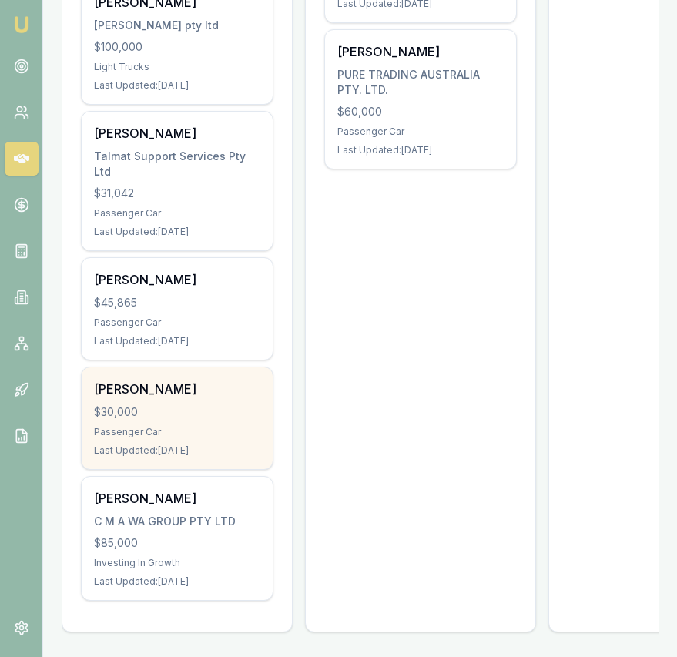
click at [226, 400] on div "Marasinghe Sarathchandra $30,000 Passenger Car Last Updated: 52 days ago" at bounding box center [177, 418] width 191 height 102
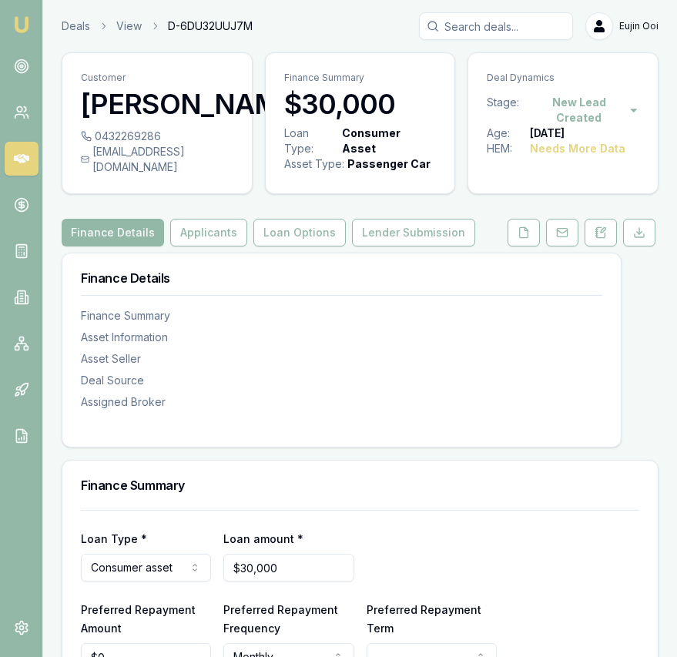
click at [582, 102] on html "Emu Broker Deals View D-6DU32UUJ7M Eujin Ooi Toggle Menu Customer Marasinghe Sa…" at bounding box center [338, 328] width 677 height 657
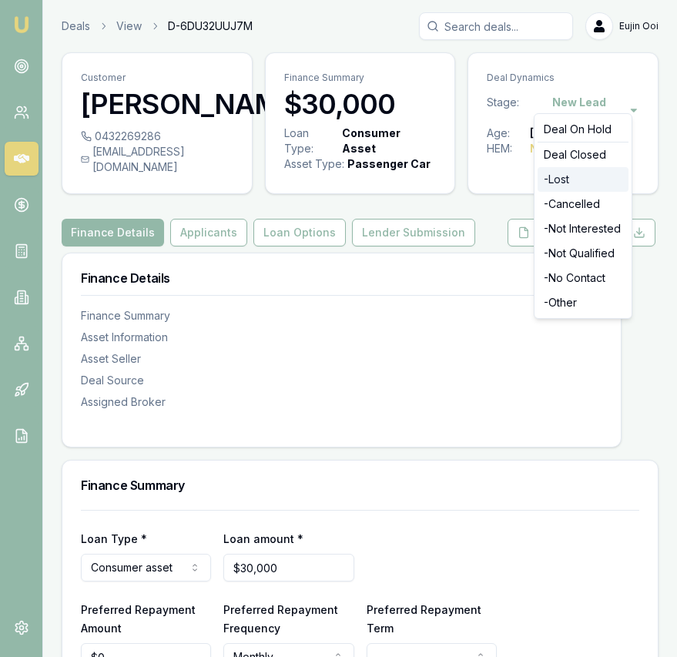
click at [576, 179] on div "- Lost" at bounding box center [583, 179] width 91 height 25
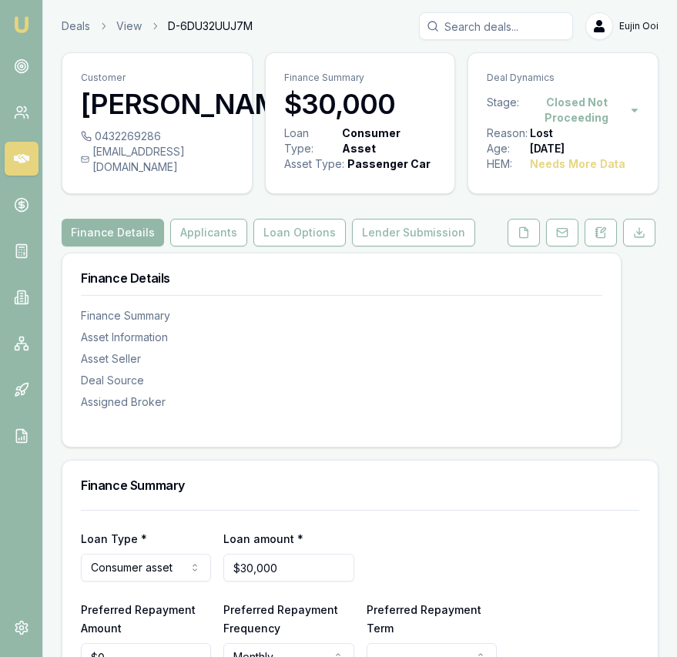
drag, startPoint x: 25, startPoint y: 18, endPoint x: 78, endPoint y: 1, distance: 56.0
click at [25, 18] on img at bounding box center [21, 24] width 18 height 18
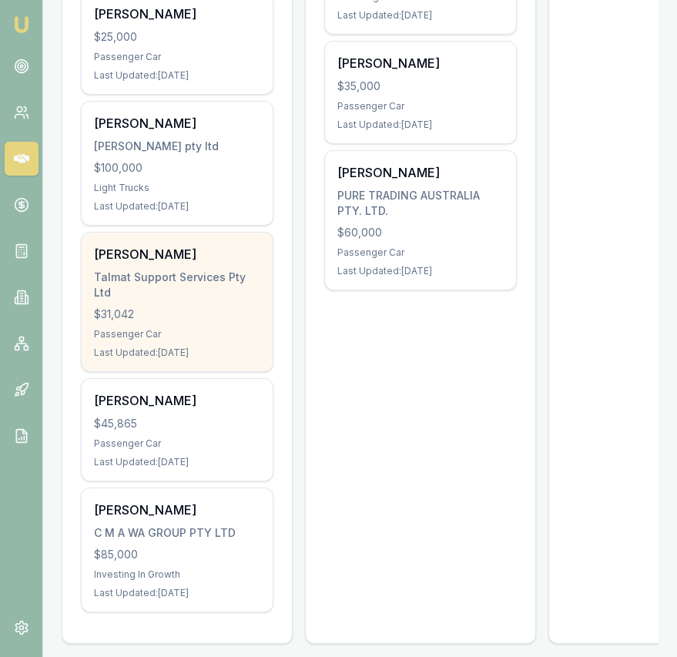
scroll to position [830, 0]
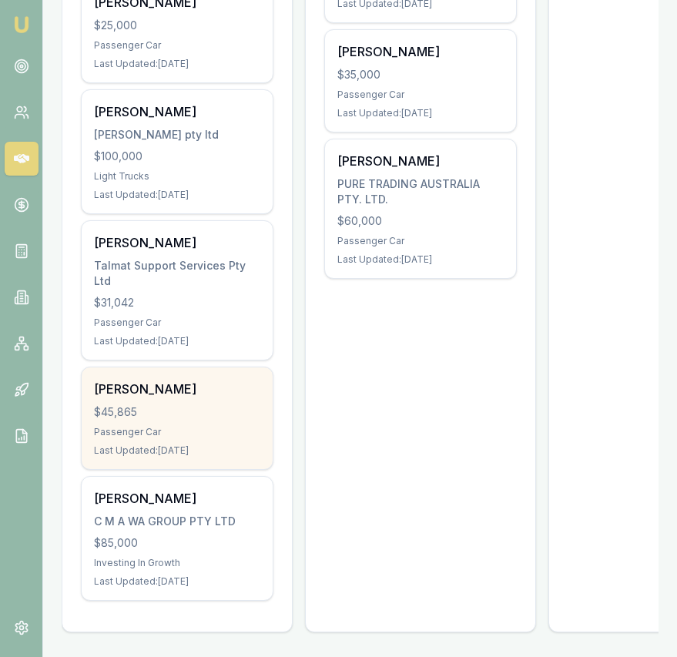
click at [224, 397] on div "[PERSON_NAME]" at bounding box center [177, 389] width 166 height 18
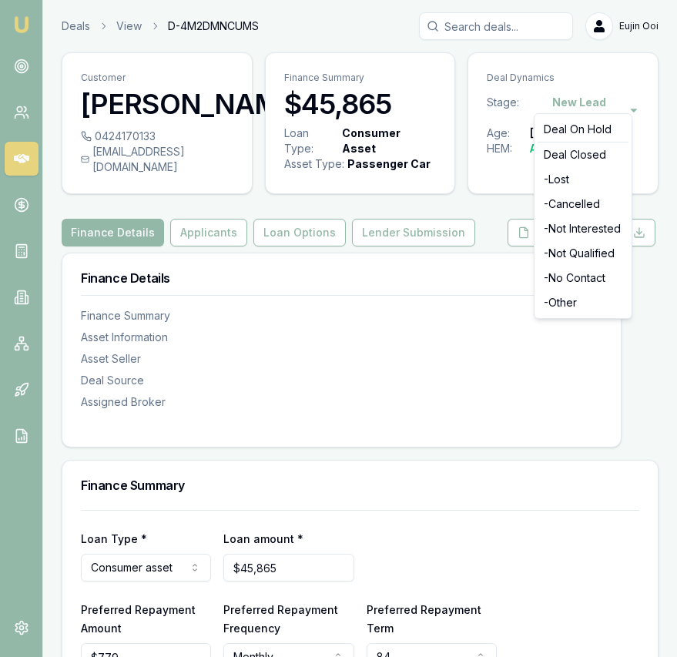
click at [578, 103] on html "Emu Broker Deals View D-4M2DMNCUMS Eujin Ooi Toggle Menu Customer Karanpreet Ka…" at bounding box center [338, 328] width 677 height 657
click at [565, 199] on div "- Cancelled" at bounding box center [583, 204] width 91 height 25
